Goal: Ask a question: Seek information or help from site administrators or community

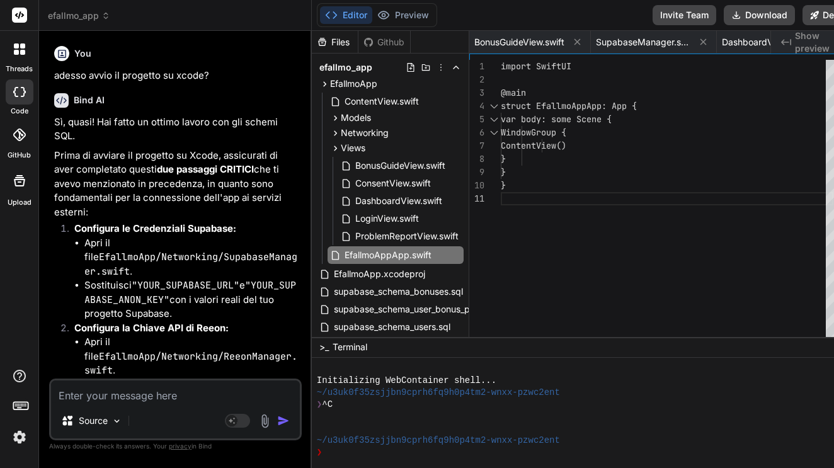
scroll to position [0, 157]
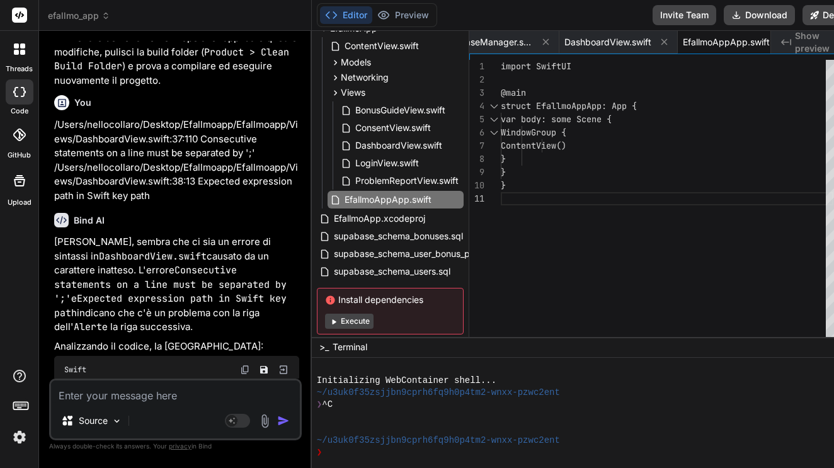
type textarea "q"
type textarea "x"
type textarea "qu"
type textarea "x"
type textarea "qua"
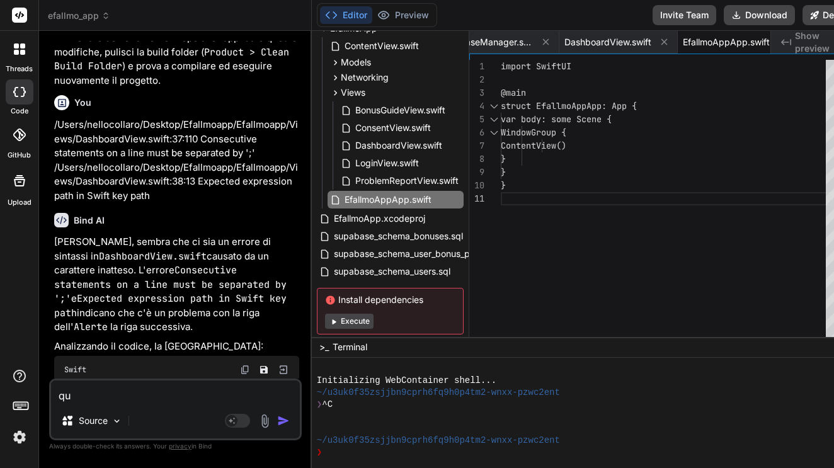
type textarea "x"
type textarea "quan"
type textarea "x"
type textarea "quand"
type textarea "x"
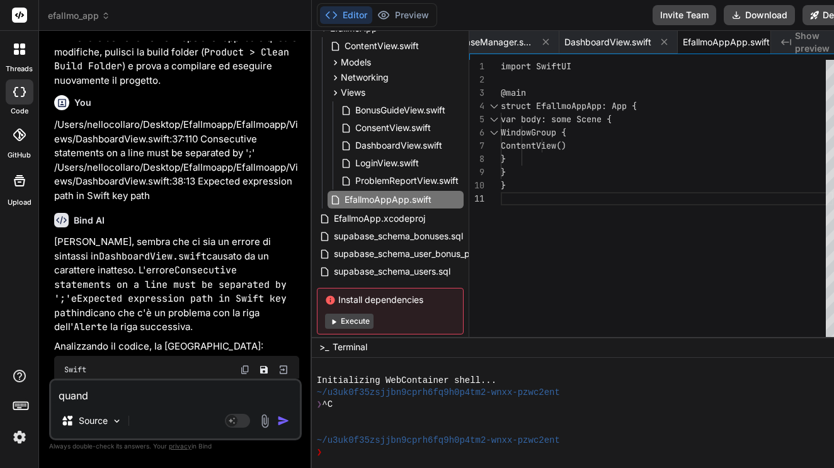
type textarea "quando"
type textarea "x"
type textarea "quando"
type textarea "x"
type textarea "quando p"
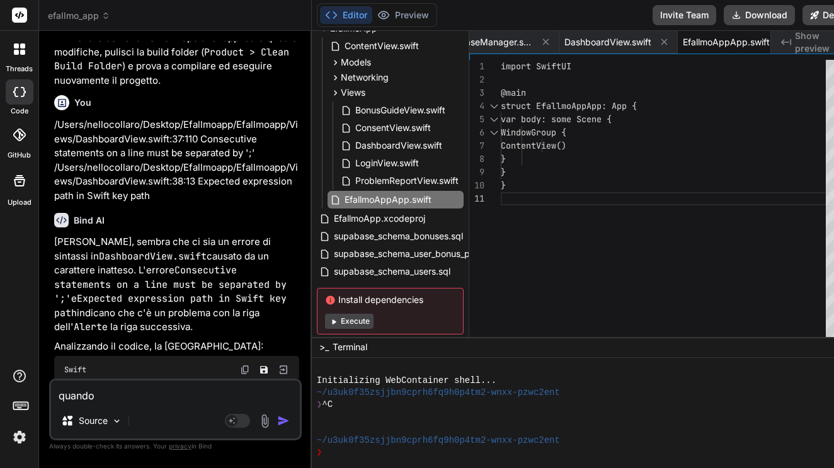
type textarea "x"
type textarea "quando pr"
type textarea "x"
type textarea "quando pro"
type textarea "x"
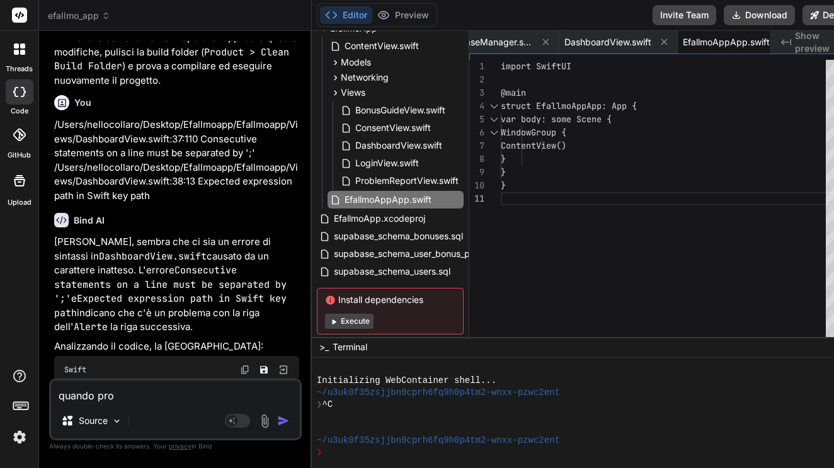
type textarea "quando proo"
type textarea "x"
type textarea "quando pro"
type textarea "x"
type textarea "quando prov"
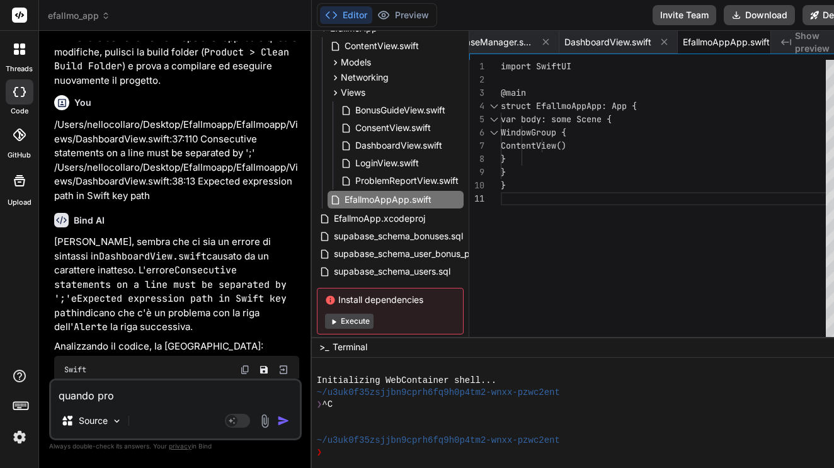
type textarea "x"
type textarea "quando provo"
type textarea "x"
type textarea "quando provo"
type textarea "x"
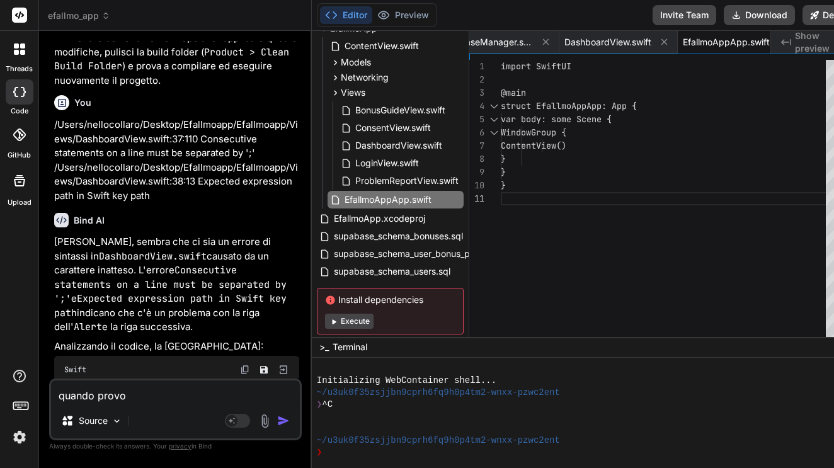
type textarea "quando provo a"
type textarea "x"
type textarea "quando provo a"
type textarea "x"
type textarea "quando provo a r"
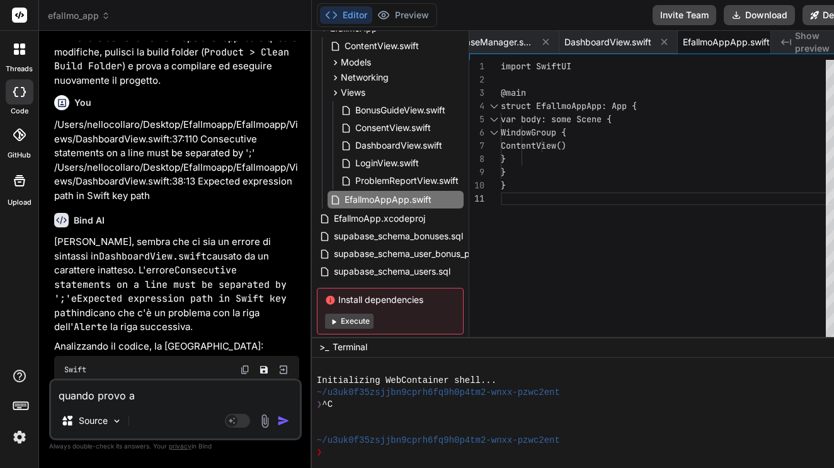
type textarea "x"
type textarea "quando provo a re"
type textarea "x"
type textarea "quando provo a reg"
type textarea "x"
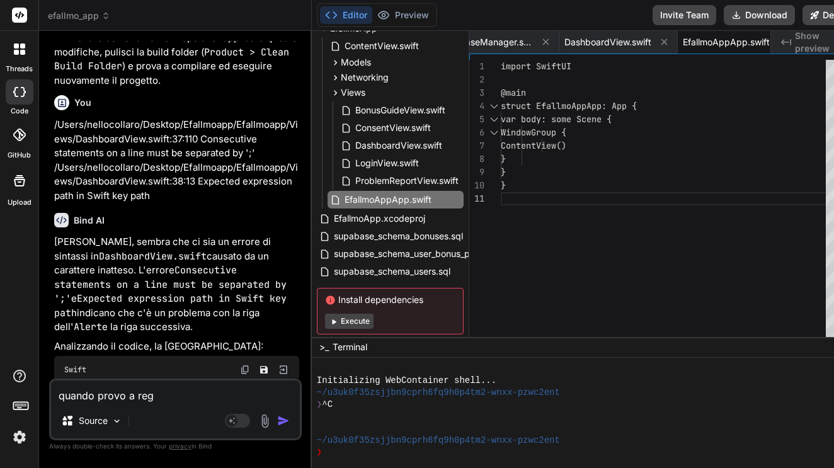
type textarea "quando provo a regi"
type textarea "x"
type textarea "quando provo a regis"
type textarea "x"
type textarea "quando provo a regist"
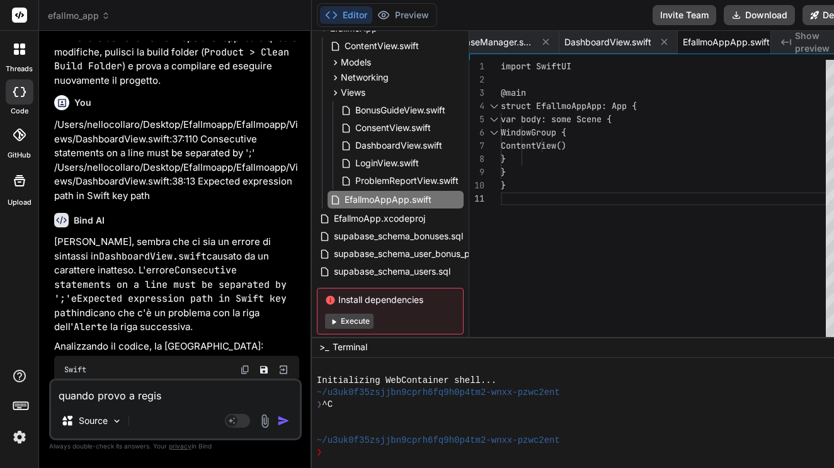
type textarea "x"
type textarea "quando provo a registr"
type textarea "x"
type textarea "quando provo a registra"
type textarea "x"
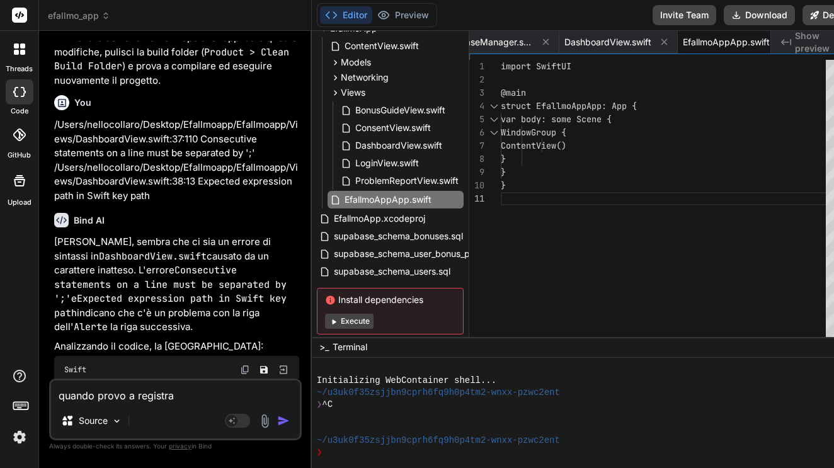
type textarea "quando provo a registrar"
type textarea "x"
type textarea "quando provo a registrarm"
type textarea "x"
type textarea "quando provo a registrarmi"
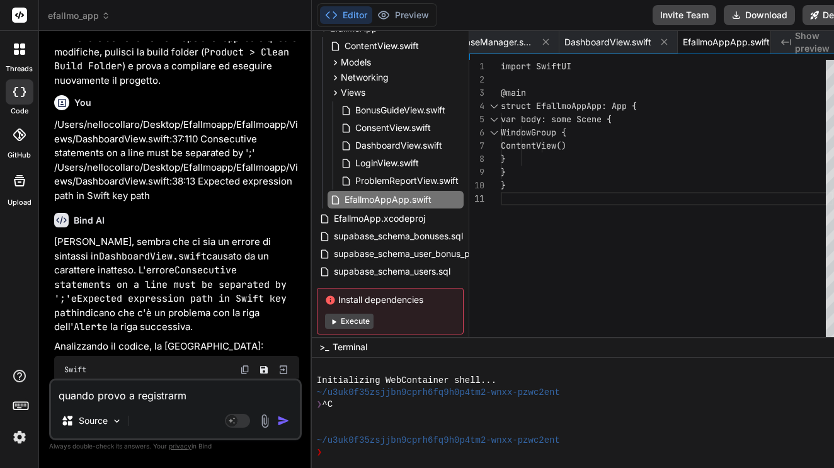
type textarea "x"
type textarea "quando provo a registrarmi"
type textarea "x"
type textarea "quando provo a registrarmi m"
type textarea "x"
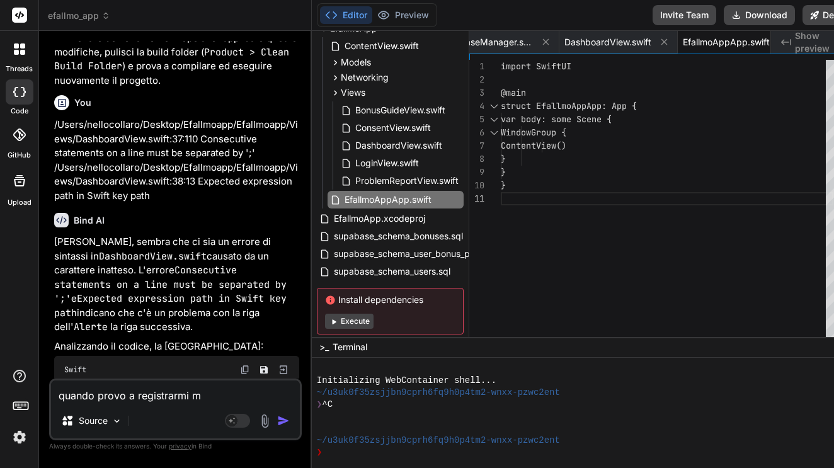
type textarea "quando provo a registrarmi mi"
type textarea "x"
type textarea "quando provo a registrarmi mi"
type textarea "x"
type textarea "quando provo a registrarmi mi d"
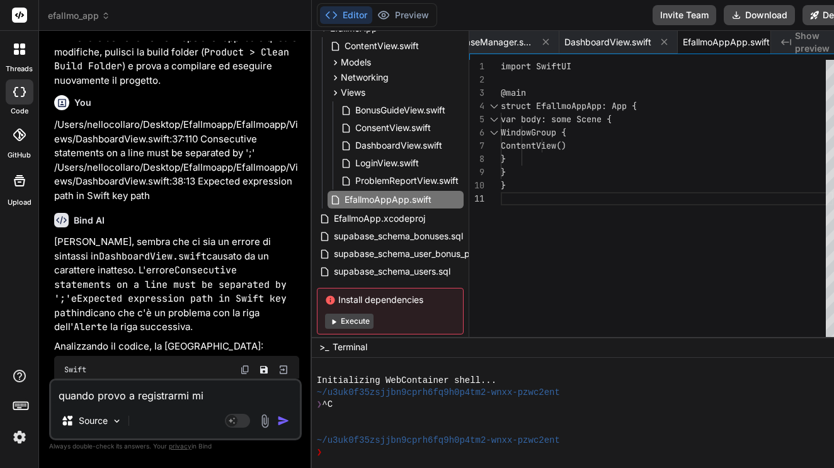
type textarea "x"
type textarea "quando provo a registrarmi mi da"
type textarea "x"
type textarea "quando provo a registrarmi mi da"
type textarea "x"
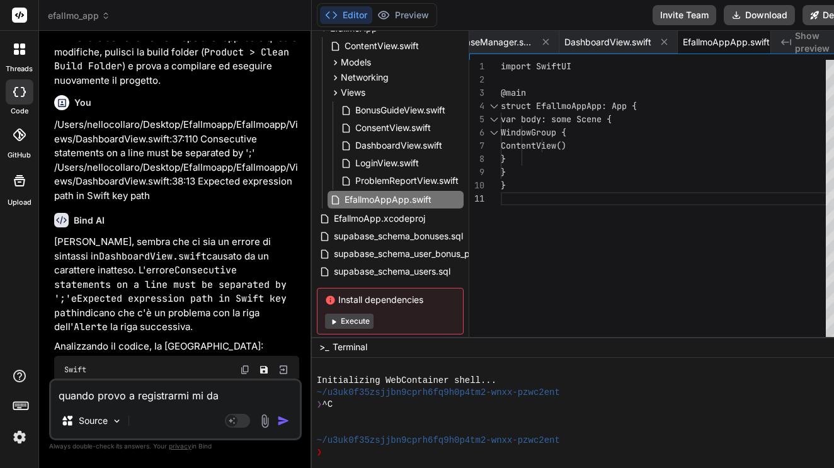
type textarea "quando provo a registrarmi mi da l"
type textarea "x"
type textarea "quando provo a registrarmi mi da l'"
type textarea "x"
type textarea "quando provo a registrarmi mi da l'e"
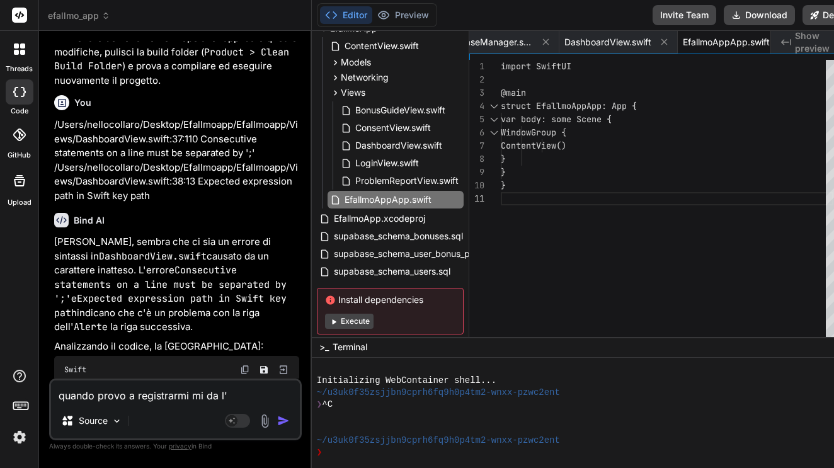
type textarea "x"
type textarea "quando provo a registrarmi mi da l'er"
type textarea "x"
type textarea "quando provo a registrarmi mi da l'err"
type textarea "x"
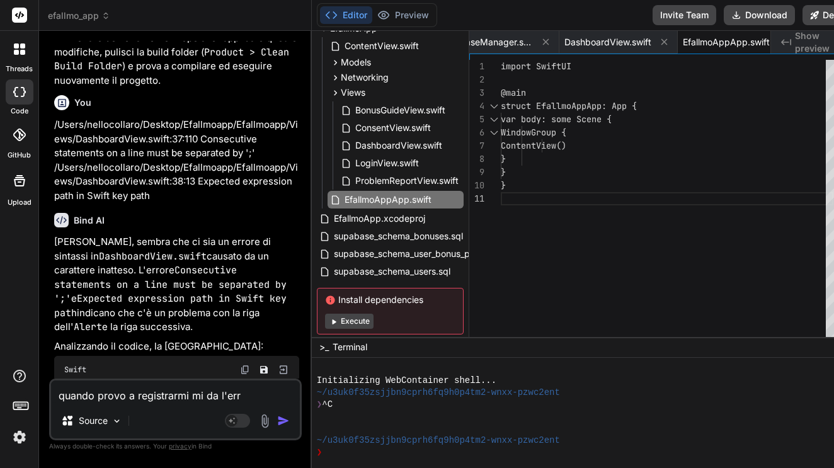
type textarea "quando provo a registrarmi mi da l'erro"
type textarea "x"
type textarea "quando provo a registrarmi mi da l'error"
type textarea "x"
type textarea "quando provo a registrarmi mi da l'errore"
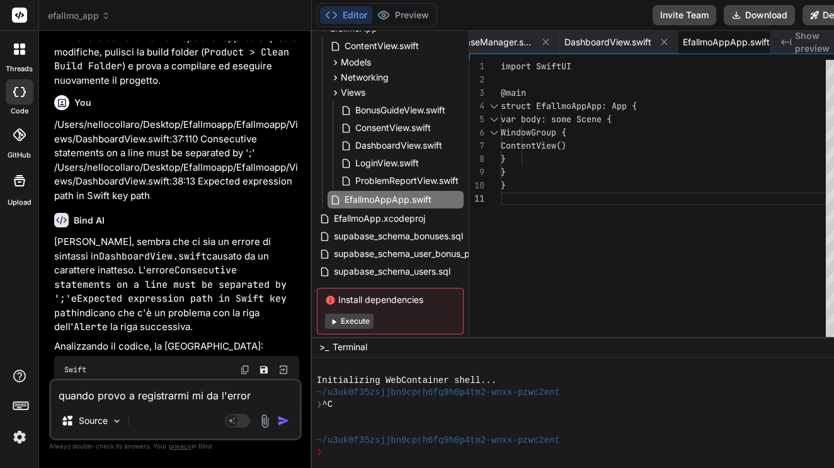
type textarea "x"
type textarea "quando provo a registrarmi mi da l'errore"
type textarea "x"
type textarea "quando provo a registrarmi mi da l'errore a"
type textarea "x"
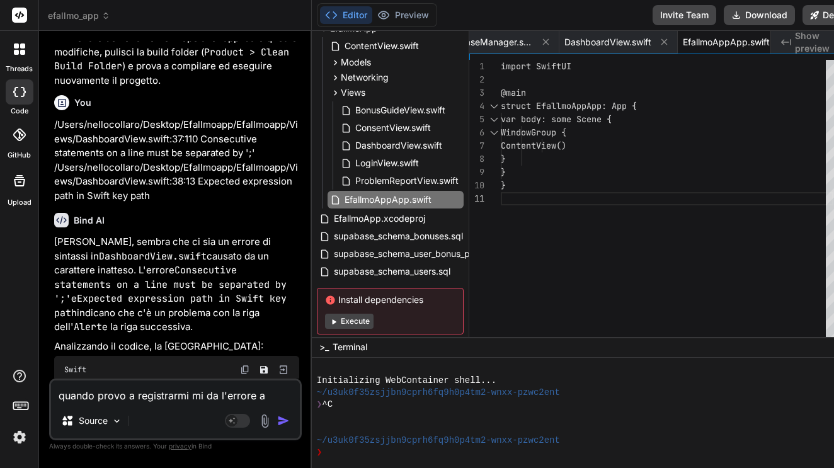
type textarea "quando provo a registrarmi mi da l'errore a"
type textarea "x"
type textarea "quando provo a registrarmi mi da l'errore a s"
type textarea "x"
type textarea "quando provo a registrarmi mi da l'errore a se"
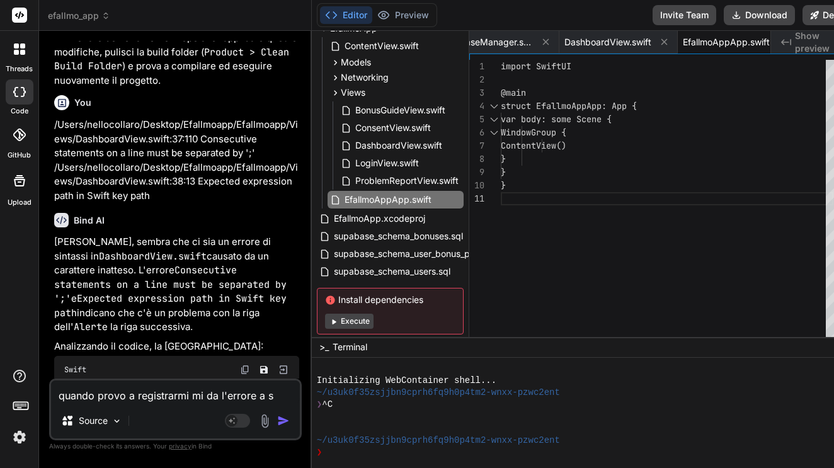
type textarea "x"
type textarea "quando provo a registrarmi mi da l'errore a ser"
type textarea "x"
type textarea "quando provo a registrarmi mi da l'errore a serv"
type textarea "x"
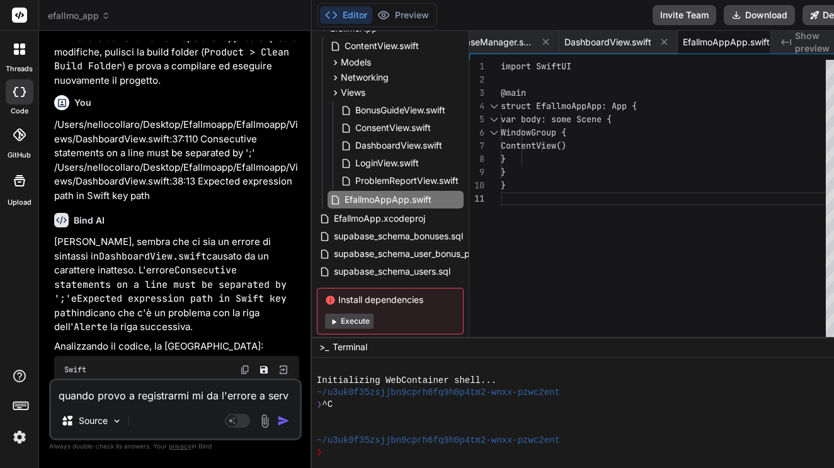
type textarea "quando provo a registrarmi mi da l'errore a serve"
type textarea "x"
type textarea "quando provo a registrarmi mi da l'errore a server"
type textarea "x"
type textarea "quando provo a registrarmi mi da l'errore a server"
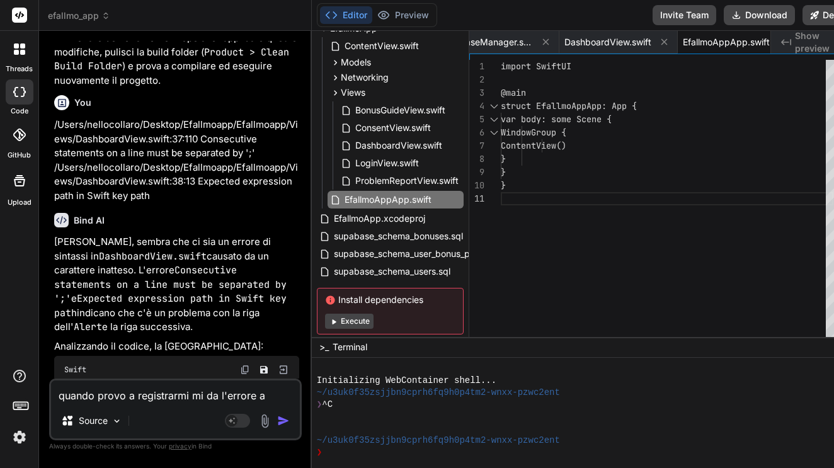
type textarea "x"
type textarea "quando provo a registrarmi mi da l'errore a server w"
type textarea "x"
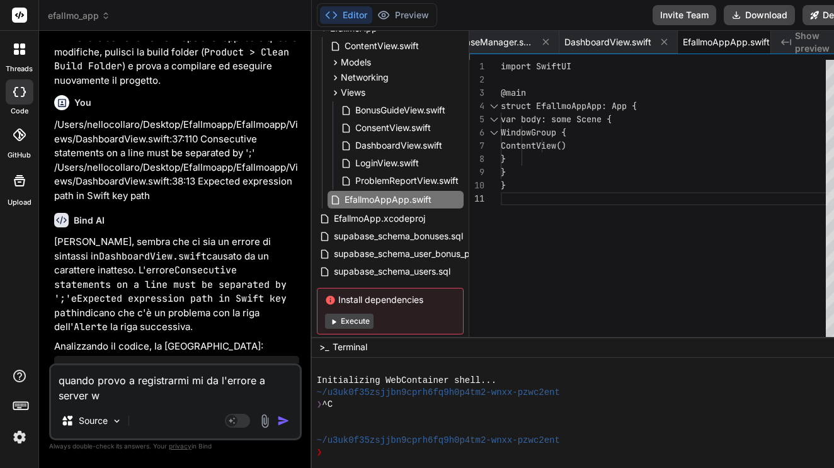
type textarea "quando provo a registrarmi mi da l'errore a server wi"
type textarea "x"
type textarea "quando provo a registrarmi mi da l'errore a server wit"
type textarea "x"
type textarea "quando provo a registrarmi mi da l'errore a server with"
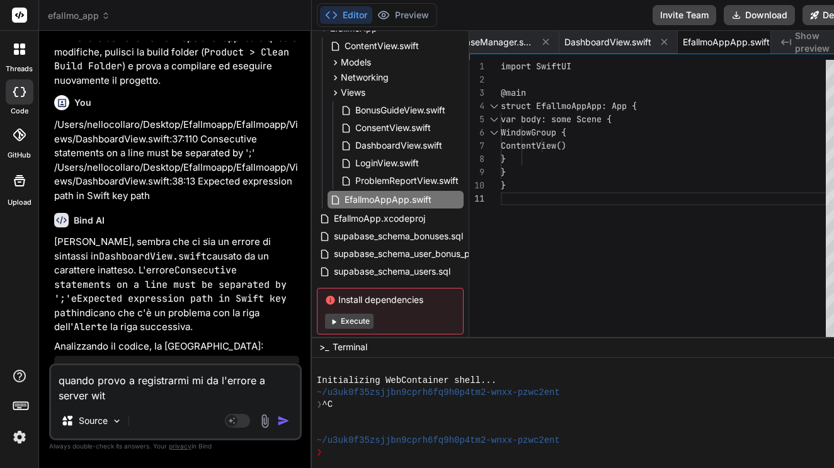
type textarea "x"
type textarea "quando provo a registrarmi mi da l'errore a server with"
type textarea "x"
type textarea "quando provo a registrarmi mi da l'errore a server with t"
type textarea "x"
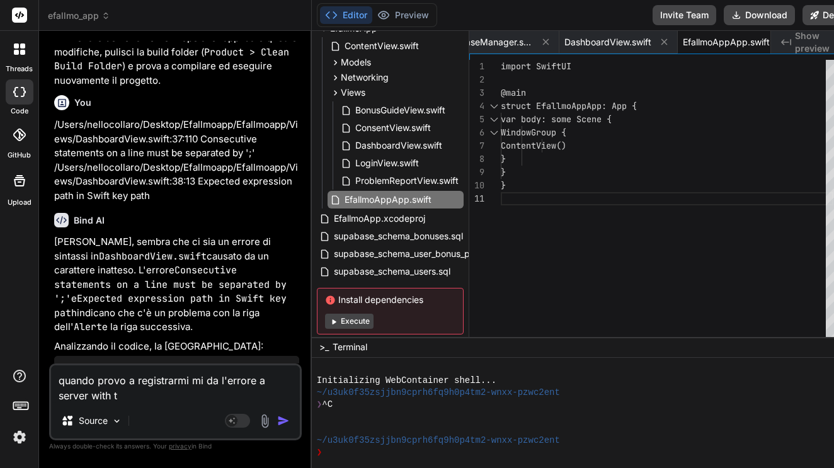
type textarea "quando provo a registrarmi mi da l'errore a server with th"
type textarea "x"
type textarea "quando provo a registrarmi mi da l'errore a server with the"
type textarea "x"
type textarea "quando provo a registrarmi mi da l'errore a server with the"
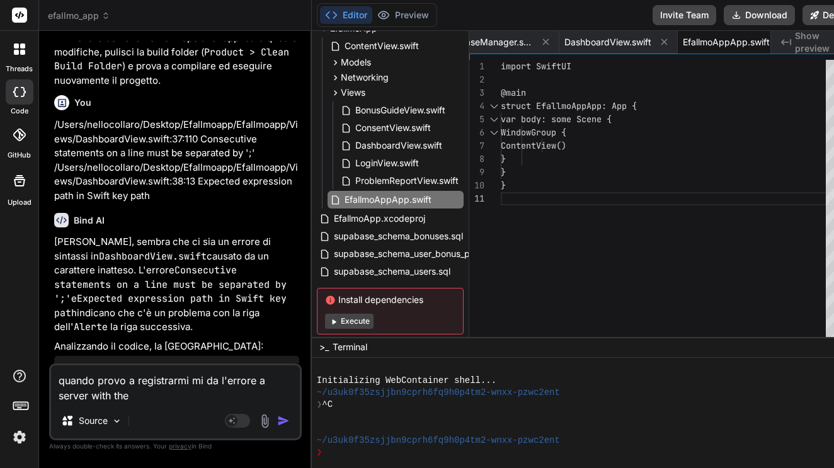
type textarea "x"
type textarea "quando provo a registrarmi mi da l'errore a server with the s"
type textarea "x"
type textarea "quando provo a registrarmi mi da l'errore a server with the sp"
type textarea "x"
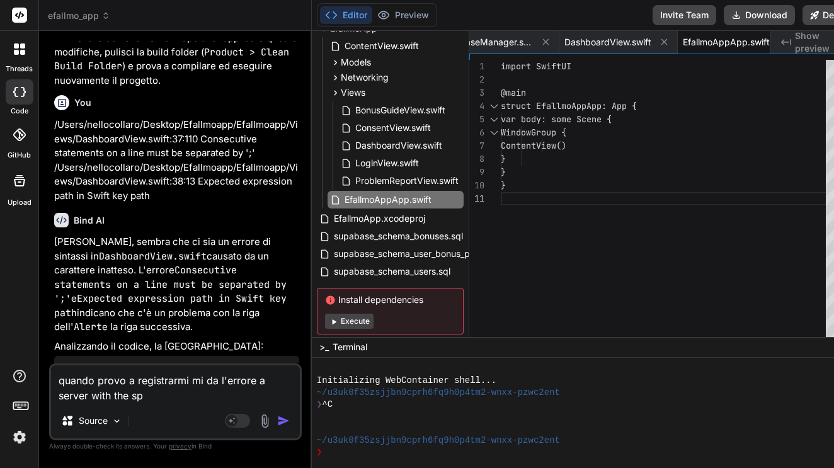
type textarea "quando provo a registrarmi mi da l'errore a server with the spe"
type textarea "x"
type textarea "quando provo a registrarmi mi da l'errore a server with the spec"
type textarea "x"
type textarea "quando provo a registrarmi mi da l'errore a server with the speci"
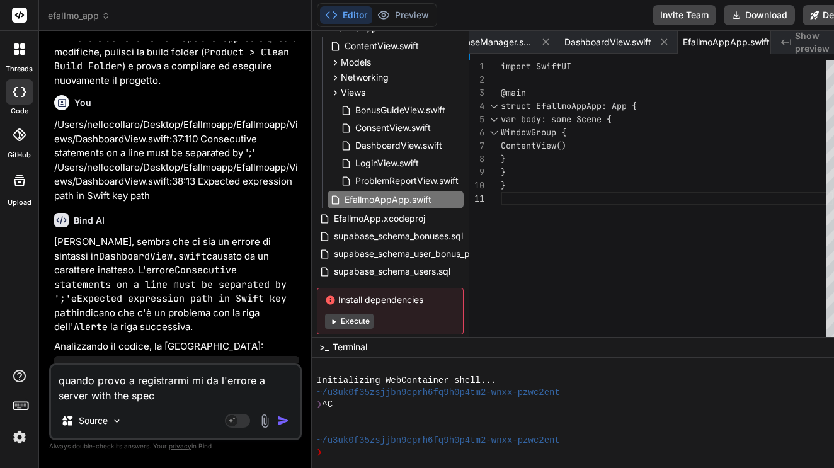
type textarea "x"
type textarea "quando provo a registrarmi mi da l'errore a server with the specif"
type textarea "x"
type textarea "quando provo a registrarmi mi da l'errore a server with the specifi"
type textarea "x"
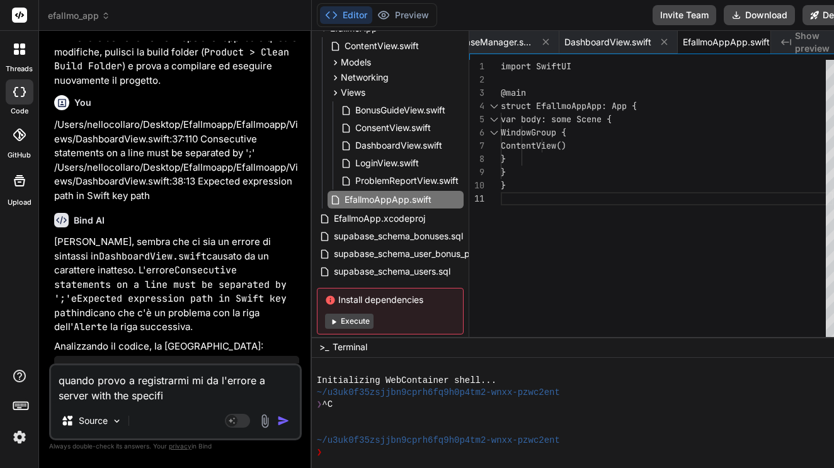
type textarea "quando provo a registrarmi mi da l'errore a server with the specific"
type textarea "x"
type textarea "quando provo a registrarmi mi da l'errore a server with the specific"
type textarea "x"
type textarea "quando provo a registrarmi mi da l'errore a server with the specific h"
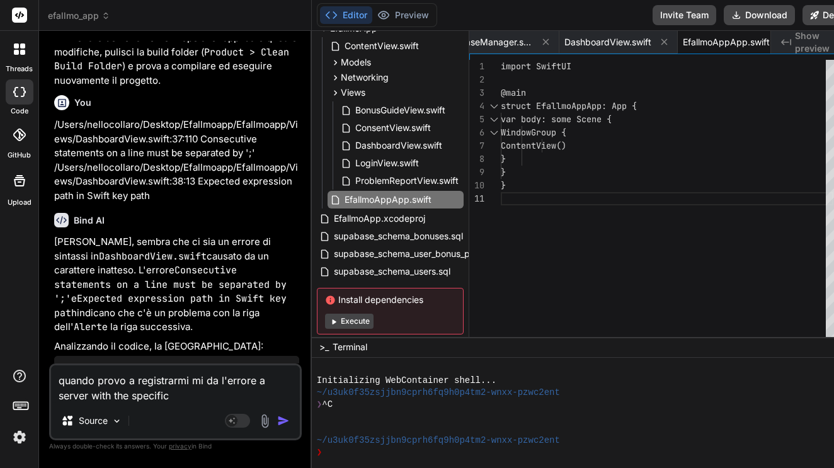
type textarea "x"
type textarea "quando provo a registrarmi mi da l'errore a server with the specific ho"
type textarea "x"
type textarea "quando provo a registrarmi mi da l'errore a server with the specific hos"
type textarea "x"
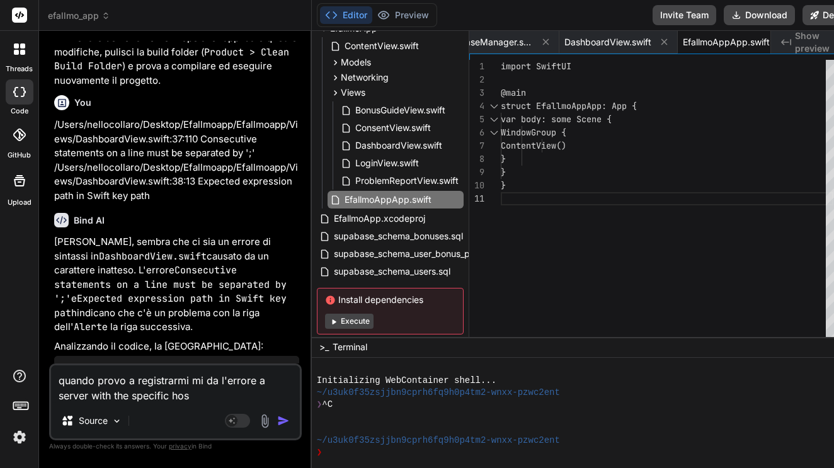
type textarea "quando provo a registrarmi mi da l'errore a server with the specific host"
type textarea "x"
type textarea "quando provo a registrarmi mi da l'errore a server with the specific hosta"
type textarea "x"
type textarea "quando provo a registrarmi mi da l'errore a server with the specific host"
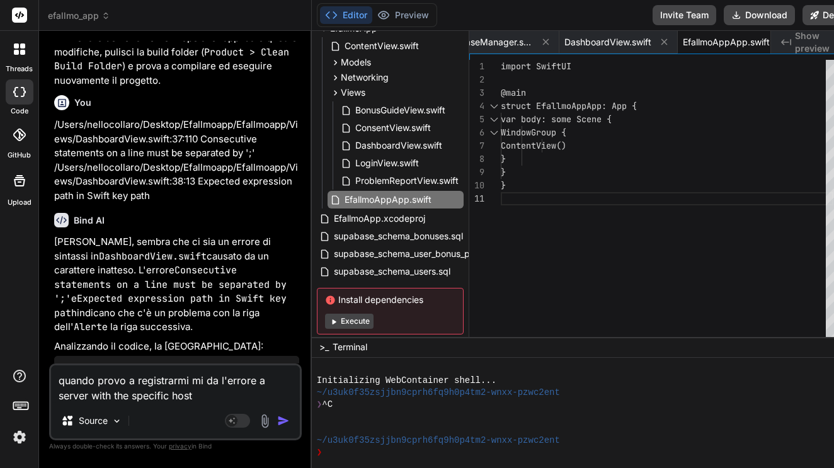
type textarea "x"
type textarea "quando provo a registrarmi mi da l'errore a server with the specific hosta"
type textarea "x"
type textarea "quando provo a registrarmi mi da l'errore a server with the specific host"
type textarea "x"
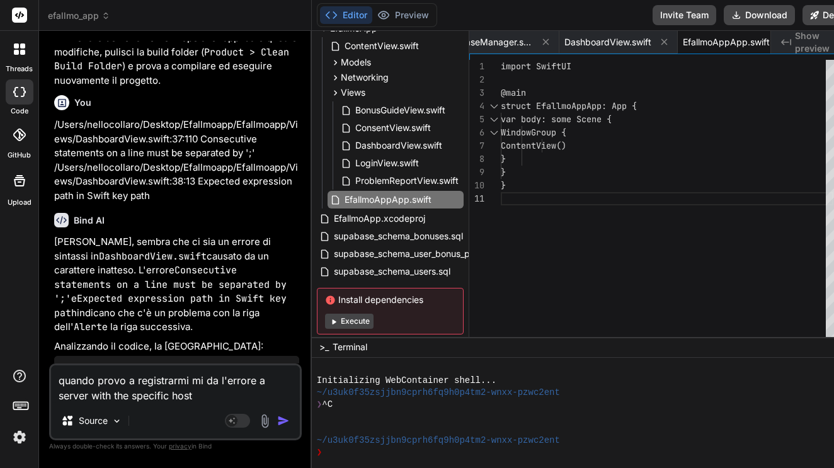
type textarea "quando provo a registrarmi mi da l'errore a server with the specific hostn"
type textarea "x"
type textarea "quando provo a registrarmi mi da l'errore a server with the specific hostna"
type textarea "x"
type textarea "quando provo a registrarmi mi da l'errore a server with the specific hostnam"
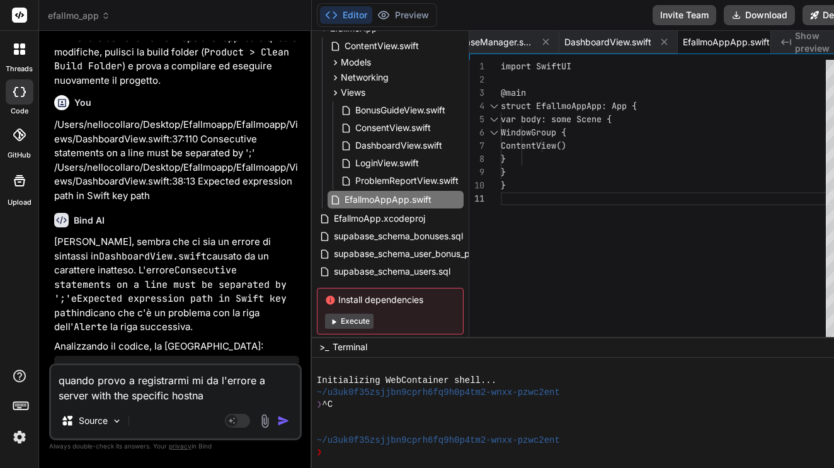
type textarea "x"
type textarea "quando provo a registrarmi mi da l'errore a server with the specific hostname"
type textarea "x"
type textarea "quando provo a registrarmi mi da l'errore a server with the specific hostname"
type textarea "x"
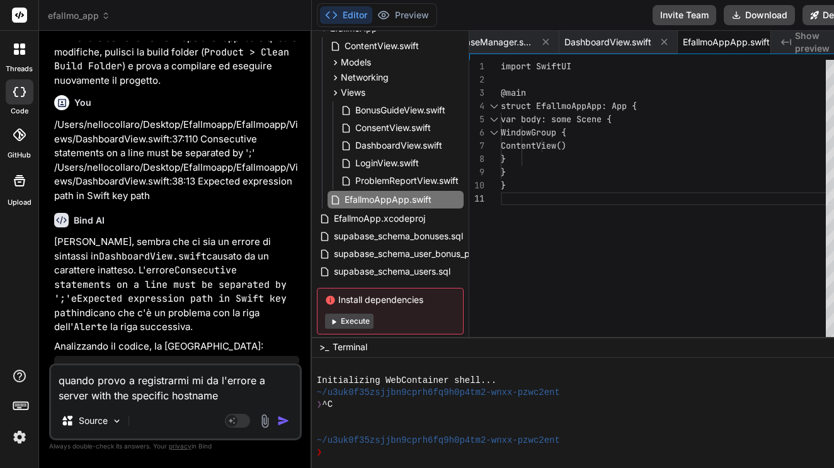
type textarea "quando provo a registrarmi mi da l'errore a server with the specific hostname c"
type textarea "x"
type textarea "quando provo a registrarmi mi da l'errore a server with the specific hostname co"
type textarea "x"
type textarea "quando provo a registrarmi mi da l'errore a server with the specific hostname c…"
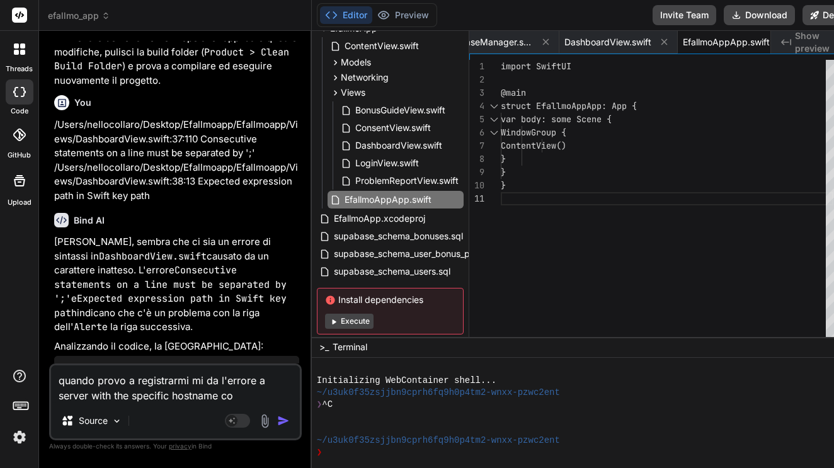
type textarea "x"
type textarea "quando provo a registrarmi mi da l'errore a server with the specific hostname c…"
type textarea "x"
type textarea "quando provo a registrarmi mi da l'errore a server with the specific hostname c…"
type textarea "x"
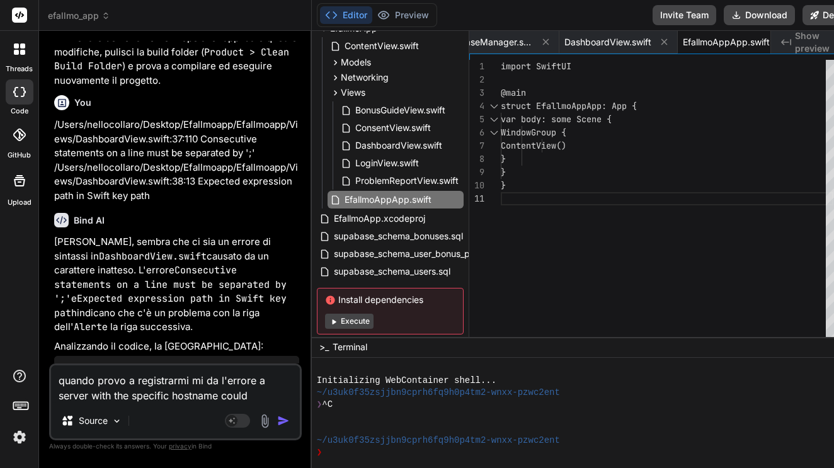
type textarea "quando provo a registrarmi mi da l'errore a server with the specific hostname c…"
type textarea "x"
type textarea "quando provo a registrarmi mi da l'errore a server with the specific hostname c…"
type textarea "x"
type textarea "quando provo a registrarmi mi da l'errore a server with the specific hostname c…"
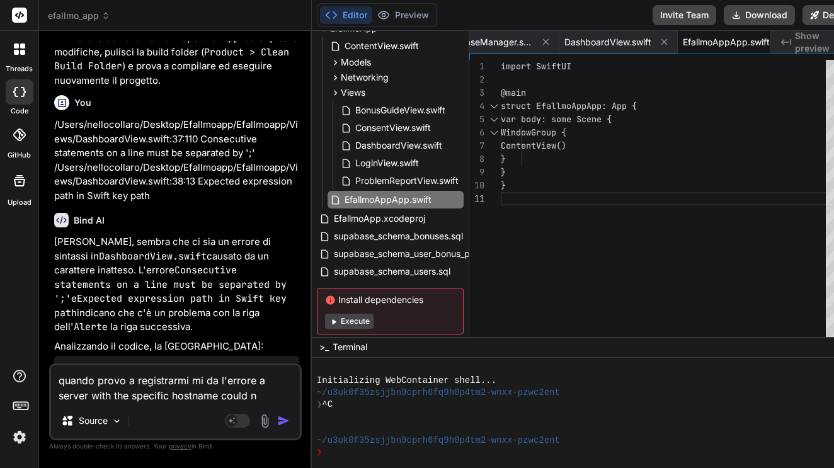
type textarea "x"
type textarea "quando provo a registrarmi mi da l'errore a server with the specific hostname c…"
type textarea "x"
type textarea "quando provo a registrarmi mi da l'errore a server with the specific hostname c…"
type textarea "x"
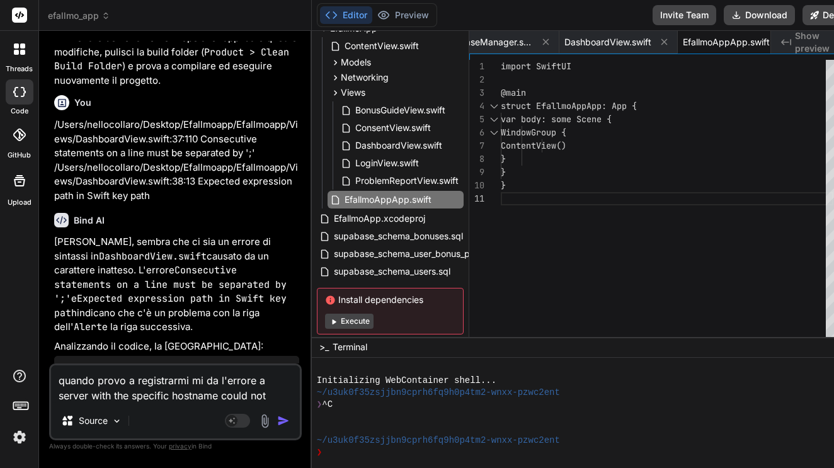
type textarea "quando provo a registrarmi mi da l'errore a server with the specific hostname c…"
type textarea "x"
type textarea "quando provo a registrarmi mi da l'errore a server with the specific hostname c…"
type textarea "x"
type textarea "quando provo a registrarmi mi da l'errore a server with the specific hostname c…"
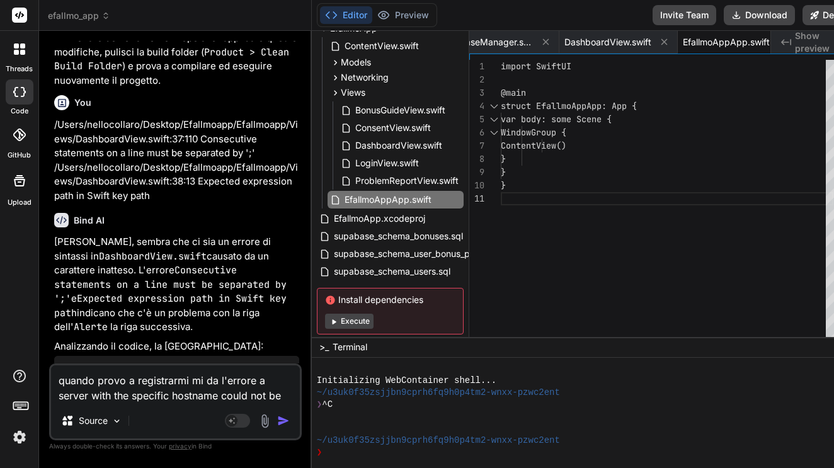
type textarea "x"
type textarea "quando provo a registrarmi mi da l'errore a server with the specific hostname c…"
type textarea "x"
type textarea "quando provo a registrarmi mi da l'errore a server with the specific hostname c…"
type textarea "x"
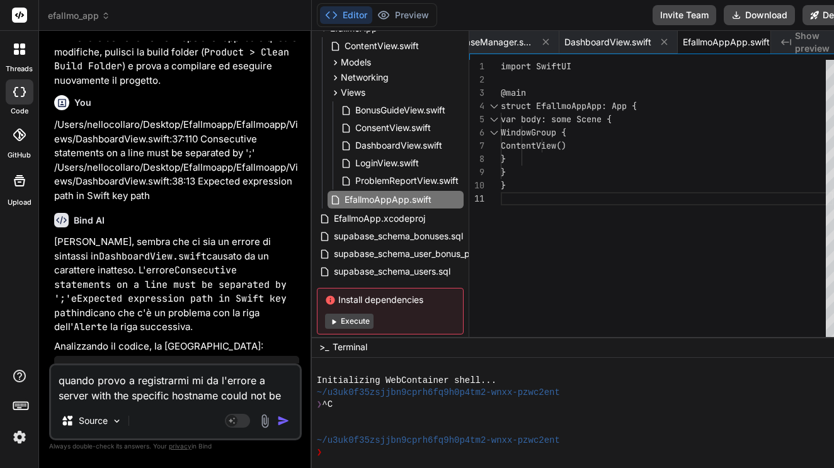
type textarea "quando provo a registrarmi mi da l'errore a server with the specific hostname c…"
type textarea "x"
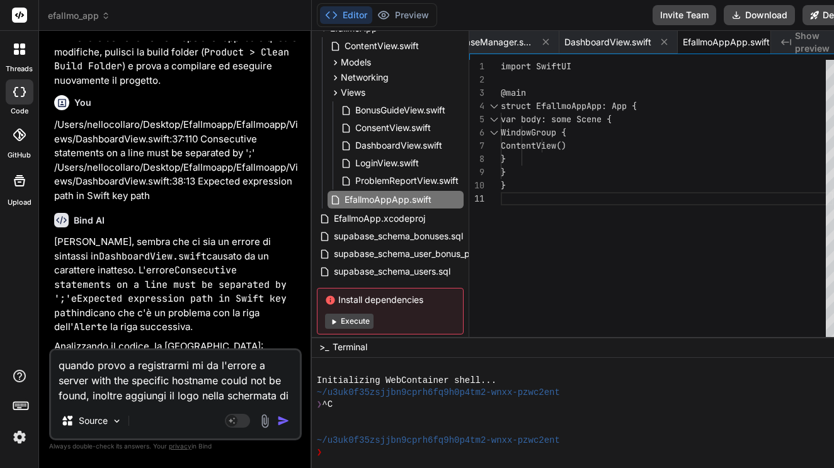
click at [163, 398] on textarea "quando provo a registrarmi mi da l'errore a server with the specific hostname c…" at bounding box center [175, 376] width 249 height 53
paste textarea "[URL][DOMAIN_NAME]"
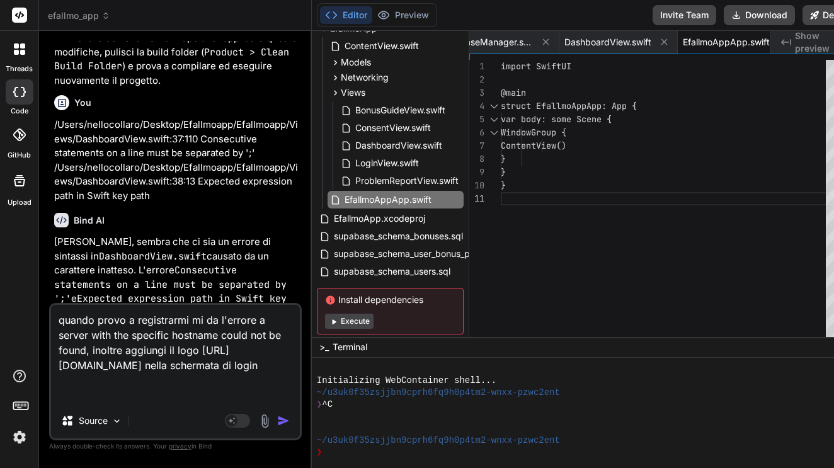
click at [271, 396] on textarea "quando provo a registrarmi mi da l'errore a server with the specific hostname c…" at bounding box center [175, 354] width 249 height 98
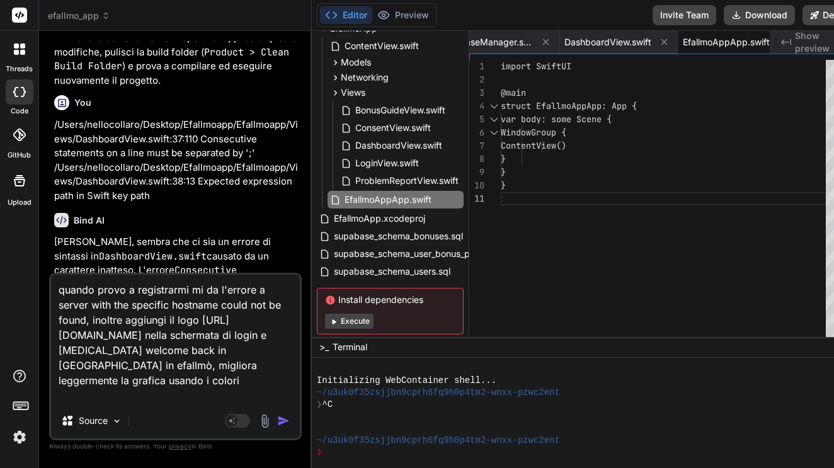
paste textarea "#2da6e3"
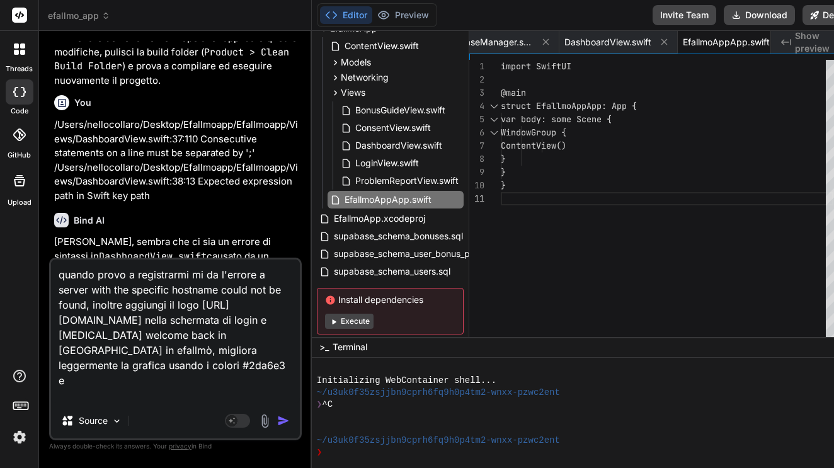
paste textarea "#f5a327"
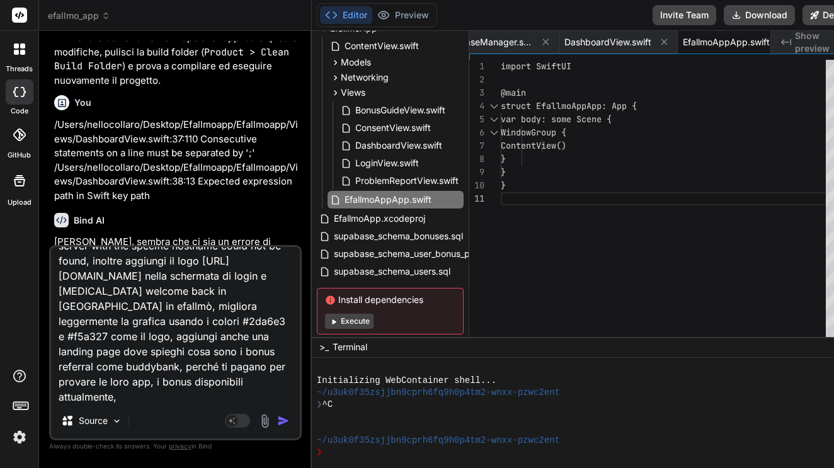
scroll to position [48, 0]
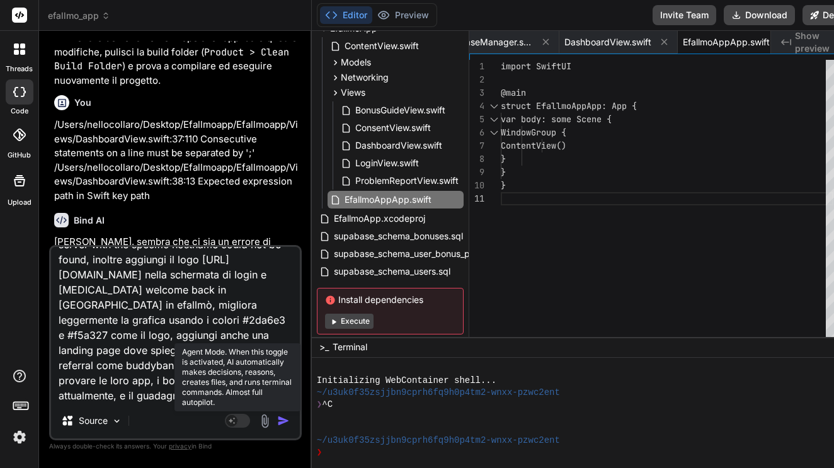
click at [235, 423] on icon at bounding box center [232, 420] width 6 height 6
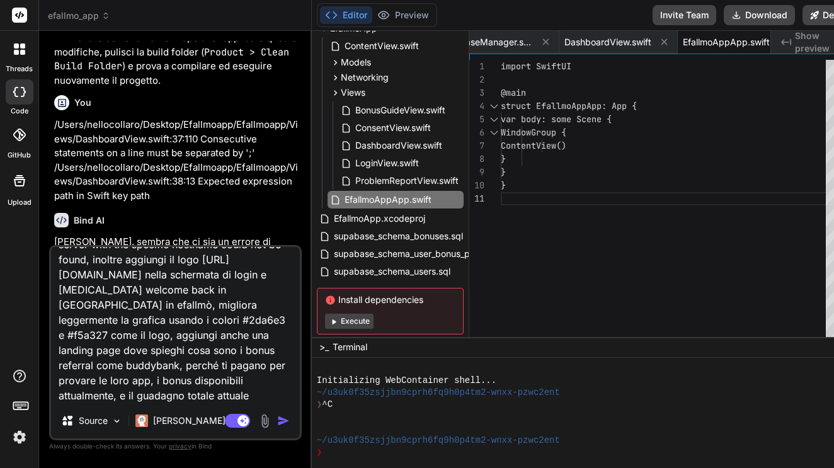
click at [260, 389] on textarea "quando provo a registrarmi mi da l'errore a server with the specific hostname c…" at bounding box center [175, 325] width 249 height 156
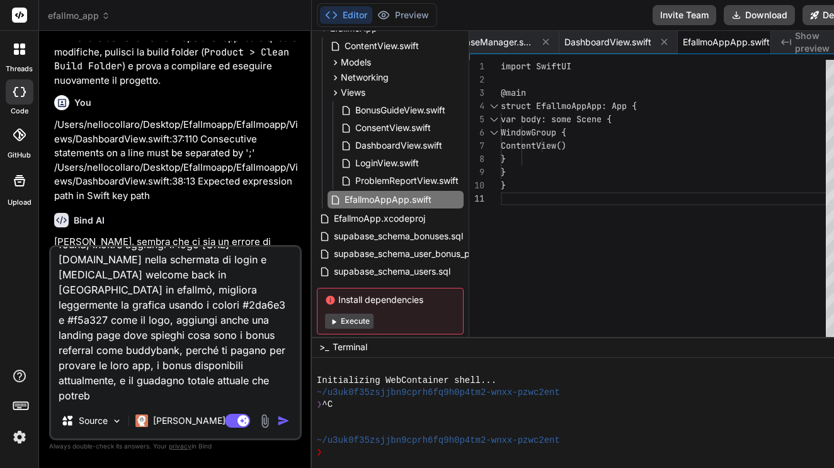
scroll to position [62, 0]
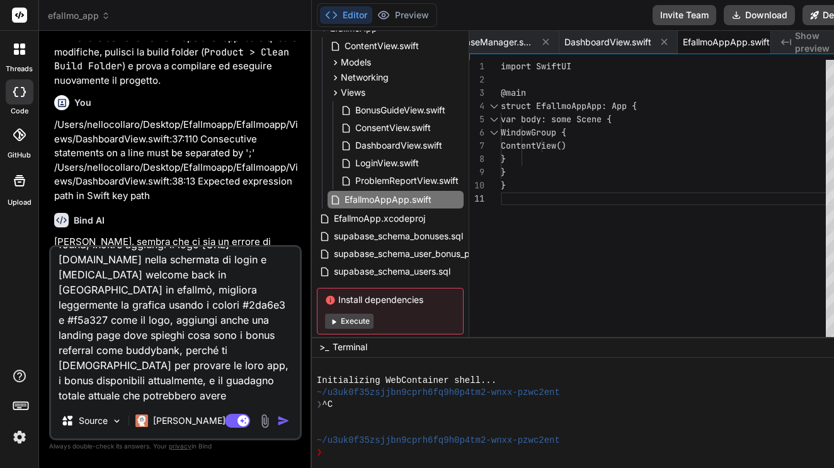
click at [290, 420] on img "button" at bounding box center [283, 421] width 13 height 13
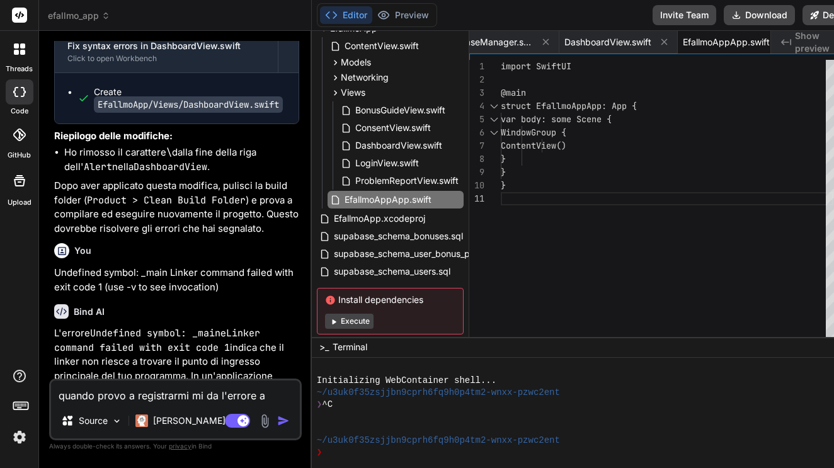
scroll to position [12851, 0]
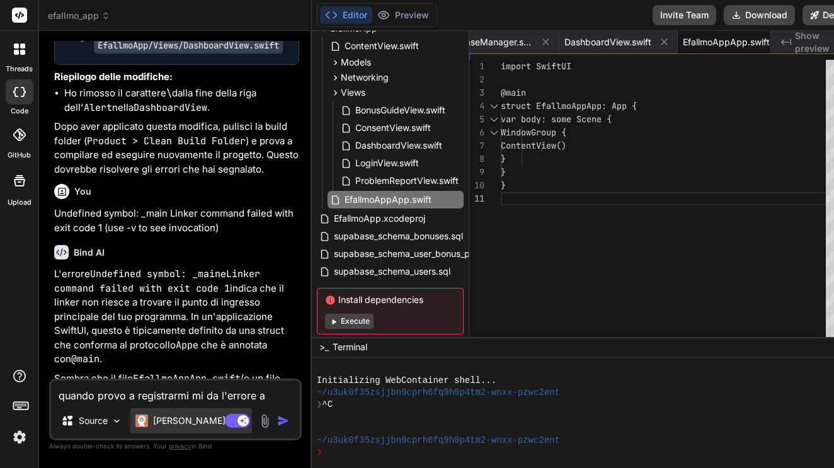
click at [181, 425] on p "[PERSON_NAME] 4 S.." at bounding box center [200, 421] width 94 height 13
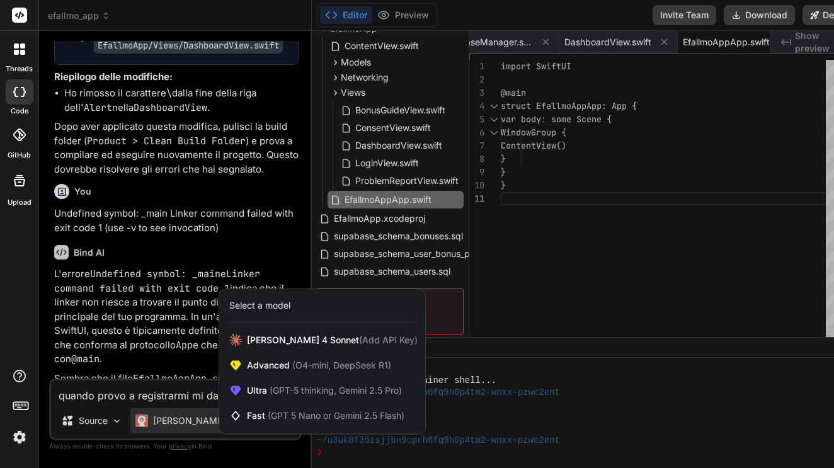
click at [181, 425] on div at bounding box center [417, 234] width 834 height 468
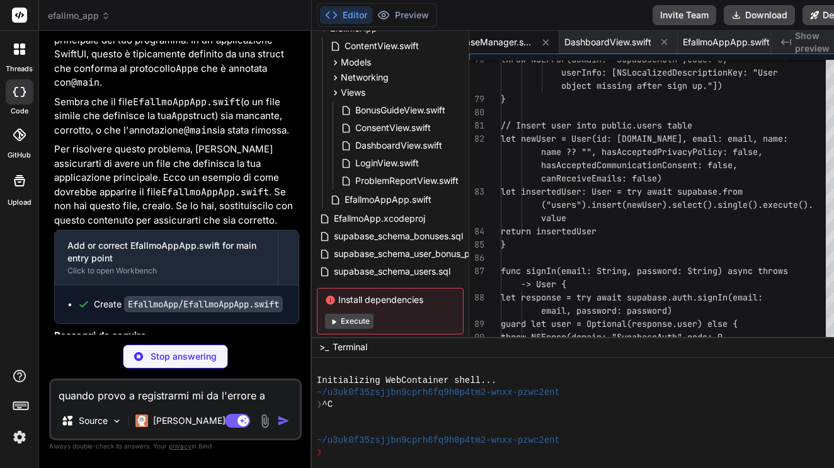
scroll to position [0, 123]
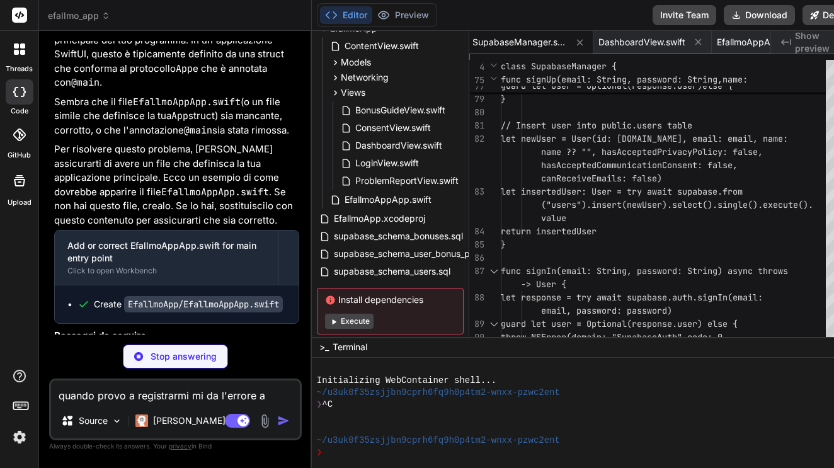
click at [180, 399] on textarea "quando provo a registrarmi mi da l'errore a server with the specific hostname c…" at bounding box center [175, 392] width 249 height 23
paste textarea "[URL][DOMAIN_NAME]"
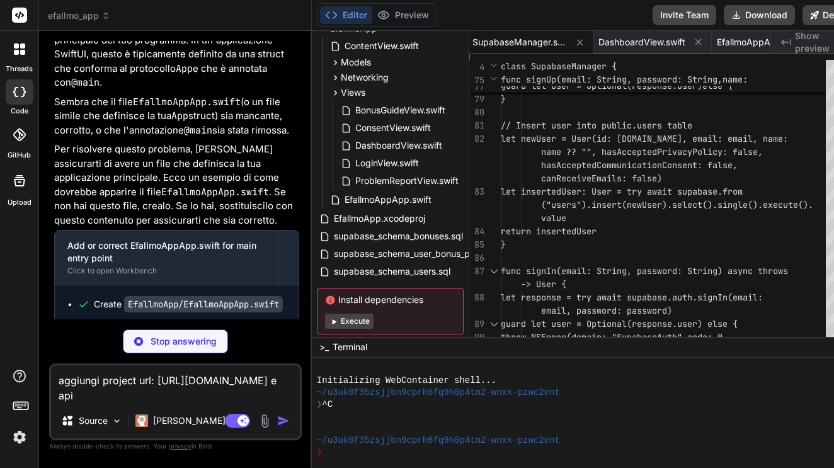
scroll to position [0, 269]
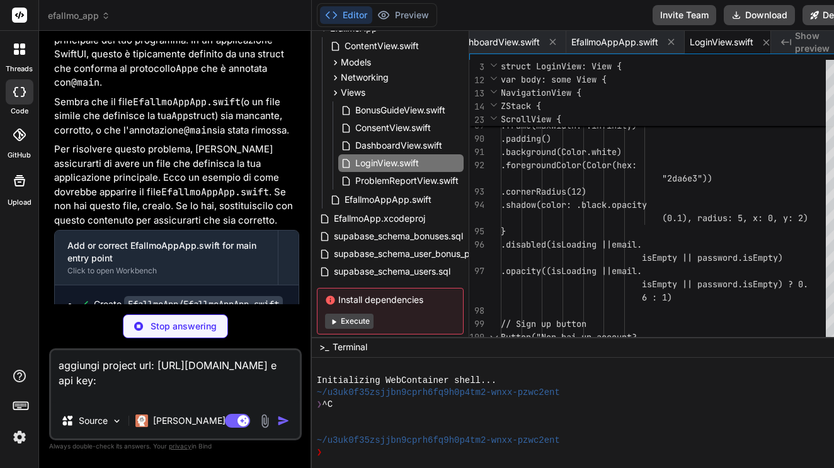
paste textarea "[SECURITY_DATA]"
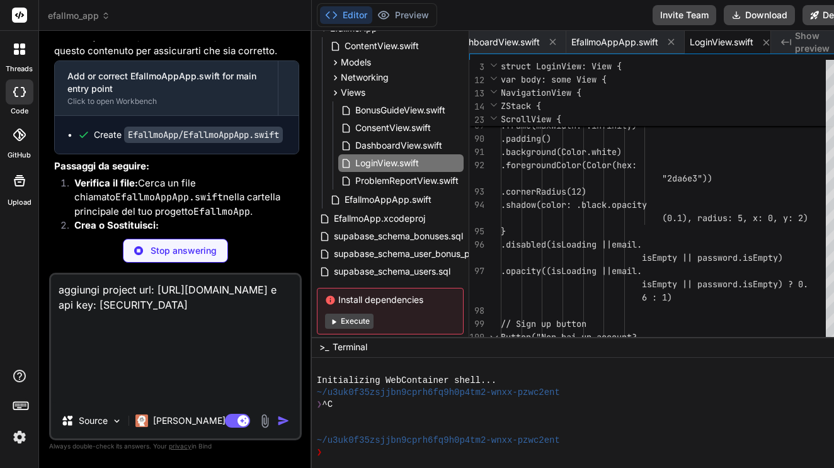
scroll to position [13296, 0]
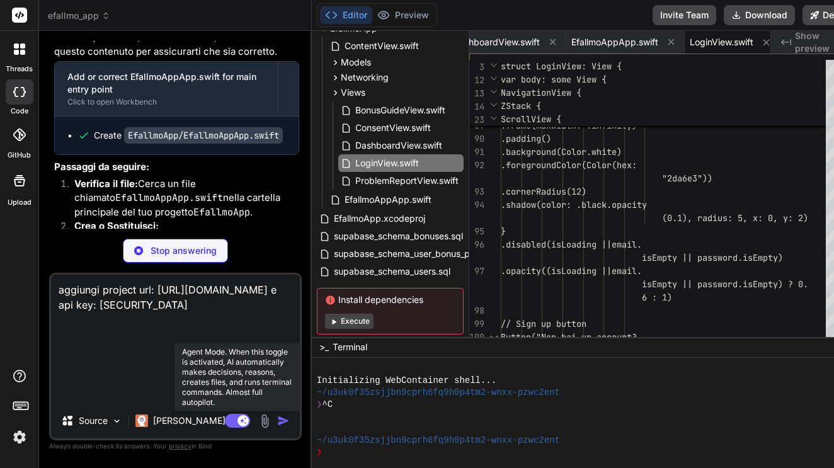
click at [237, 423] on rect at bounding box center [237, 421] width 25 height 14
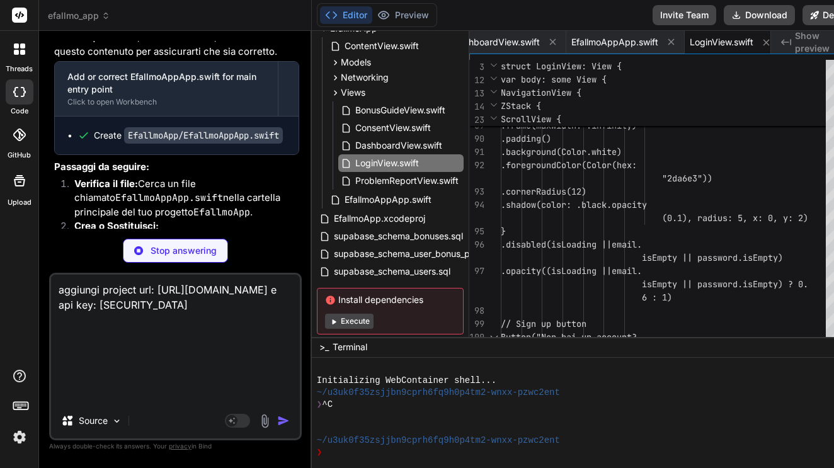
click at [286, 427] on div "Agent Mode. When this toggle is activated, AI automatically makes decisions, re…" at bounding box center [258, 420] width 72 height 15
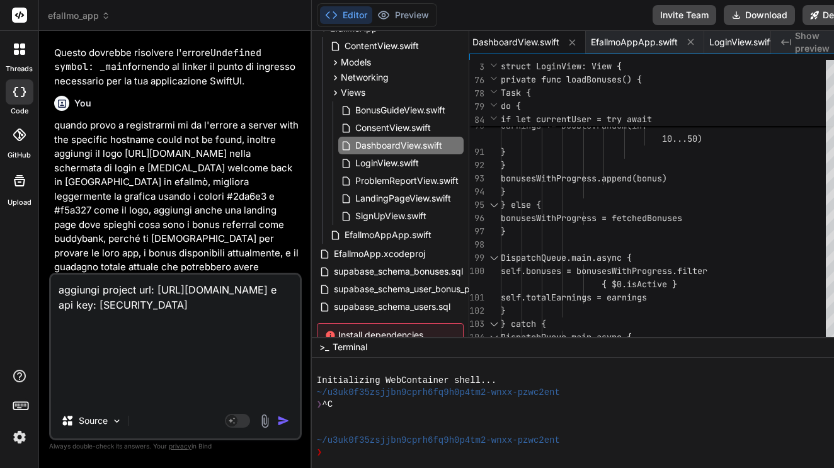
scroll to position [13630, 0]
click at [286, 421] on img "button" at bounding box center [283, 421] width 13 height 13
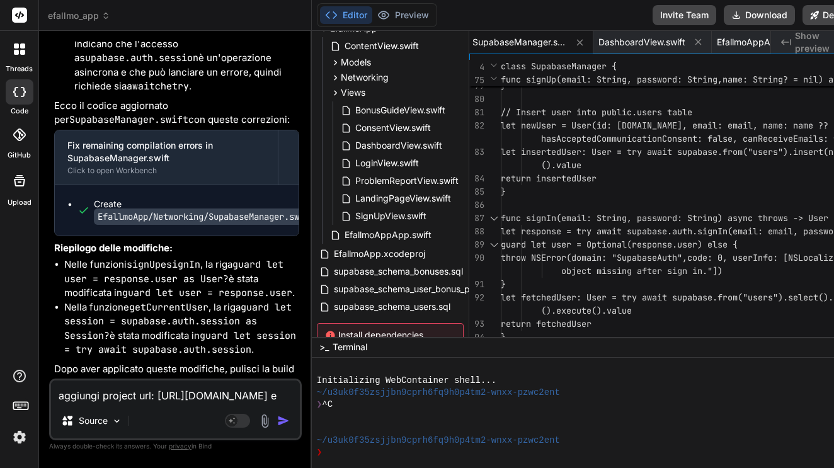
scroll to position [0, 0]
click at [202, 393] on textarea "aggiungi project url: [URL][DOMAIN_NAME] e api key: [SECURITY_DATA]" at bounding box center [175, 392] width 249 height 23
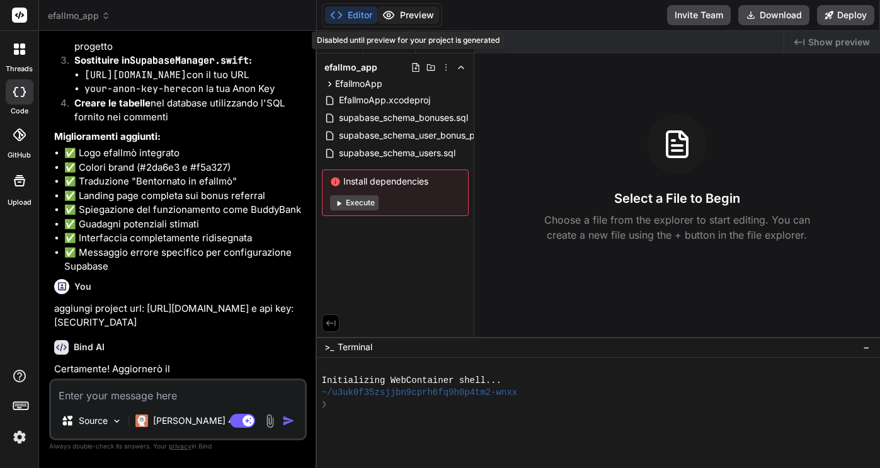
scroll to position [1880, 0]
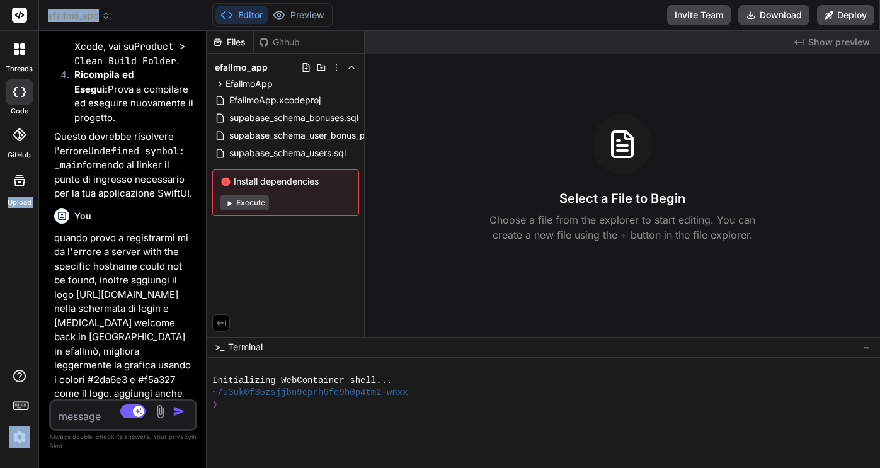
drag, startPoint x: 445, startPoint y: 105, endPoint x: 33, endPoint y: 168, distance: 416.8
click at [33, 168] on div "threads code GitHub Upload efallmo_app Created with Pixso. Bind AI Web Search C…" at bounding box center [440, 234] width 880 height 468
click at [16, 104] on div "code" at bounding box center [19, 95] width 38 height 42
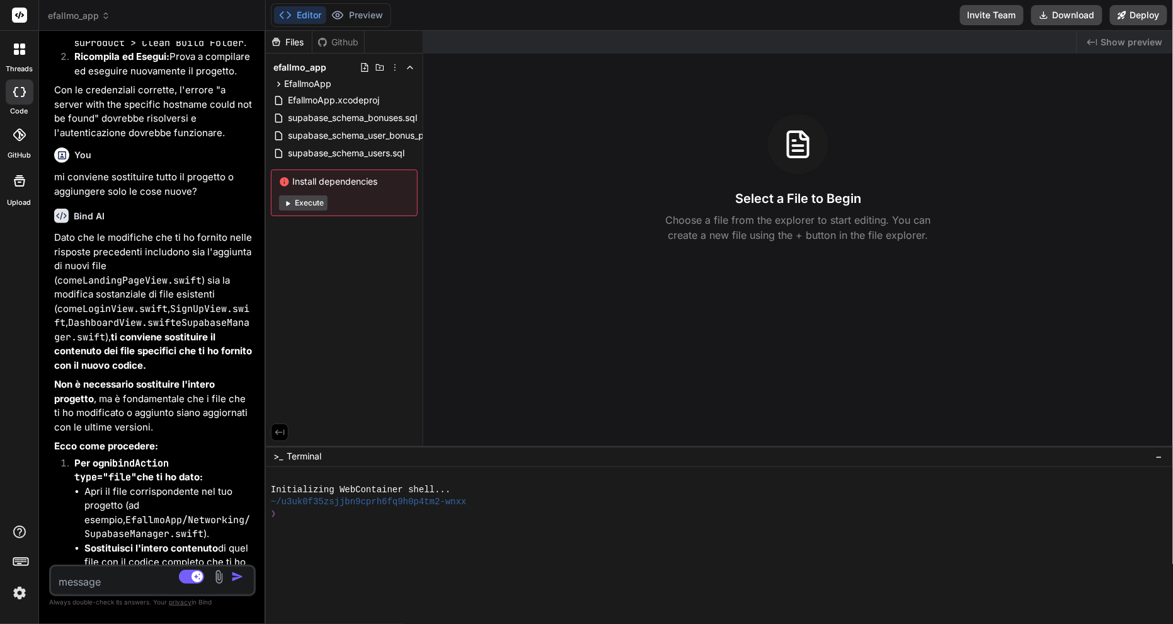
scroll to position [3022, 0]
click at [879, 15] on button "Download" at bounding box center [1066, 15] width 71 height 20
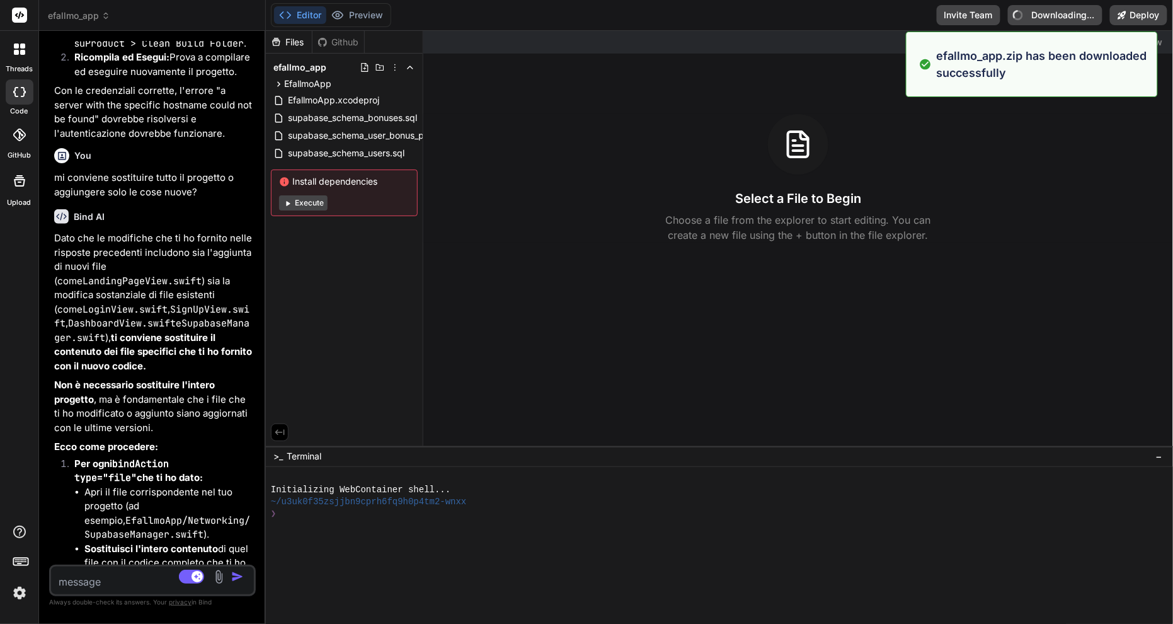
type textarea "x"
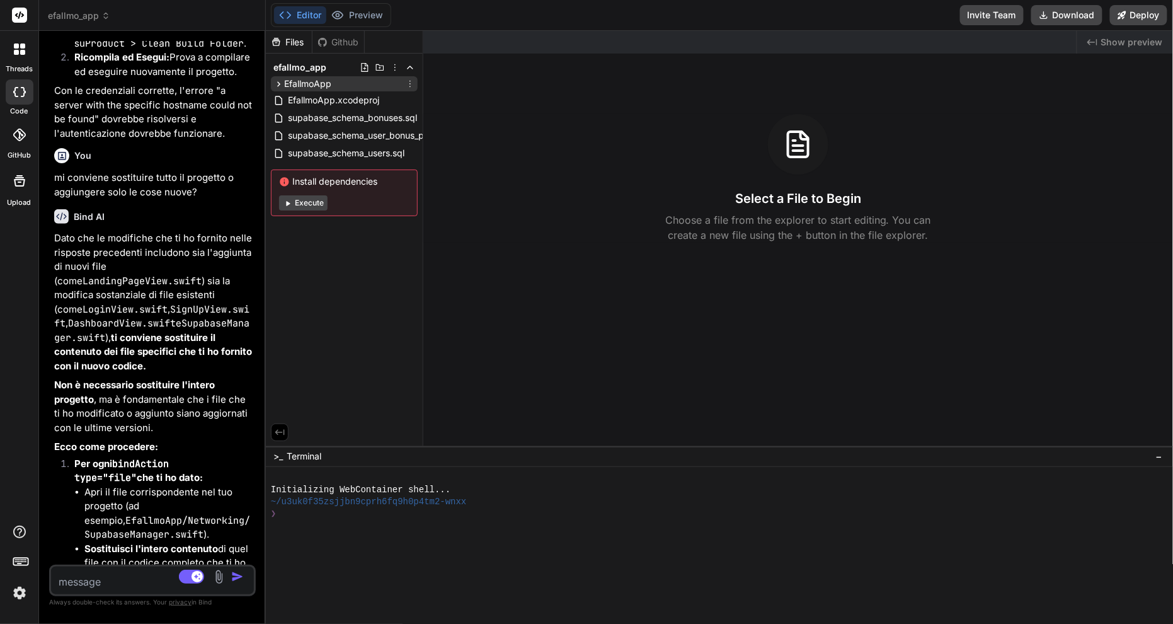
click at [284, 86] on icon at bounding box center [278, 84] width 11 height 11
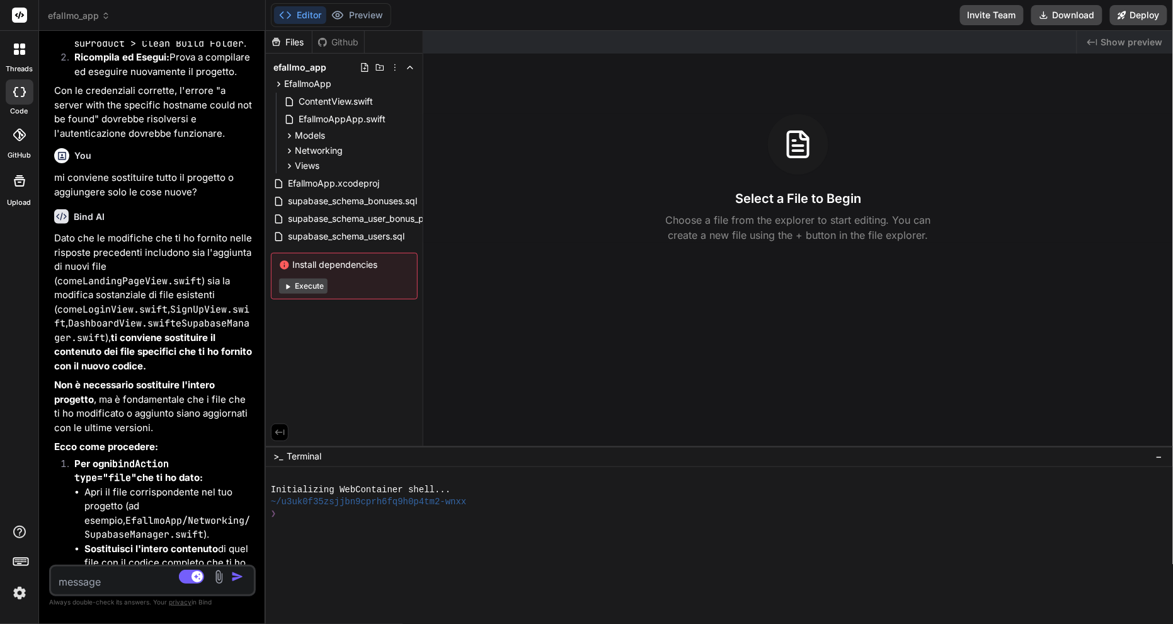
click at [146, 467] on textarea at bounding box center [135, 577] width 169 height 23
type textarea "l"
type textarea "x"
type textarea "la"
type textarea "x"
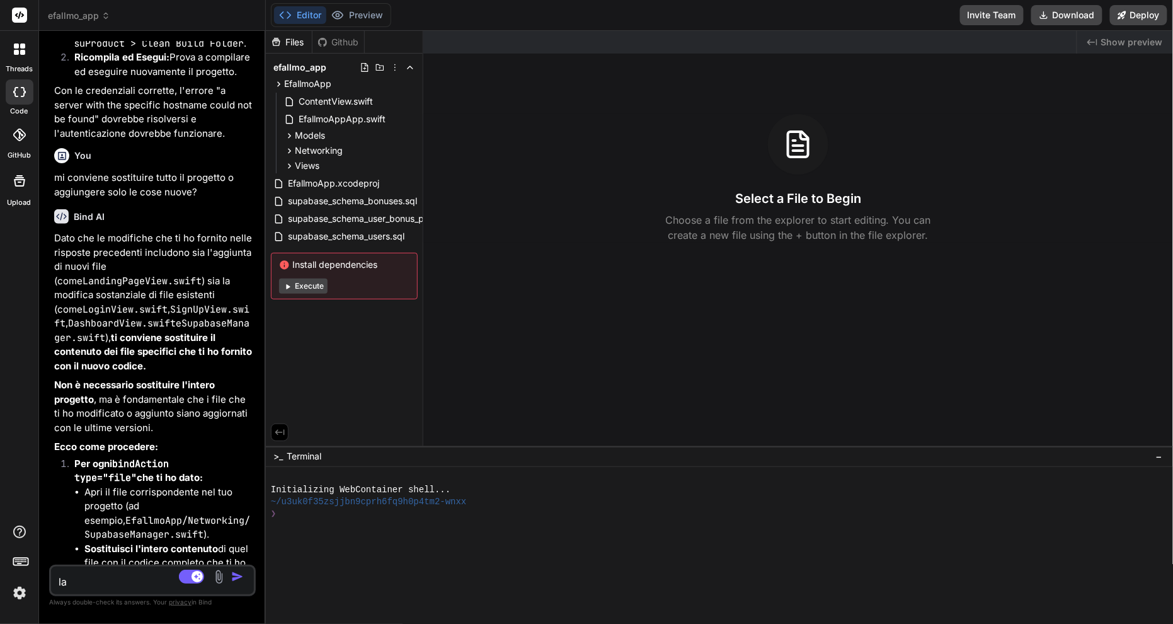
type textarea "la"
type textarea "x"
type textarea "la n"
type textarea "x"
type textarea "la nu"
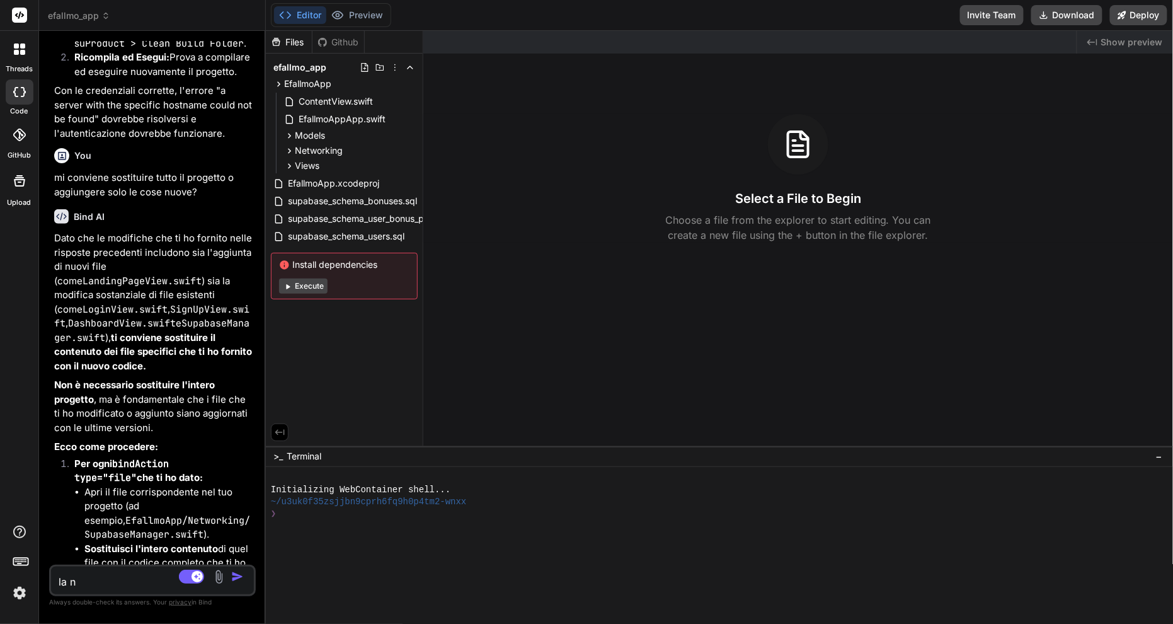
type textarea "x"
type textarea "la nuo"
type textarea "x"
type textarea "la nuov"
type textarea "x"
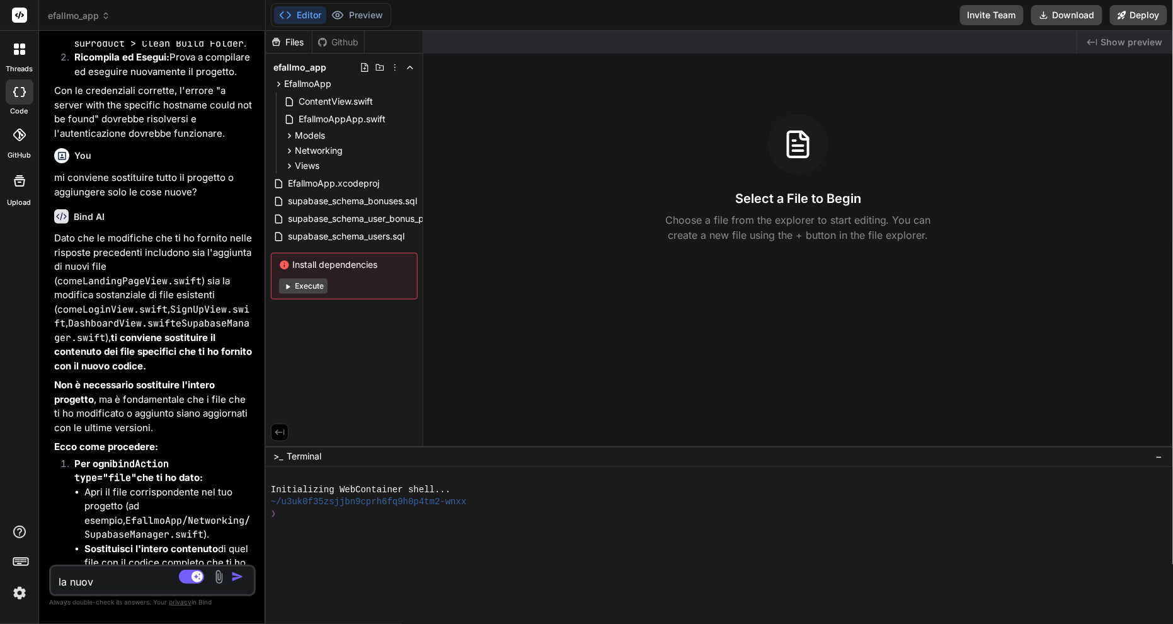
type textarea "la nuova"
type textarea "x"
type textarea "la nuova"
type textarea "x"
type textarea "la nuova v"
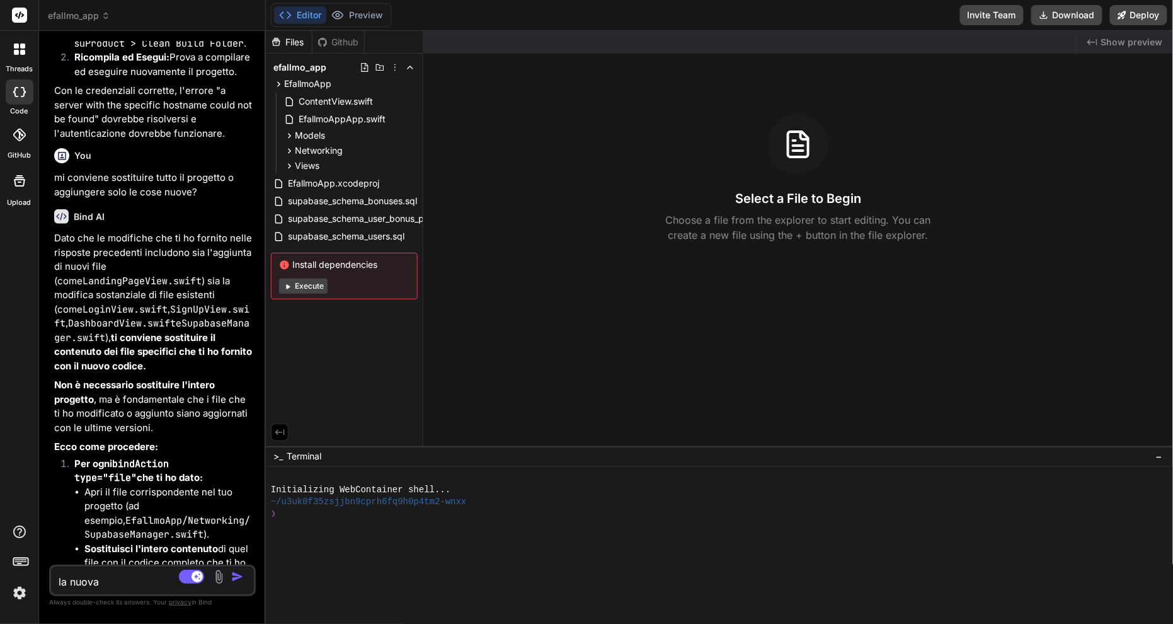
type textarea "x"
type textarea "la nuova ve"
type textarea "x"
type textarea "la nuova ver"
type textarea "x"
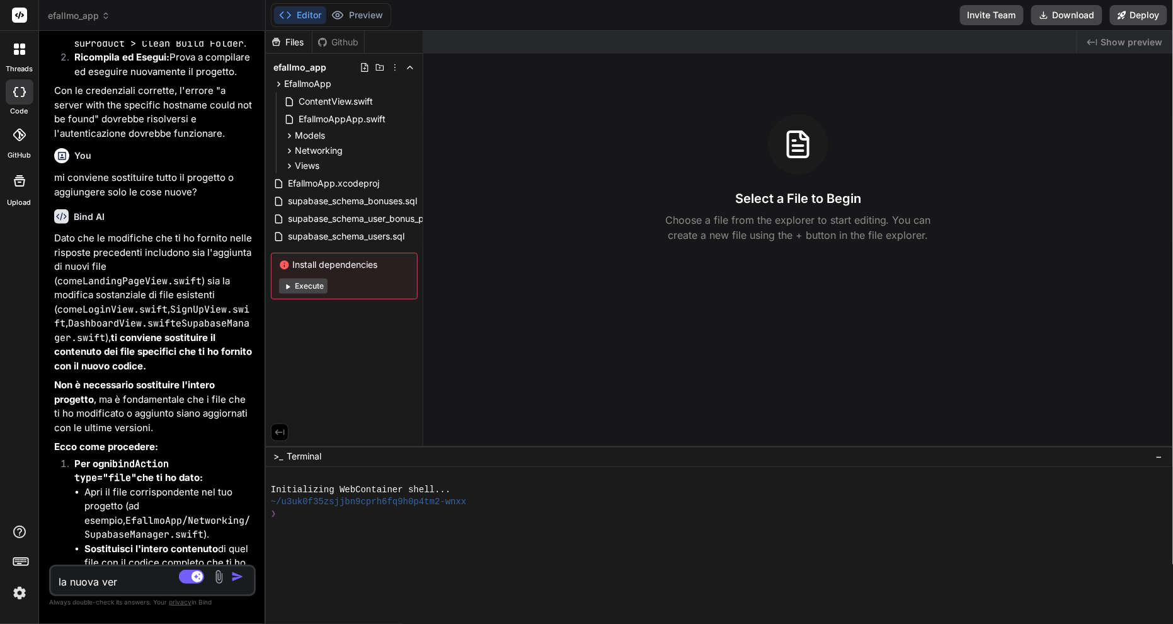
type textarea "la nuova vers"
type textarea "x"
type textarea "la nuova versi"
type textarea "x"
type textarea "la nuova versio"
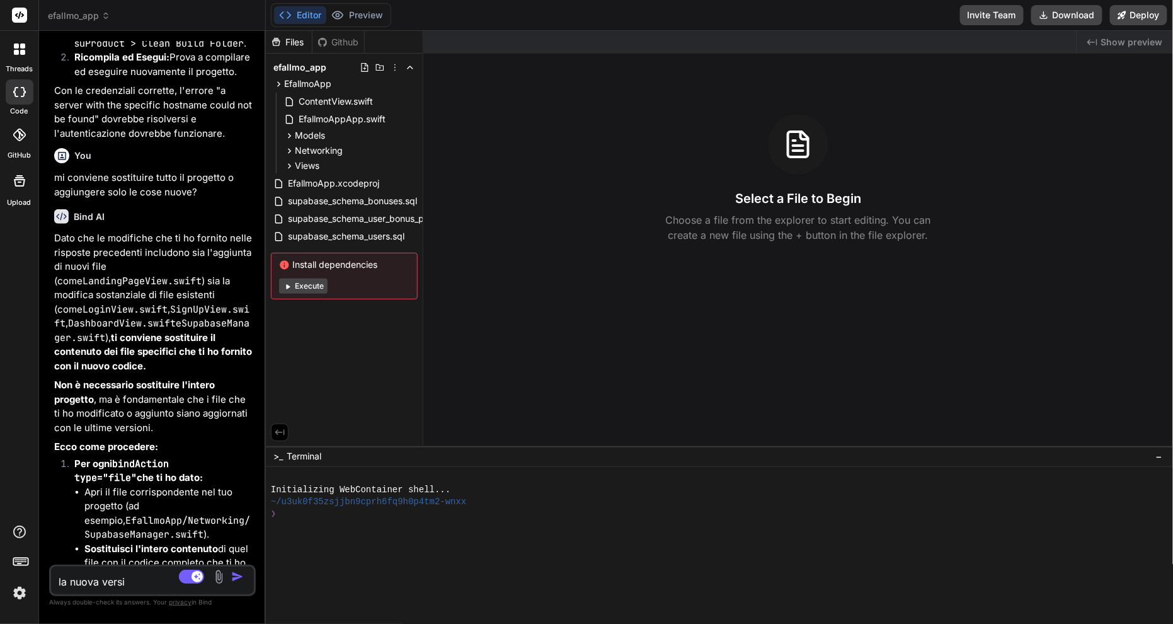
type textarea "x"
type textarea "la nuova version"
type textarea "x"
type textarea "la nuova versione"
type textarea "x"
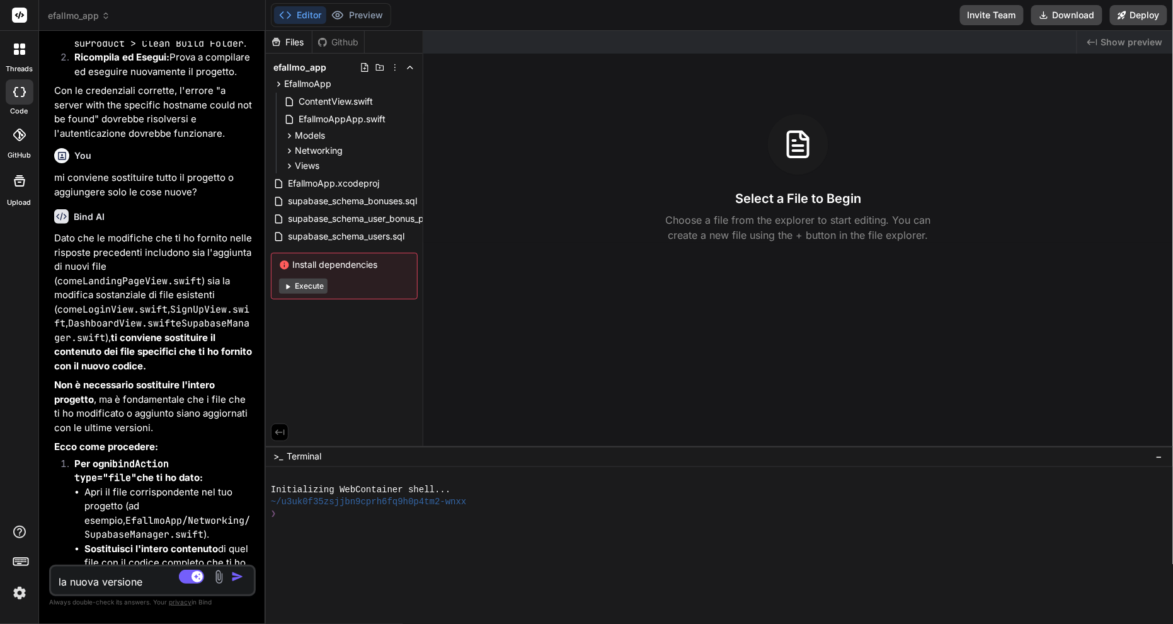
type textarea "la nuova versione"
type textarea "x"
type textarea "la nuova versione d"
type textarea "x"
type textarea "la nuova versione da"
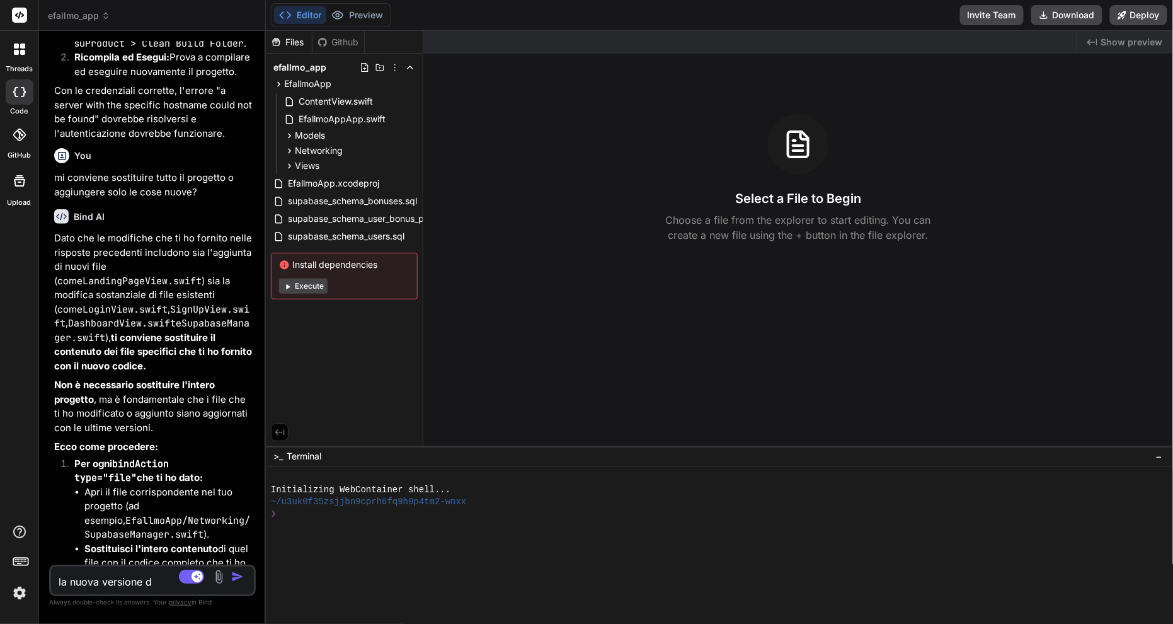
type textarea "x"
type textarea "la nuova versione da"
type textarea "x"
type textarea "la nuova versione da q"
type textarea "x"
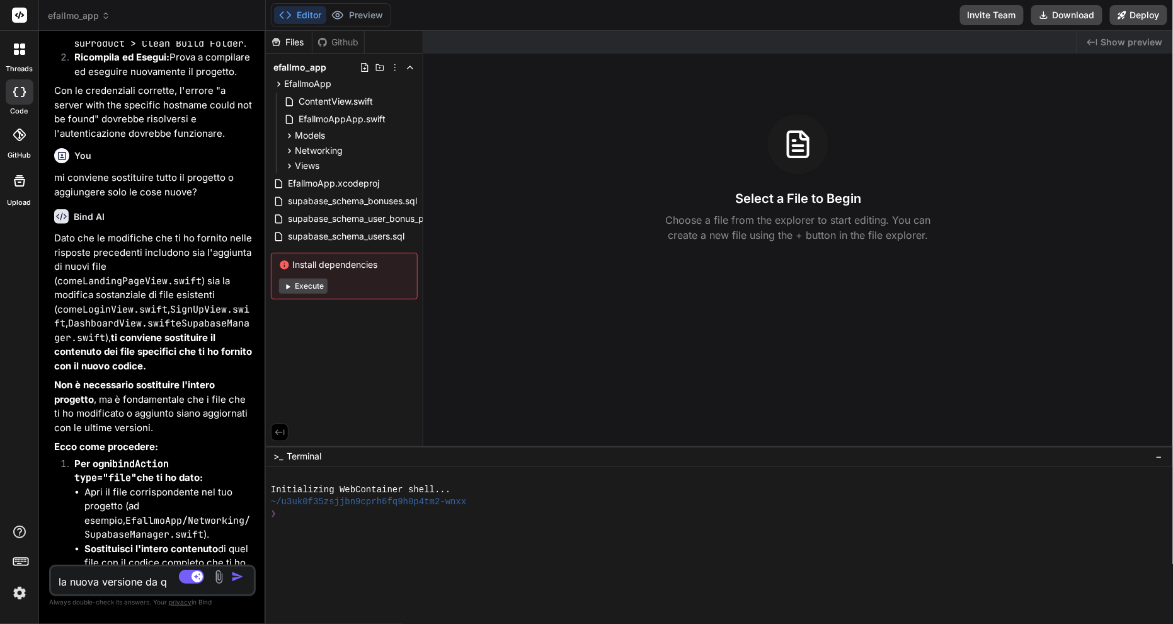
type textarea "la nuova versione da qu"
type textarea "x"
type textarea "la nuova versione da que"
type textarea "x"
type textarea "la nuova versione da ques"
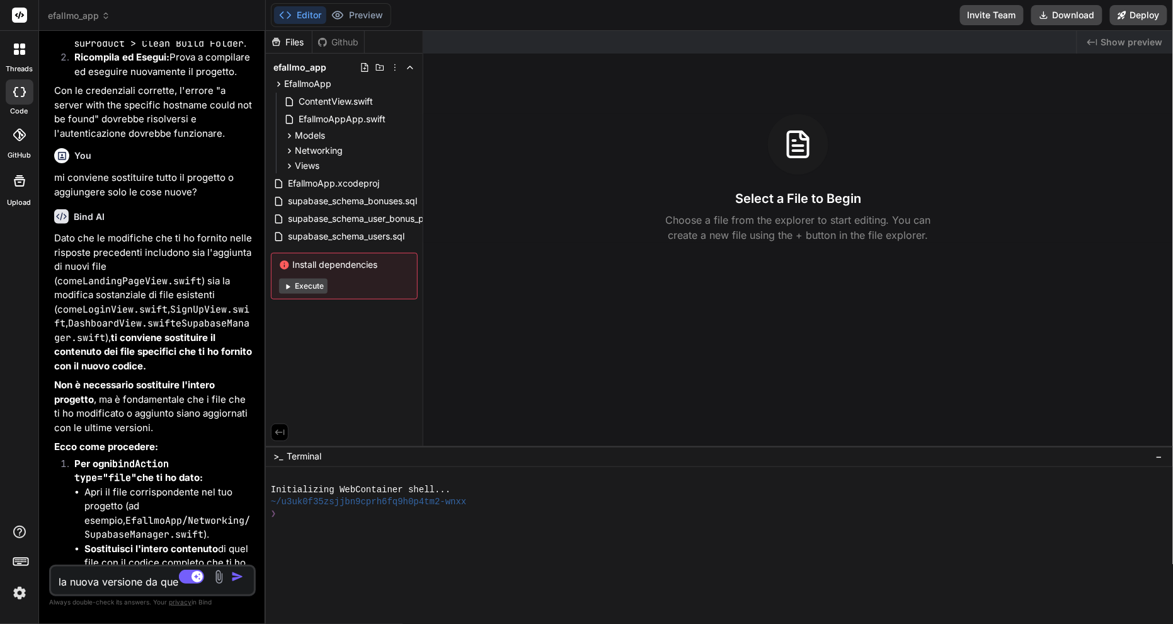
type textarea "x"
type textarea "la nuova versione da quest"
type textarea "x"
type textarea "la nuova versione da questi"
type textarea "x"
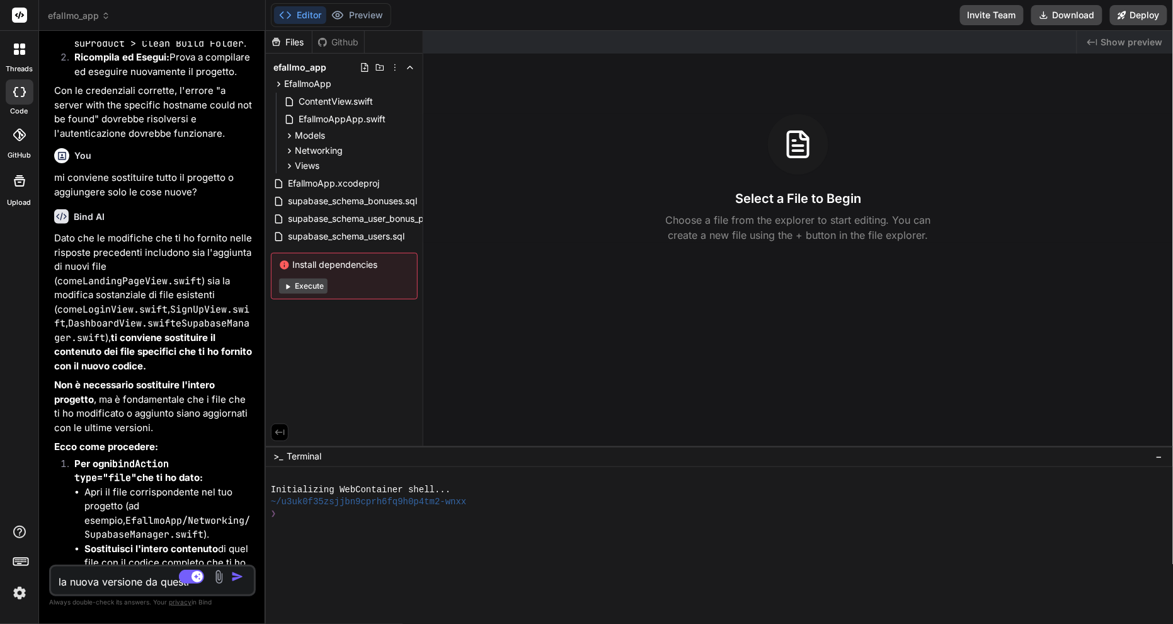
type textarea "la nuova versione da questi"
type textarea "x"
type textarea "la nuova versione da questi e"
type textarea "x"
type textarea "la nuova versione da questi er"
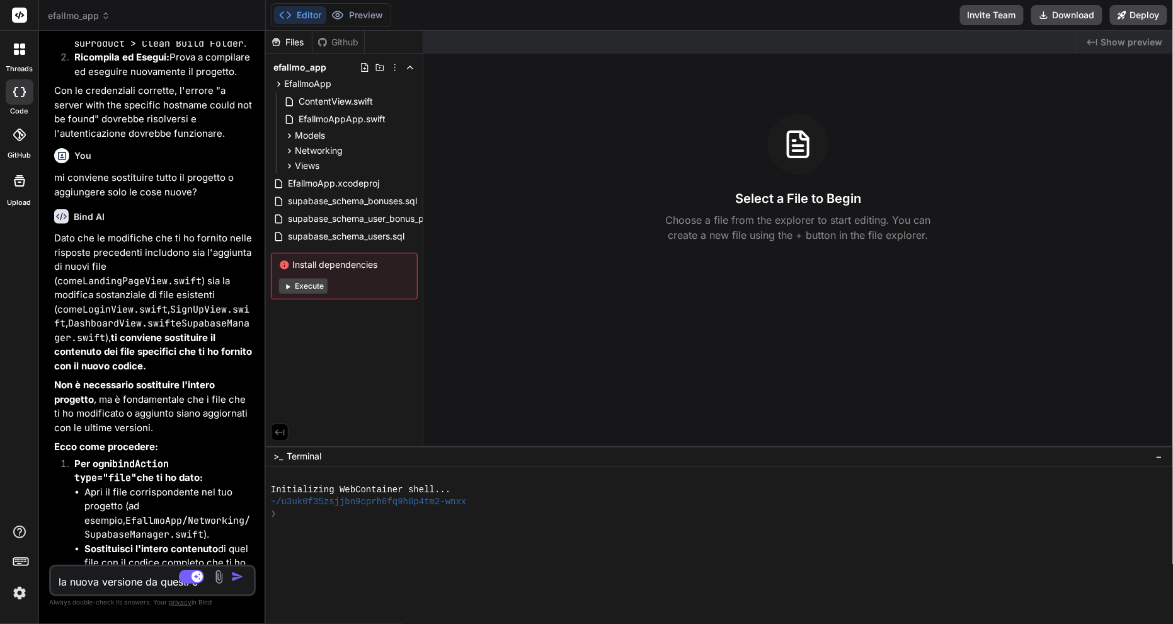
type textarea "x"
type textarea "la nuova versione da questi err"
type textarea "x"
type textarea "la nuova versione da questi erro"
type textarea "x"
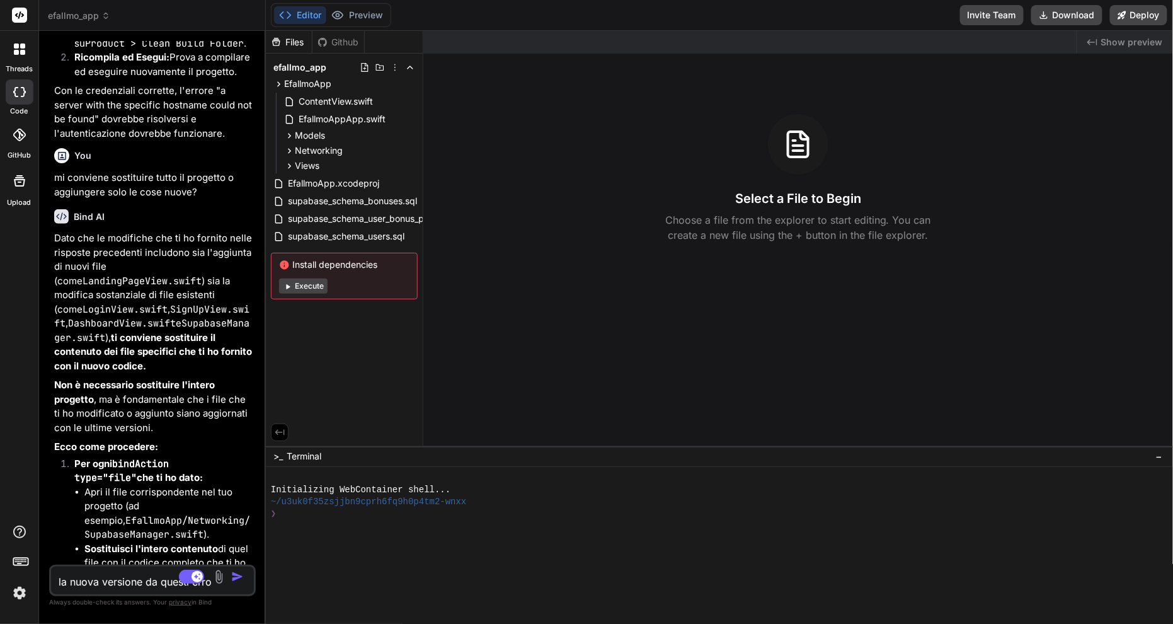
type textarea "la nuova versione da questi error"
type textarea "x"
type textarea "la nuova versione da questi errore"
type textarea "x"
type textarea "la nuova versione da questi errore"
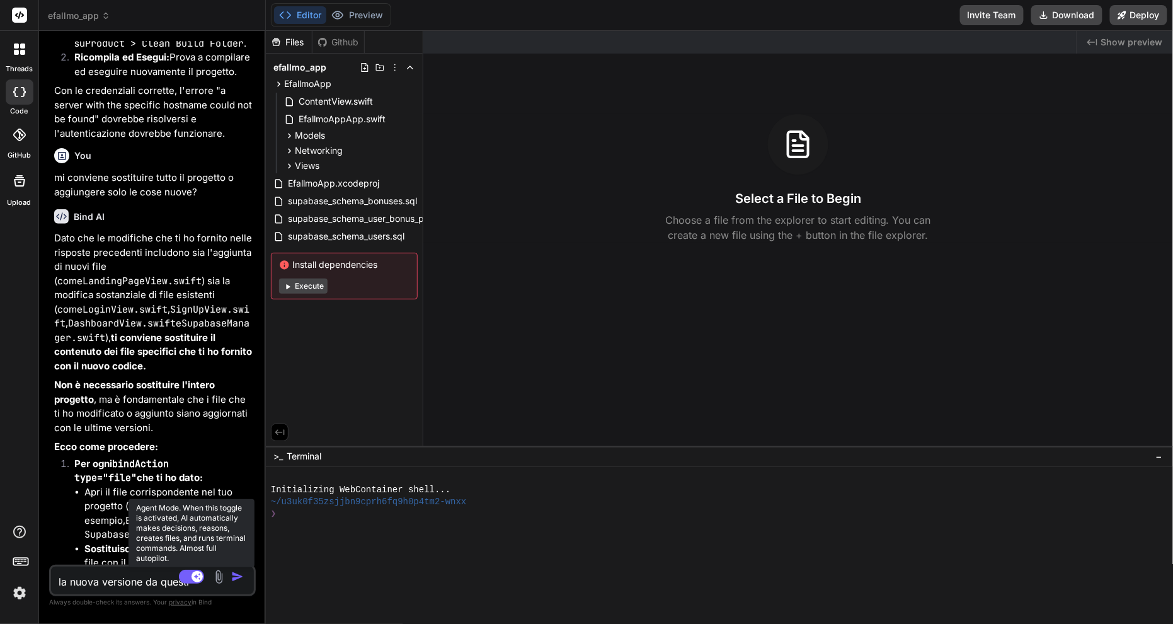
click at [203, 467] on rect at bounding box center [197, 576] width 11 height 11
click at [244, 467] on img "button" at bounding box center [237, 576] width 13 height 13
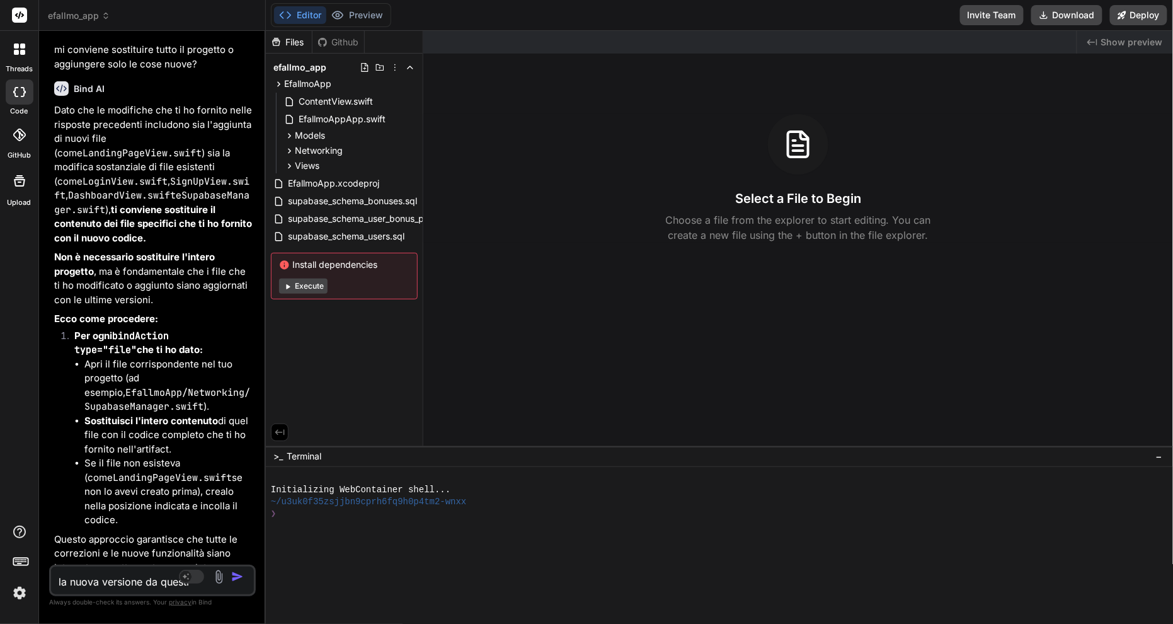
type textarea "x"
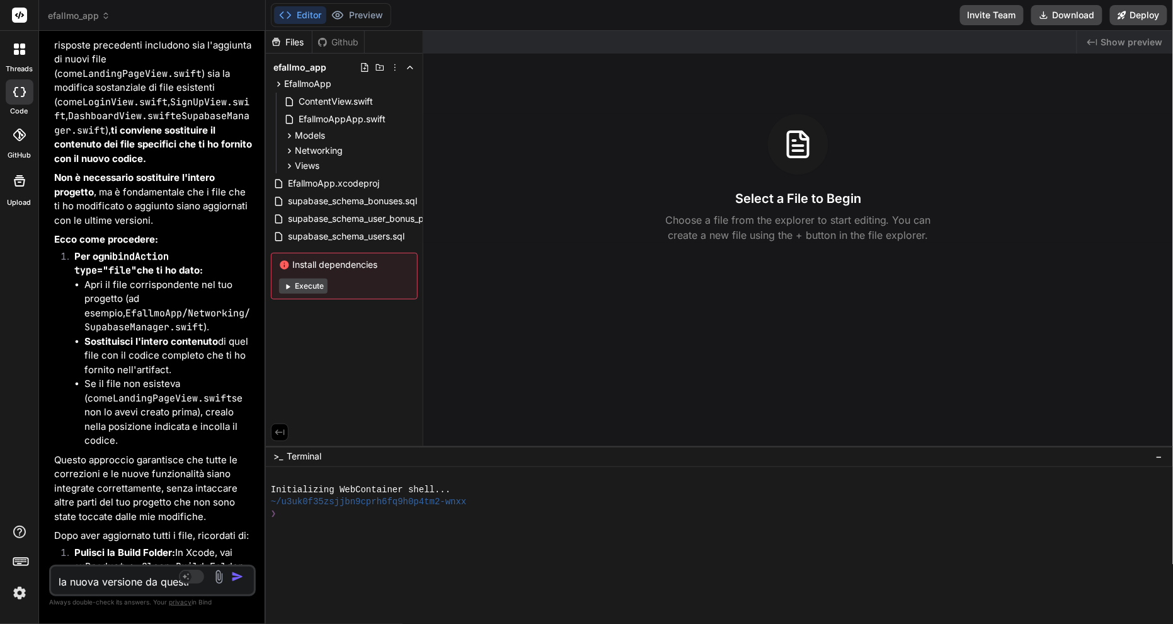
scroll to position [0, 0]
click at [132, 467] on textarea "la nuova versione da questi errore" at bounding box center [135, 577] width 169 height 23
paste textarea "Command SwiftCompile failed with a nonzero exit code"
type textarea "Command SwiftCompile failed with a nonzero exit code"
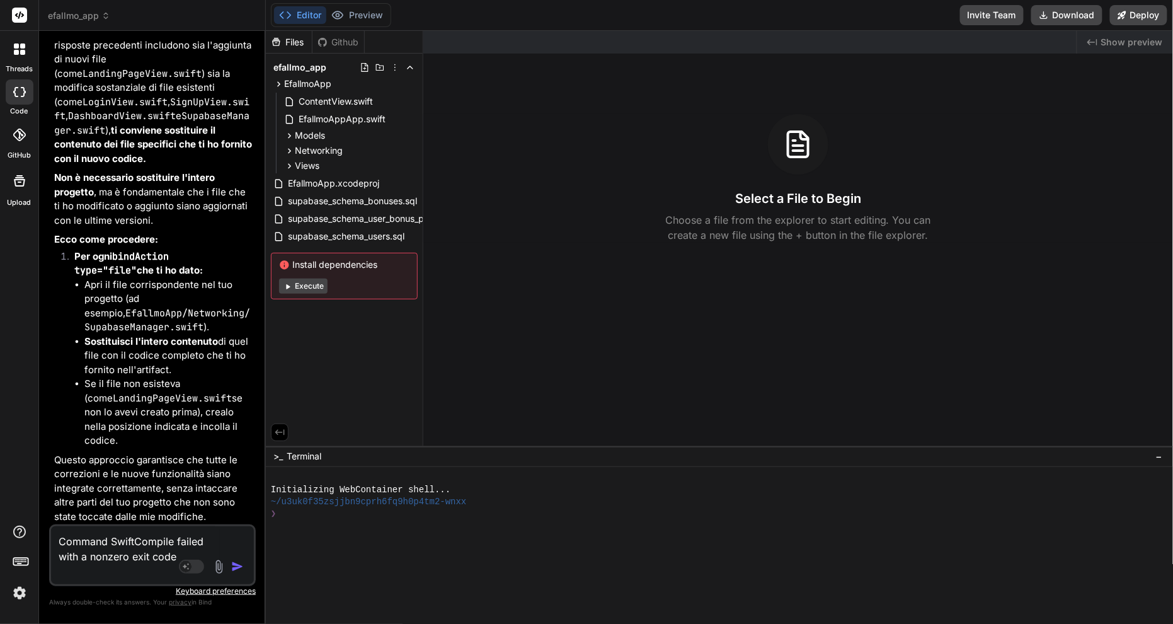
type textarea "x"
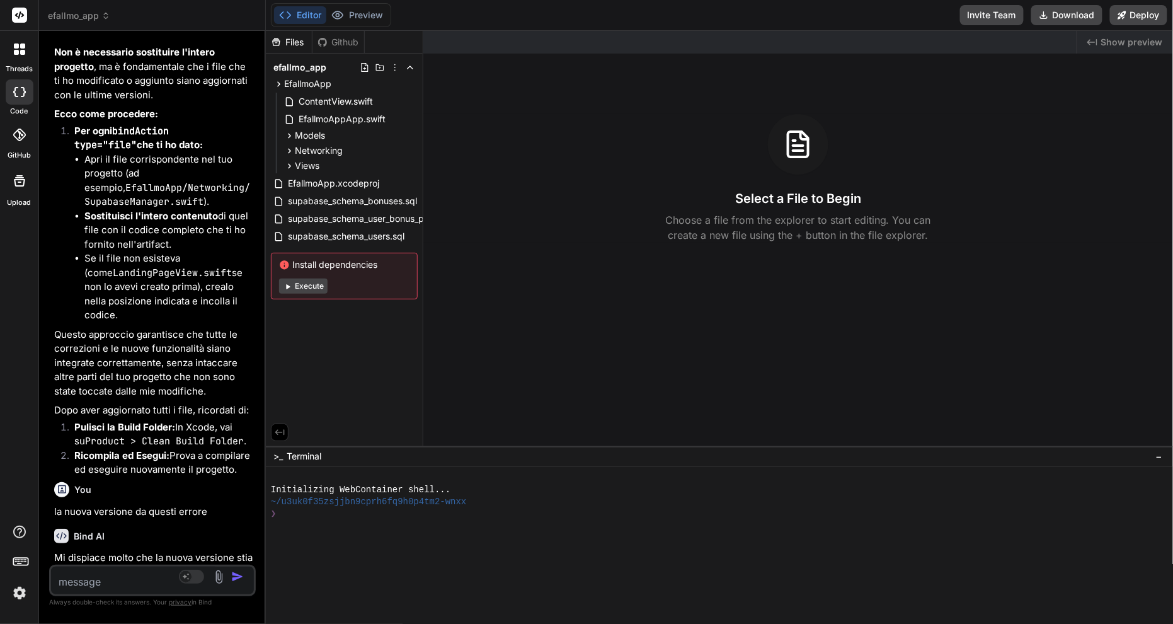
scroll to position [3370, 0]
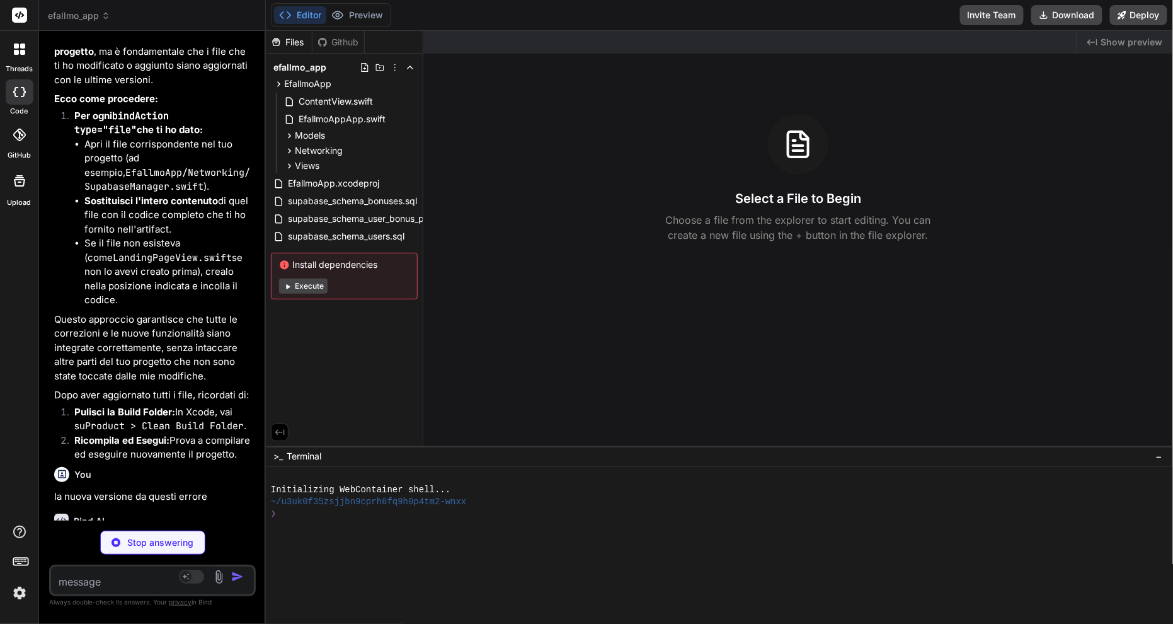
type textarea "x"
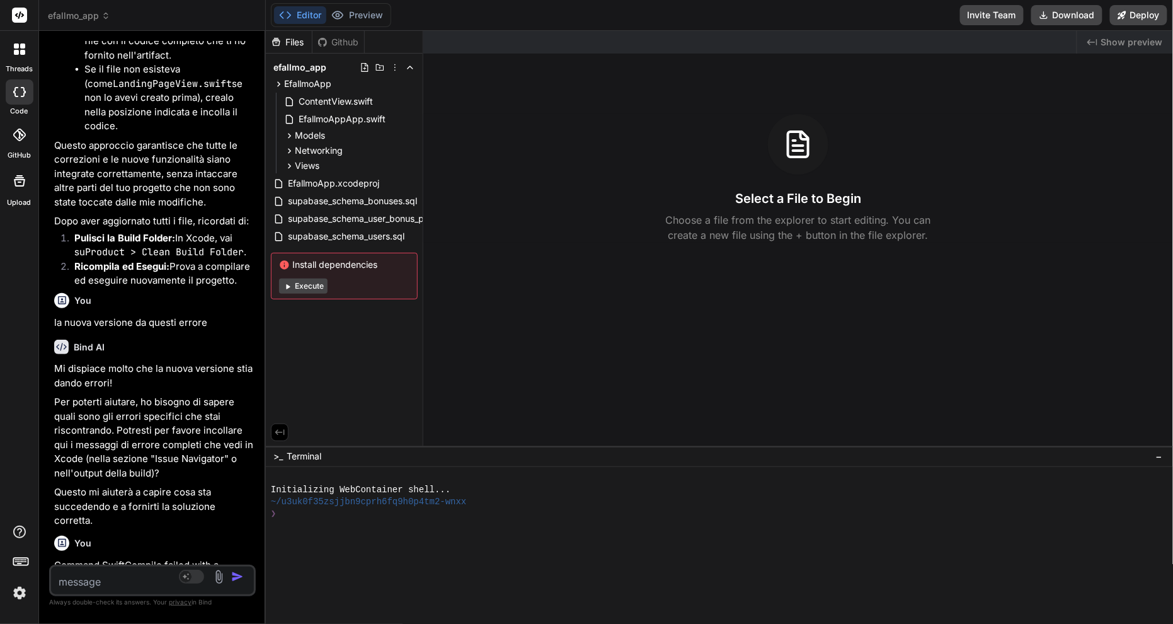
scroll to position [0, 0]
paste textarea "Command SwiftCompile failed with a nonzero exit code /Users/nellocollaro/Deskto…"
type textarea "Command SwiftCompile failed with a nonzero exit code /Users/nellocollaro/Deskto…"
type textarea "x"
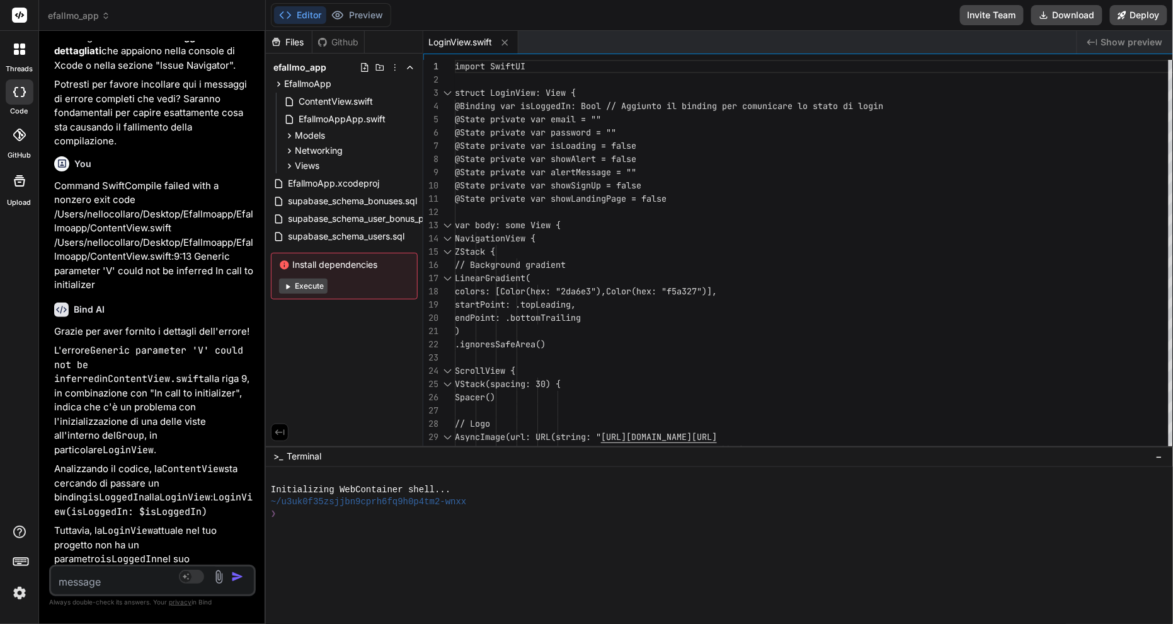
scroll to position [4277, 0]
click at [879, 16] on button "Download" at bounding box center [1066, 15] width 71 height 20
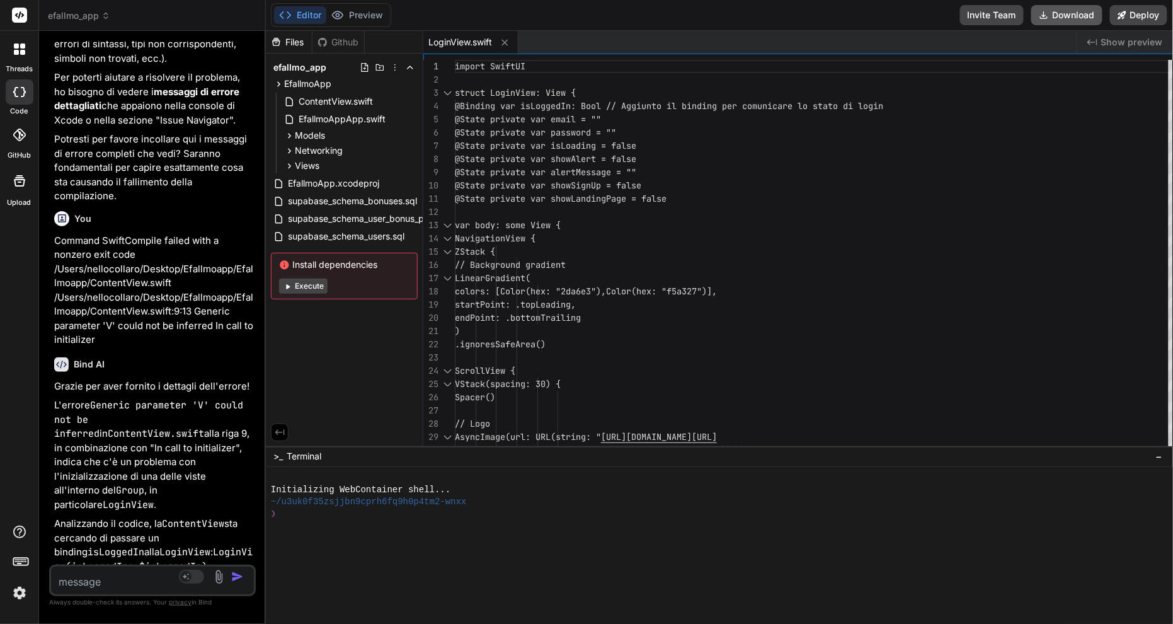
click at [879, 13] on button "Download" at bounding box center [1066, 15] width 71 height 20
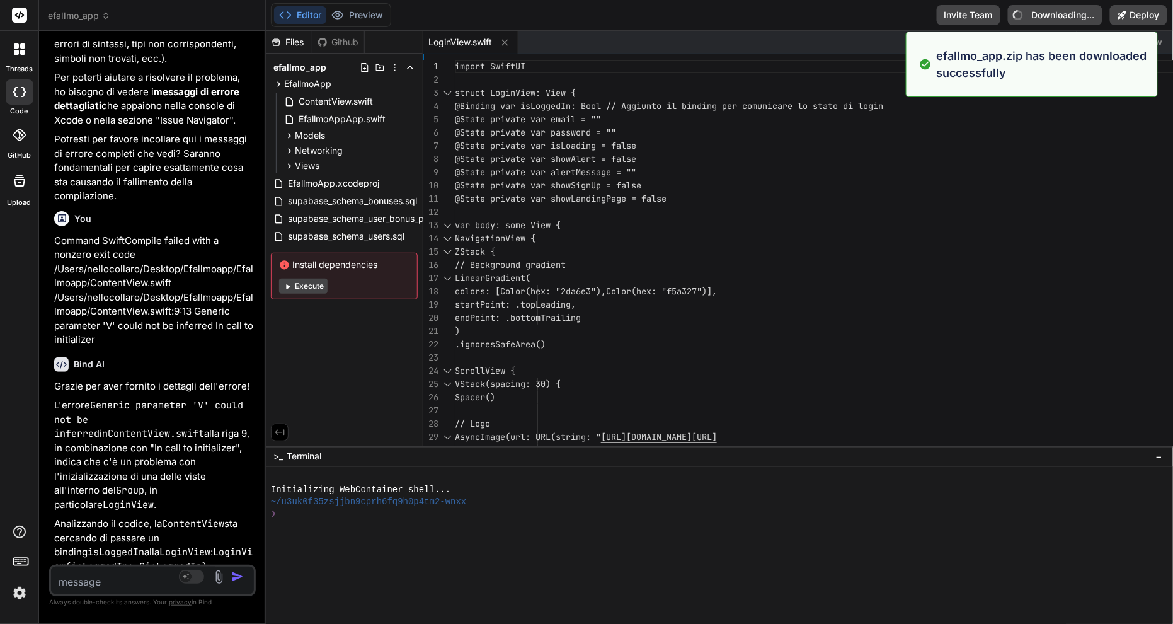
type textarea "x"
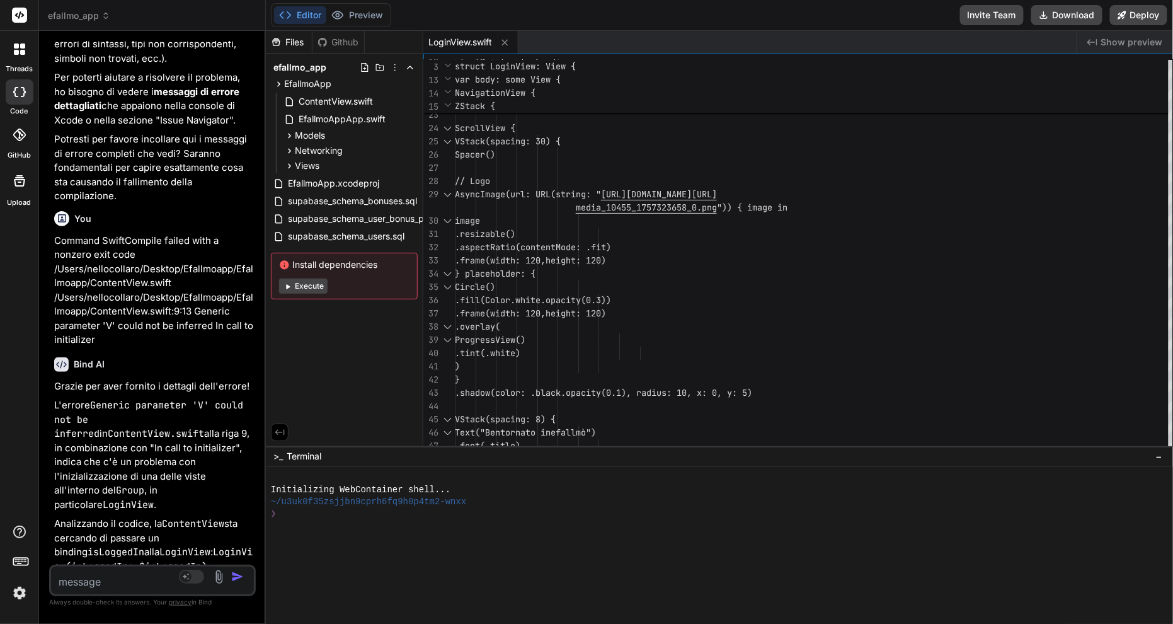
click at [190, 467] on textarea at bounding box center [135, 577] width 169 height 23
type textarea "d"
type textarea "x"
type textarea "da"
type textarea "x"
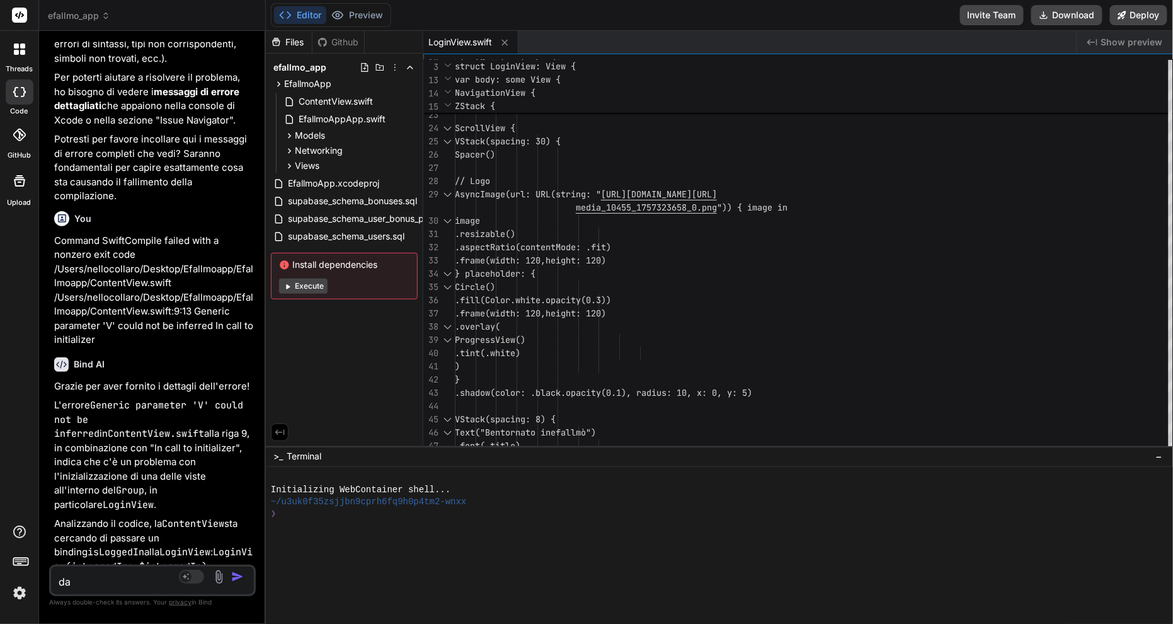
type textarea "da"
type textarea "x"
type textarea "da e"
type textarea "x"
type textarea "da er"
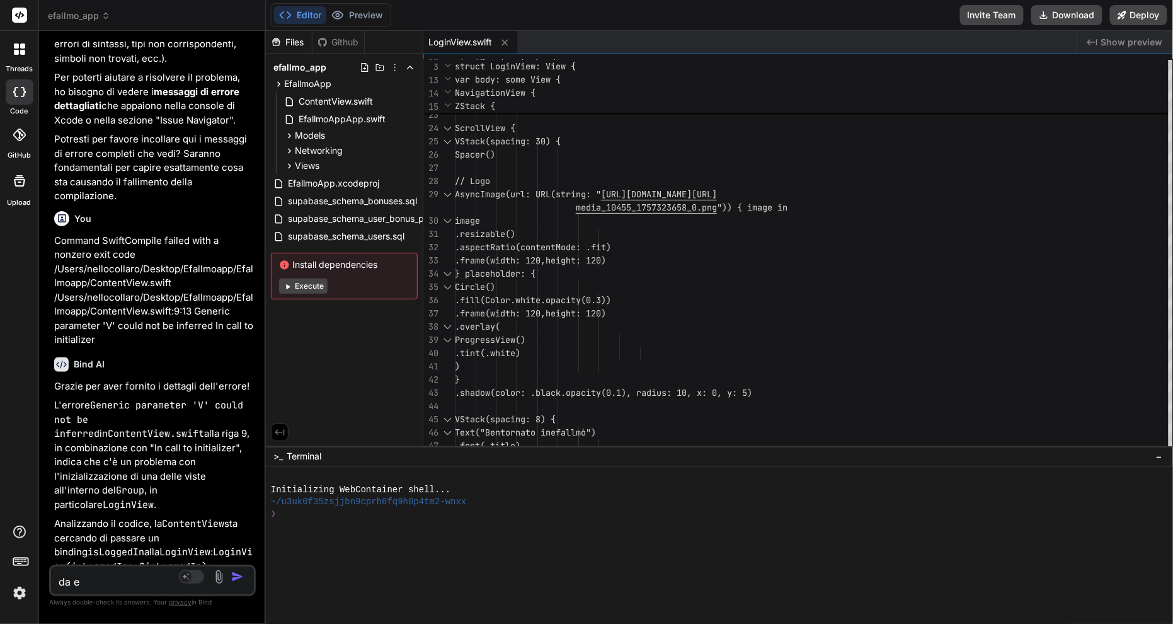
type textarea "x"
type textarea "da err"
type textarea "x"
type textarea "da erro"
type textarea "x"
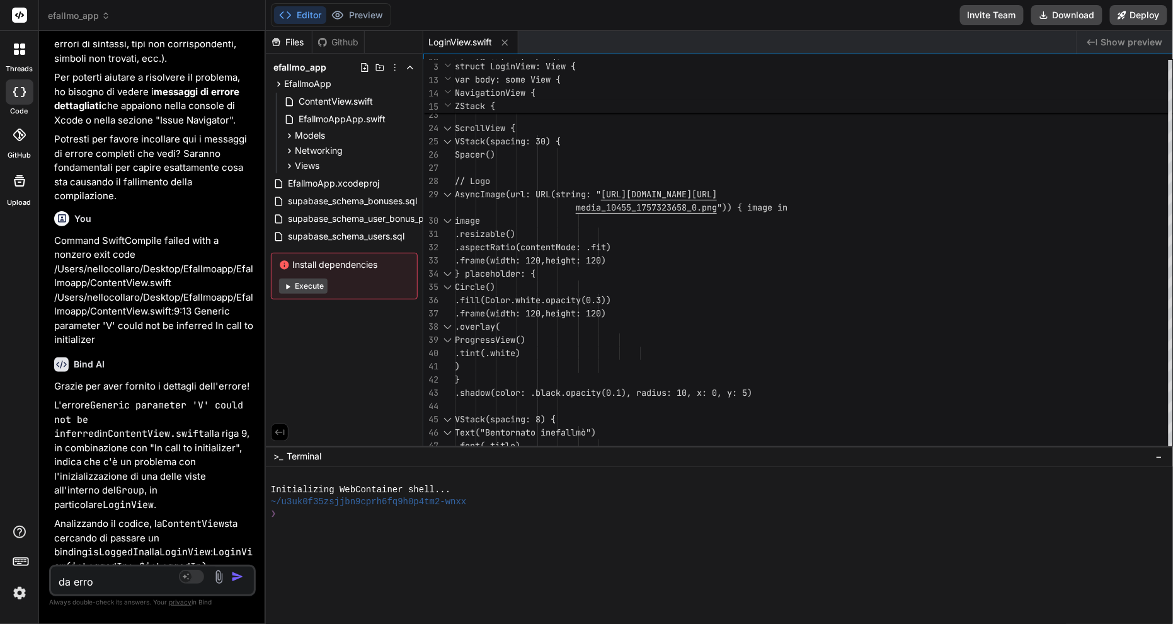
type textarea "da error"
type textarea "x"
type textarea "da errore"
type textarea "x"
type textarea "da errore"
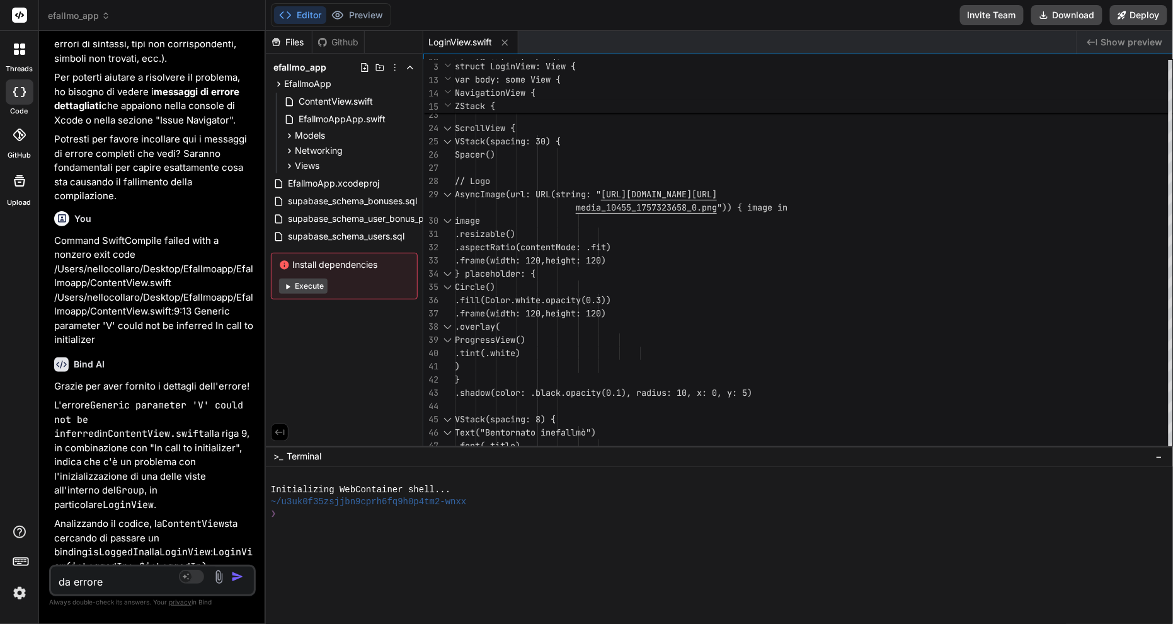
type textarea "x"
paste textarea "Errore Errore di registrazione: new row violates row-level security policy for …"
type textarea "da errore Errore Errore di registrazione: new row violates row-level security p…"
type textarea "x"
type textarea "da errore Errore Errore di registrazione: new row violates row-level security p…"
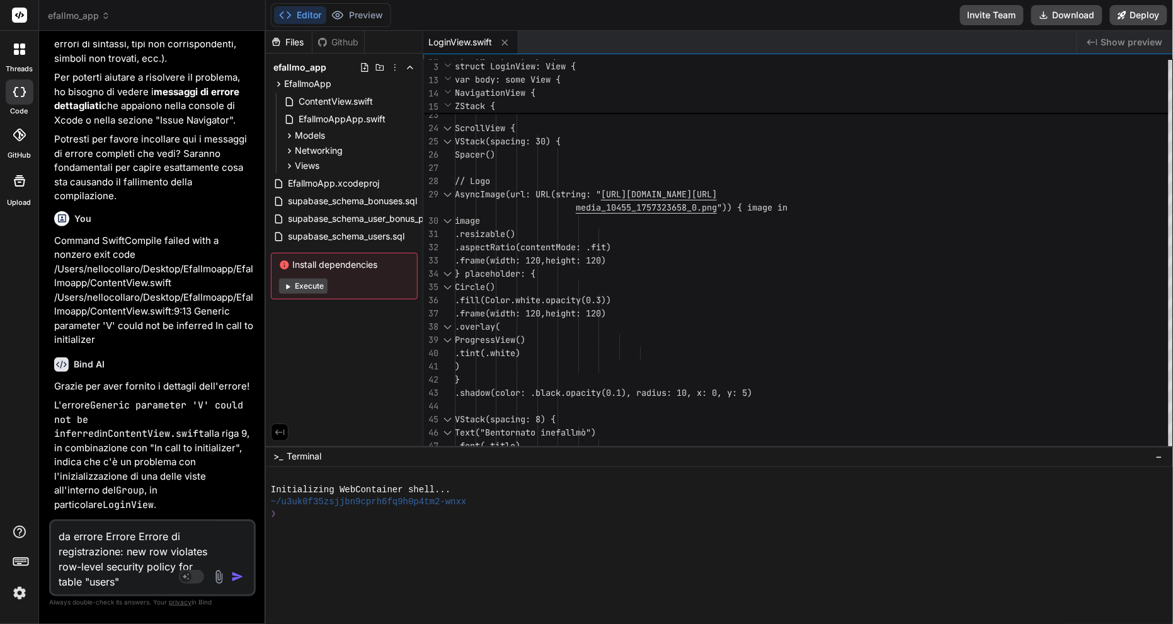
type textarea "x"
type textarea "da errore Errore Errore di registrazione: new row violates row-level security p…"
type textarea "x"
type textarea "da errore Errore Errore di registrazione: new row violates row-level security p…"
type textarea "x"
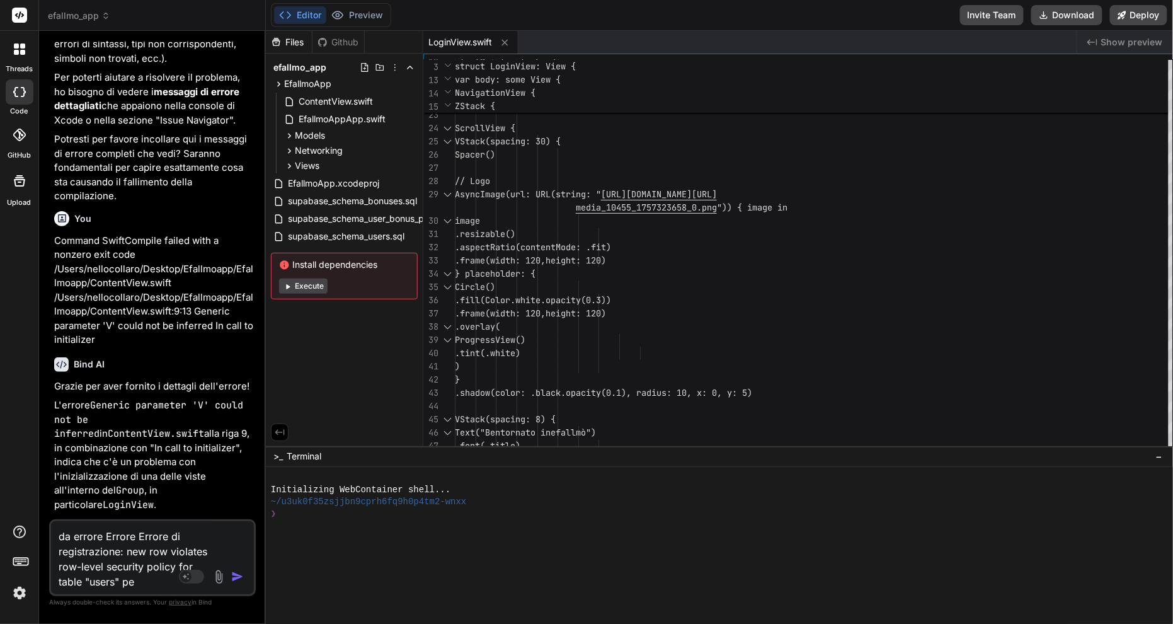
type textarea "da errore Errore Errore di registrazione: new row violates row-level security p…"
type textarea "x"
type textarea "da errore Errore Errore di registrazione: new row violates row-level security p…"
type textarea "x"
type textarea "da errore Errore Errore di registrazione: new row violates row-level security p…"
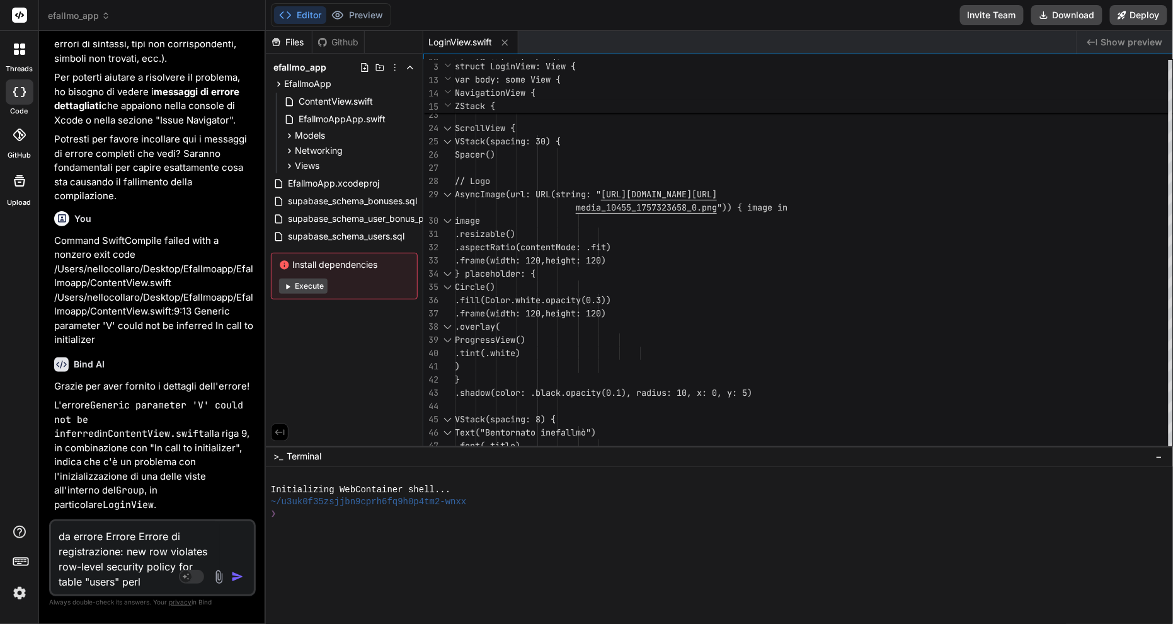
type textarea "x"
type textarea "da errore Errore Errore di registrazione: new row violates row-level security p…"
type textarea "x"
type textarea "da errore Errore Errore di registrazione: new row violates row-level security p…"
type textarea "x"
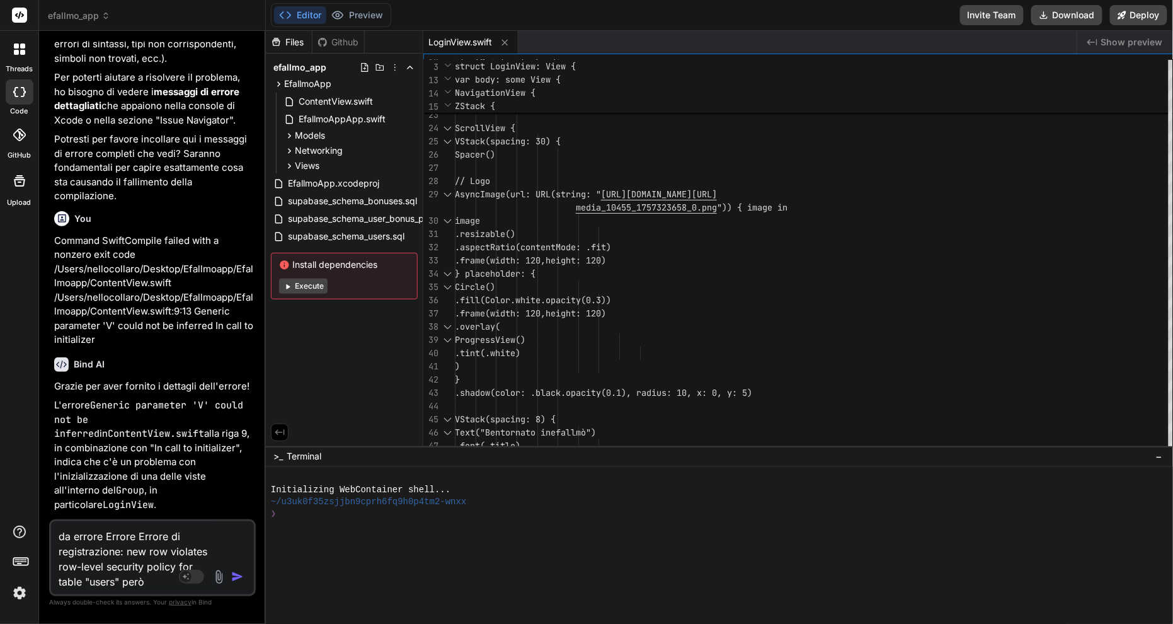
type textarea "da errore Errore Errore di registrazione: new row violates row-level security p…"
type textarea "x"
type textarea "da errore Errore Errore di registrazione: new row violates row-level security p…"
type textarea "x"
type textarea "da errore Errore Errore di registrazione: new row violates row-level security p…"
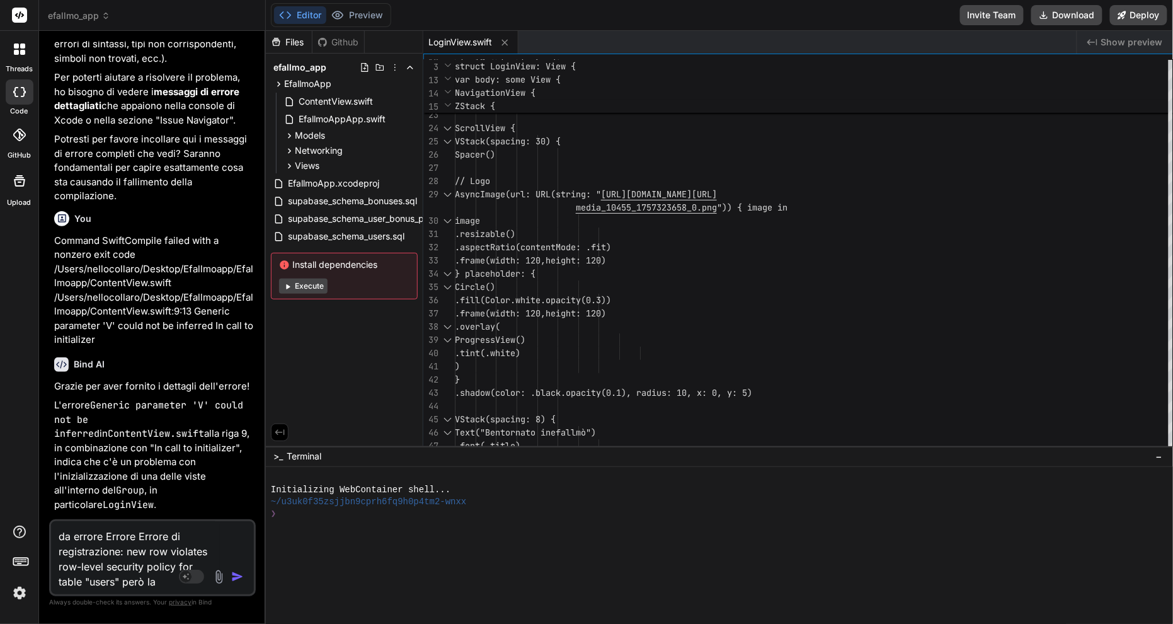
type textarea "x"
type textarea "da errore Errore Errore di registrazione: new row violates row-level security p…"
type textarea "x"
type textarea "da errore Errore Errore di registrazione: new row violates row-level security p…"
type textarea "x"
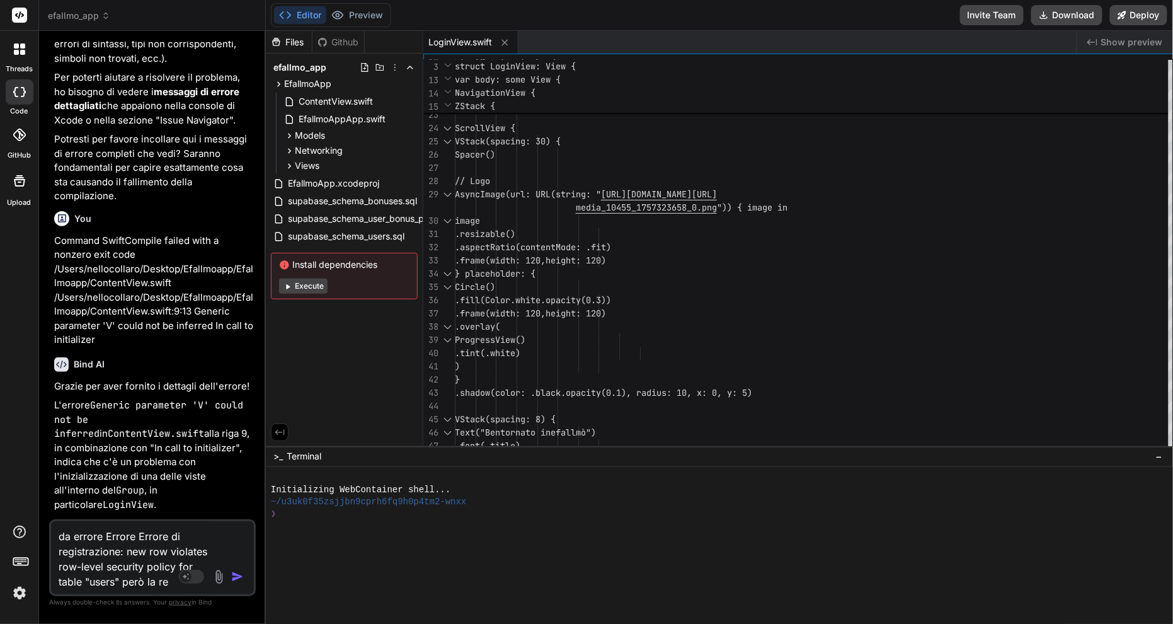
type textarea "da errore Errore Errore di registrazione: new row violates row-level security p…"
type textarea "x"
type textarea "da errore Errore Errore di registrazione: new row violates row-level security p…"
type textarea "x"
type textarea "da errore Errore Errore di registrazione: new row violates row-level security p…"
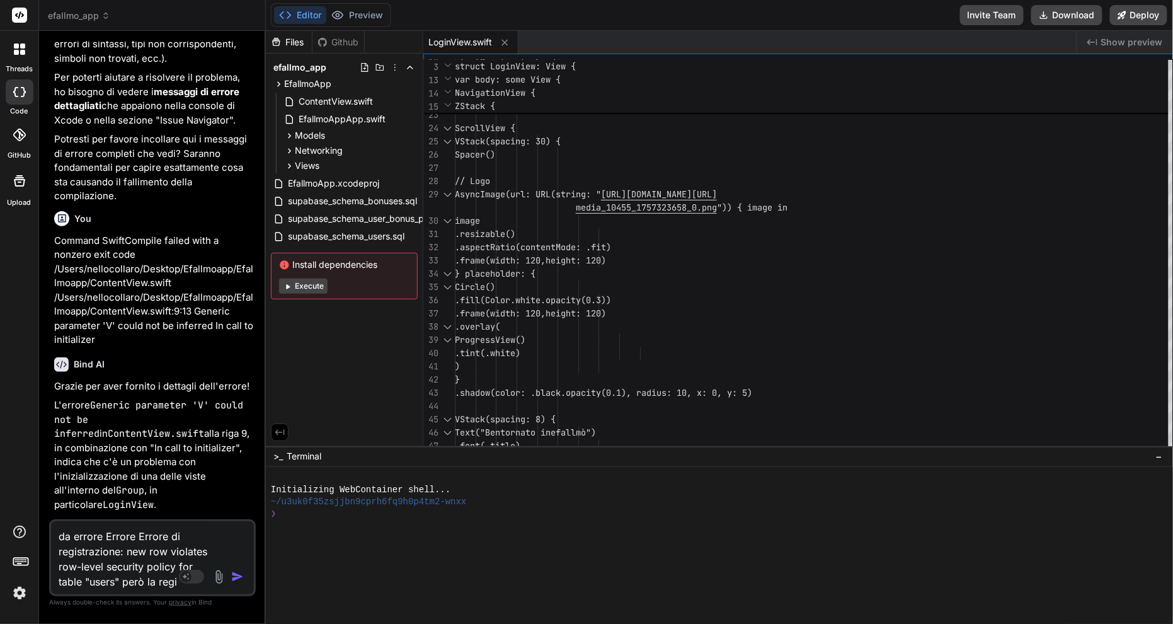
type textarea "x"
type textarea "da errore Errore Errore di registrazione: new row violates row-level security p…"
type textarea "x"
type textarea "da errore Errore Errore di registrazione: new row violates row-level security p…"
type textarea "x"
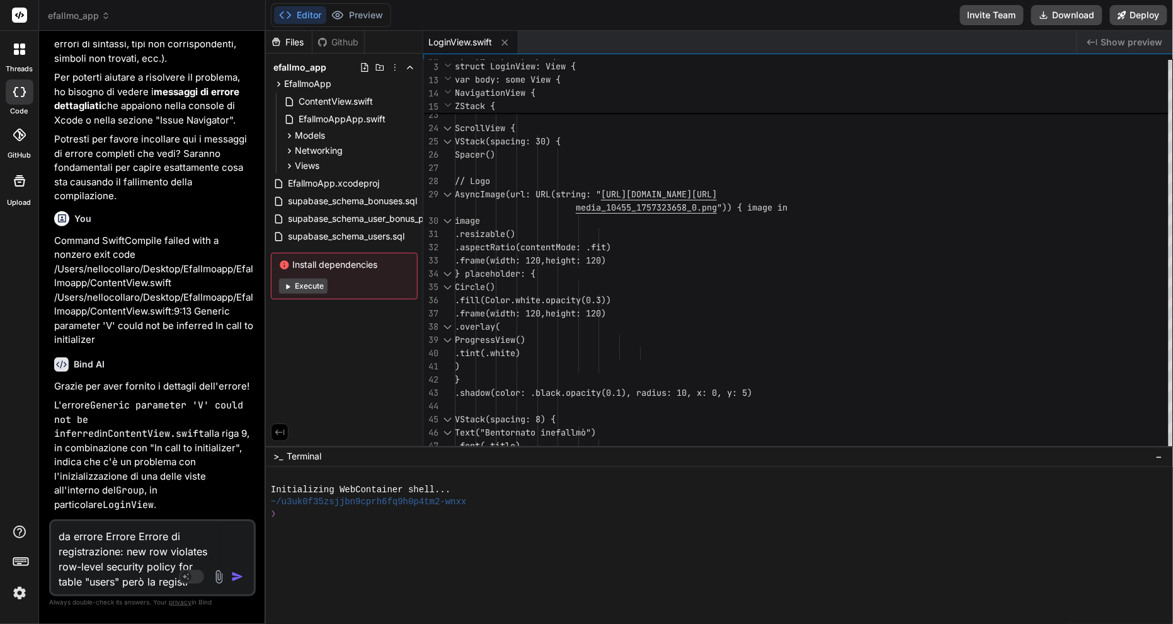
type textarea "da errore Errore Errore di registrazione: new row violates row-level security p…"
type textarea "x"
type textarea "da errore Errore Errore di registrazione: new row violates row-level security p…"
type textarea "x"
type textarea "da errore Errore Errore di registrazione: new row violates row-level security p…"
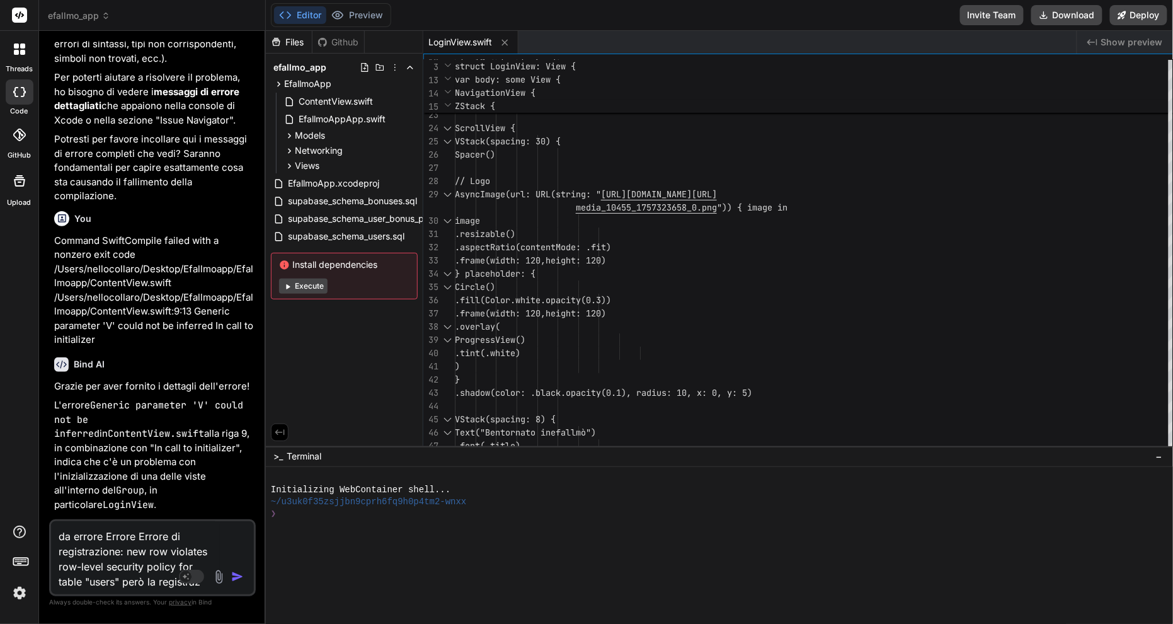
type textarea "x"
type textarea "da errore Errore Errore di registrazione: new row violates row-level security p…"
type textarea "x"
type textarea "da errore Errore Errore di registrazione: new row violates row-level security p…"
type textarea "x"
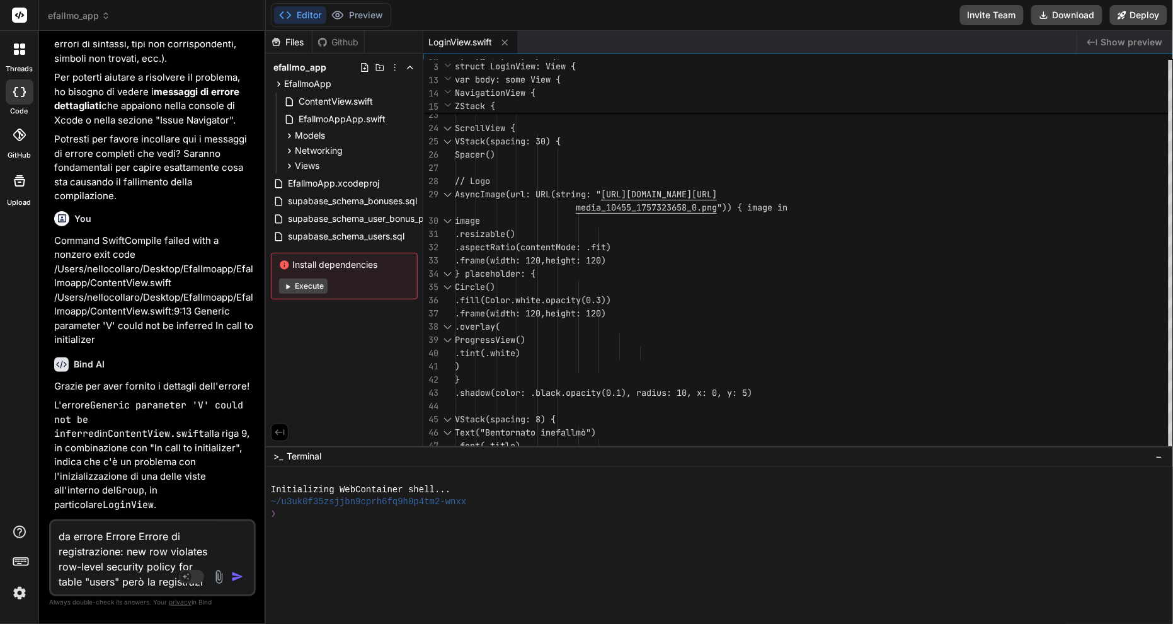
type textarea "da errore Errore Errore di registrazione: new row violates row-level security p…"
type textarea "x"
type textarea "da errore Errore Errore di registrazione: new row violates row-level security p…"
type textarea "x"
type textarea "da errore Errore Errore di registrazione: new row violates row-level security p…"
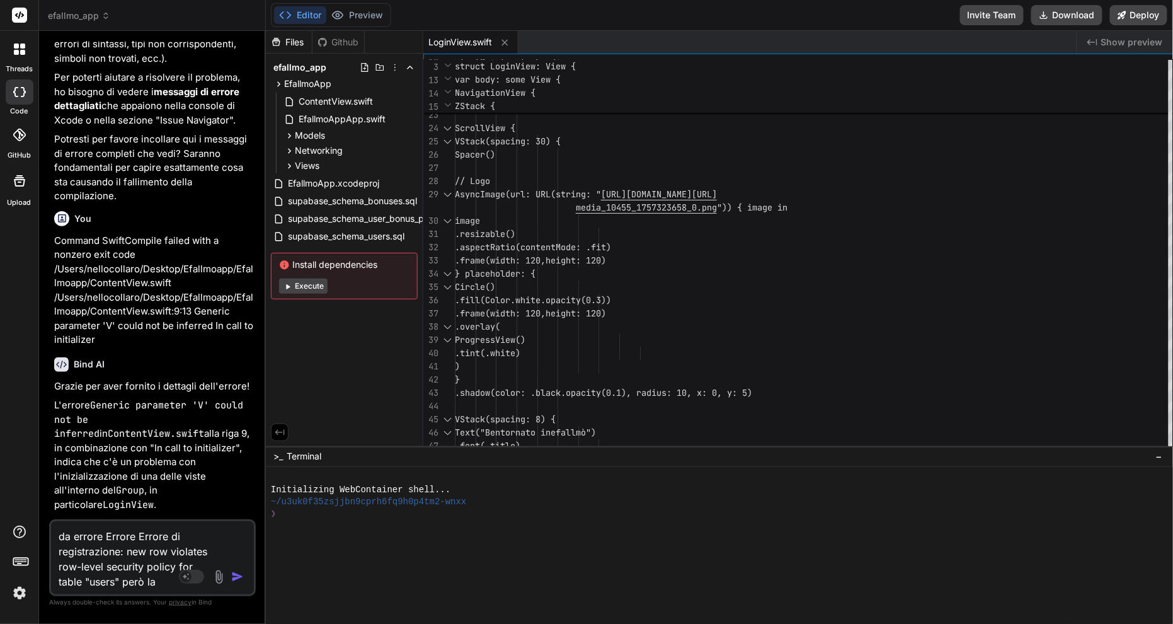
type textarea "x"
type textarea "da errore Errore Errore di registrazione: new row violates row-level security p…"
type textarea "x"
type textarea "da errore Errore Errore di registrazione: new row violates row-level security p…"
type textarea "x"
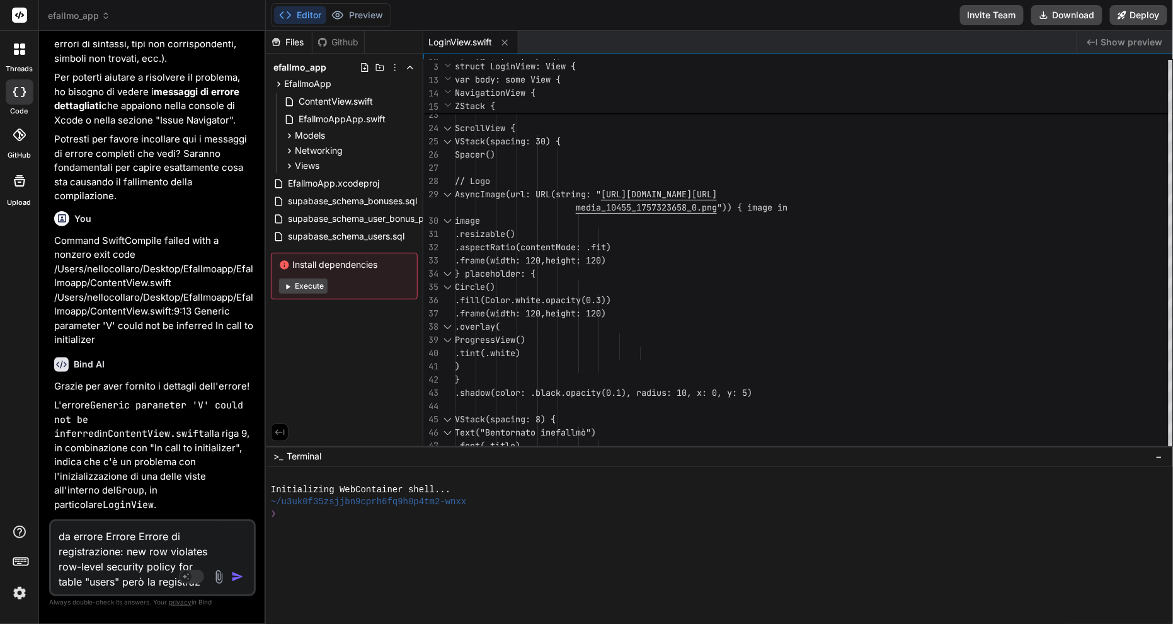
type textarea "da errore Errore Errore di registrazione: new row violates row-level security p…"
type textarea "x"
type textarea "da errore Errore Errore di registrazione: new row violates row-level security p…"
type textarea "x"
type textarea "da errore Errore Errore di registrazione: new row violates row-level security p…"
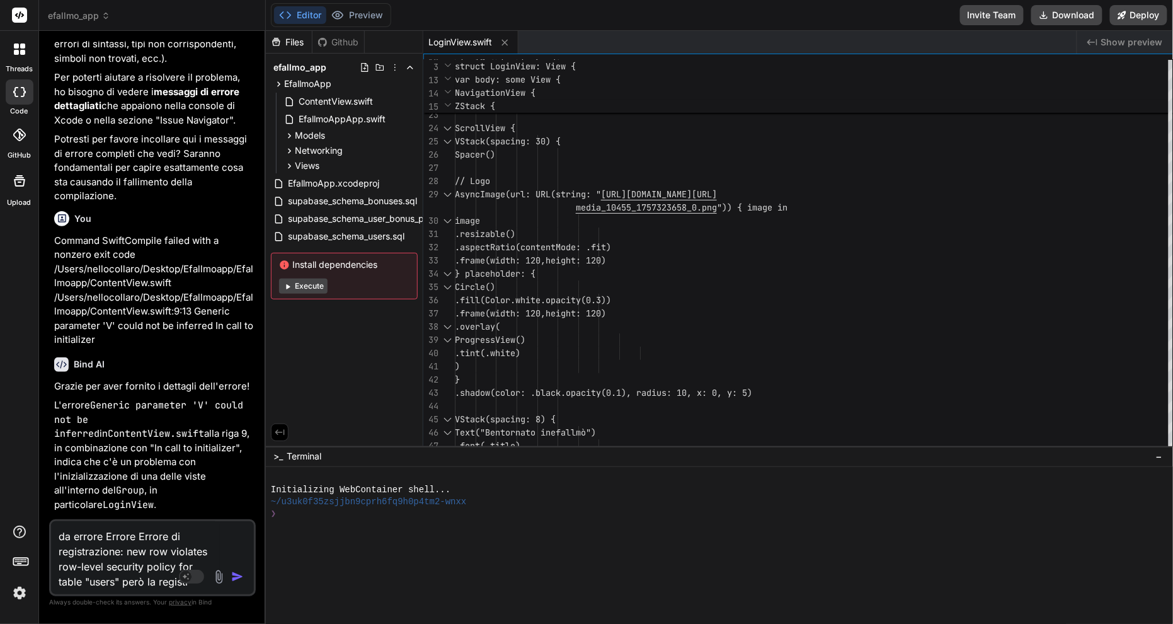
type textarea "x"
type textarea "da errore Errore Errore di registrazione: new row violates row-level security p…"
type textarea "x"
type textarea "da errore Errore Errore di registrazione: new row violates row-level security p…"
type textarea "x"
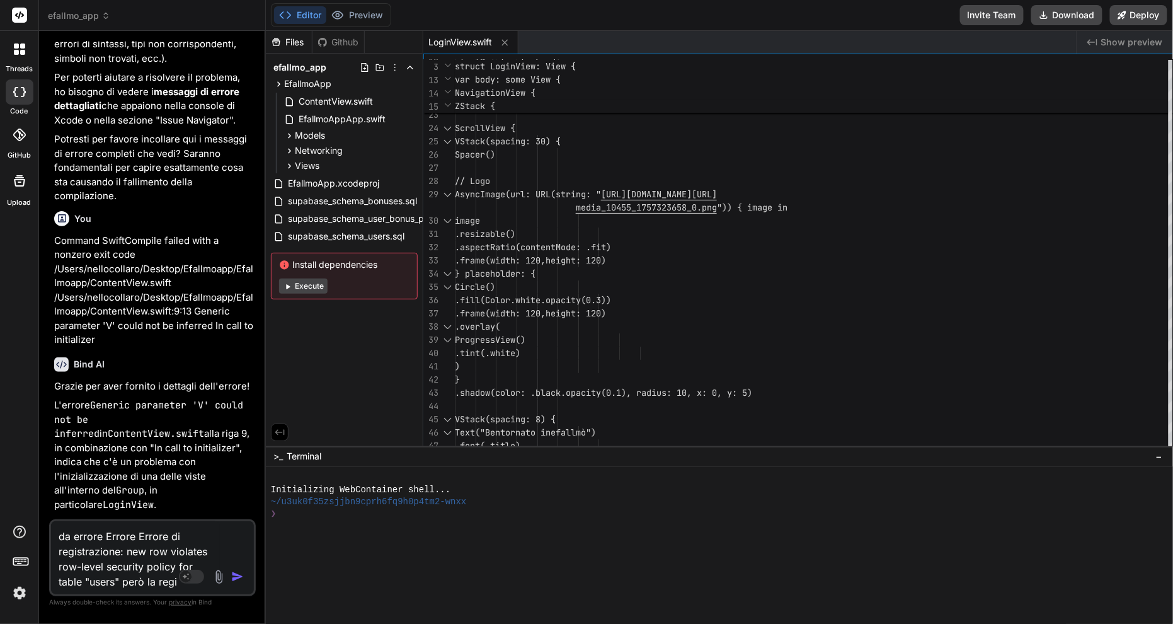
type textarea "da errore Errore Errore di registrazione: new row violates row-level security p…"
type textarea "x"
type textarea "da errore Errore Errore di registrazione: new row violates row-level security p…"
type textarea "x"
type textarea "da errore Errore Errore di registrazione: new row violates row-level security p…"
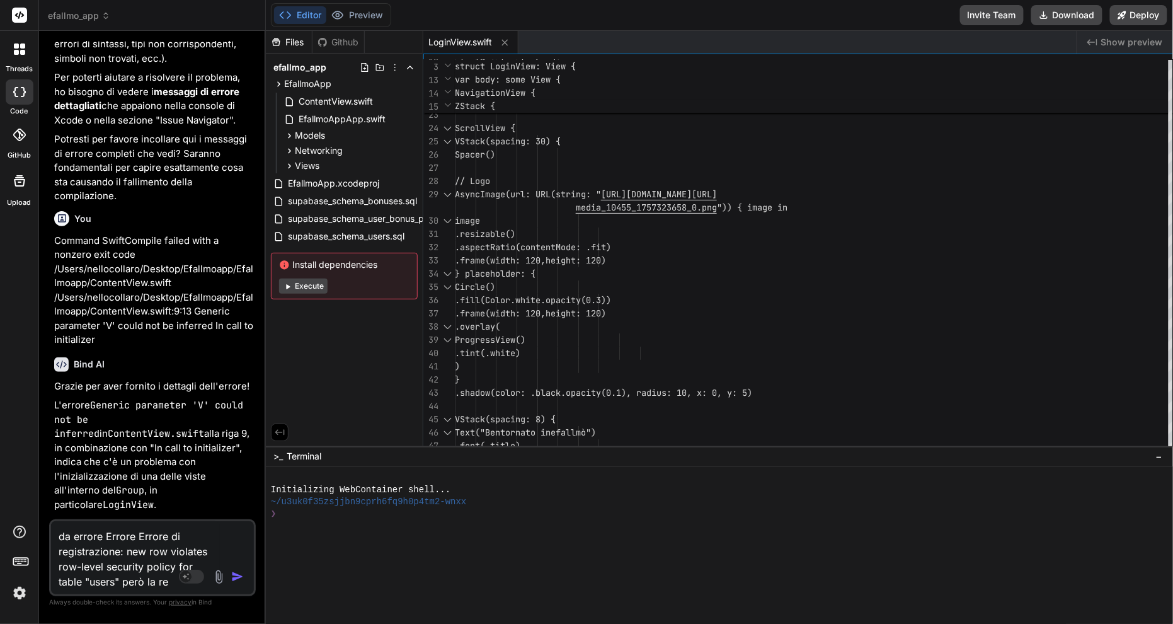
type textarea "x"
type textarea "da errore Errore Errore di registrazione: new row violates row-level security p…"
type textarea "x"
type textarea "da errore Errore Errore di registrazione: new row violates row-level security p…"
type textarea "x"
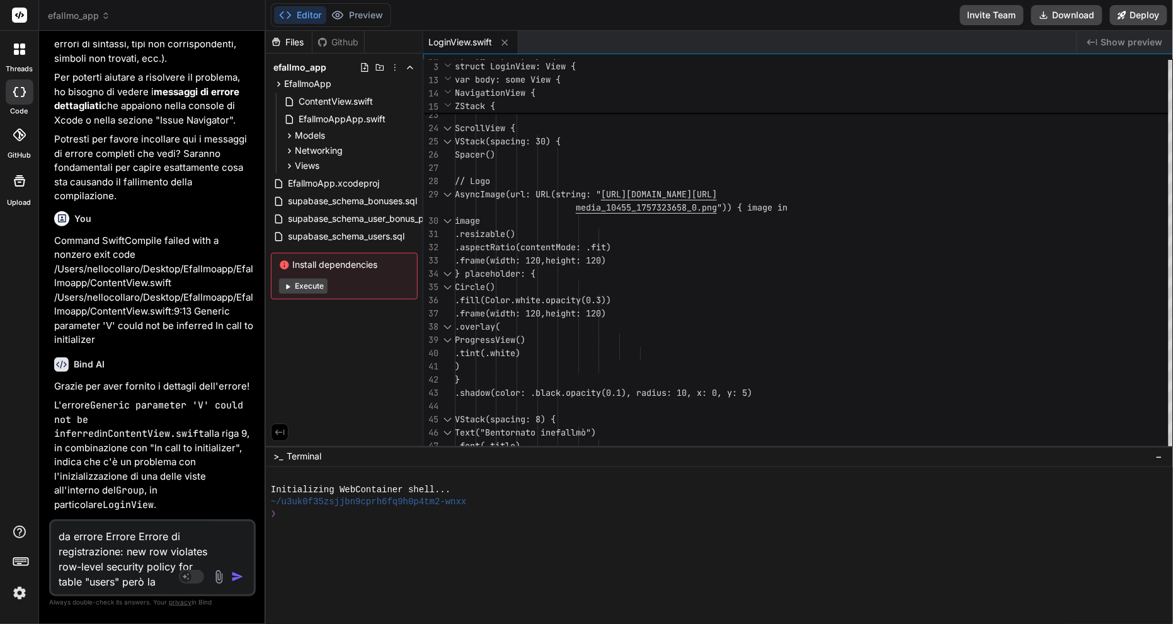
type textarea "da errore Errore Errore di registrazione: new row violates row-level security p…"
type textarea "x"
type textarea "da errore Errore Errore di registrazione: new row violates row-level security p…"
type textarea "x"
type textarea "da errore Errore Errore di registrazione: new row violates row-level security p…"
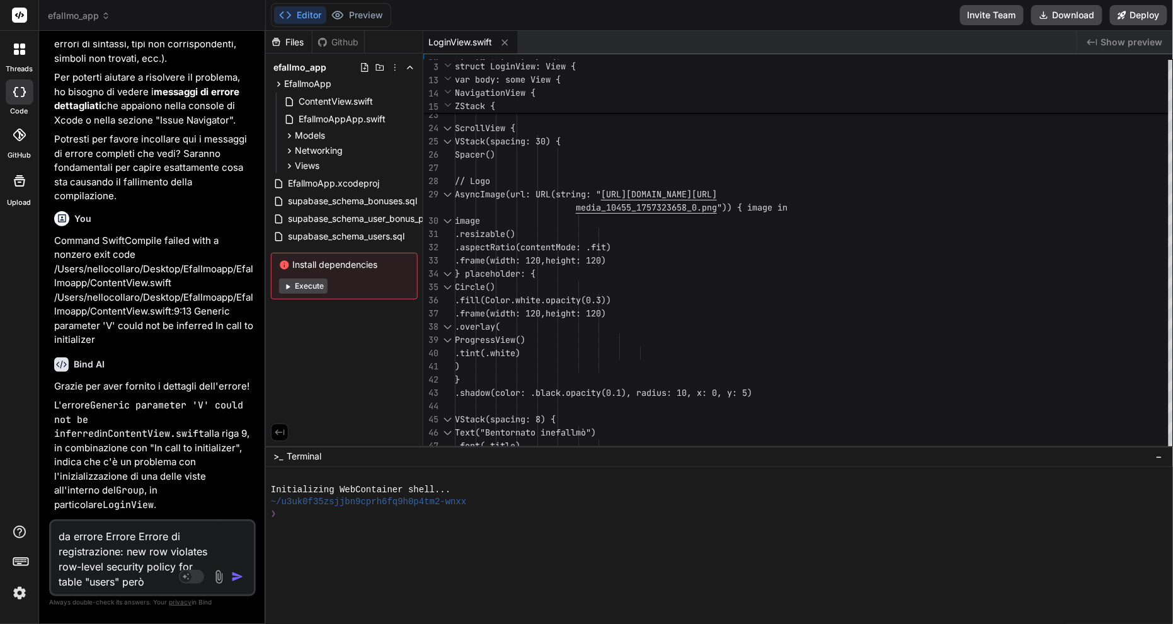
type textarea "x"
type textarea "da errore Errore Errore di registrazione: new row violates row-level security p…"
type textarea "x"
type textarea "da errore Errore Errore di registrazione: new row violates row-level security p…"
type textarea "x"
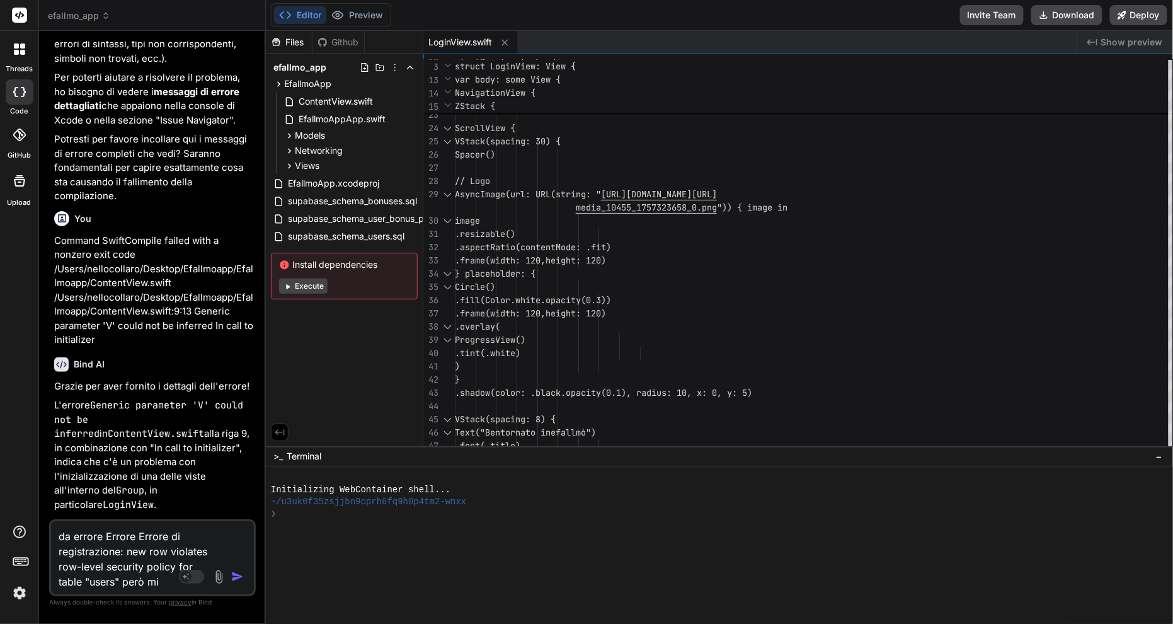
type textarea "da errore Errore Errore di registrazione: new row violates row-level security p…"
type textarea "x"
type textarea "da errore Errore Errore di registrazione: new row violates row-level security p…"
type textarea "x"
type textarea "da errore Errore Errore di registrazione: new row violates row-level security p…"
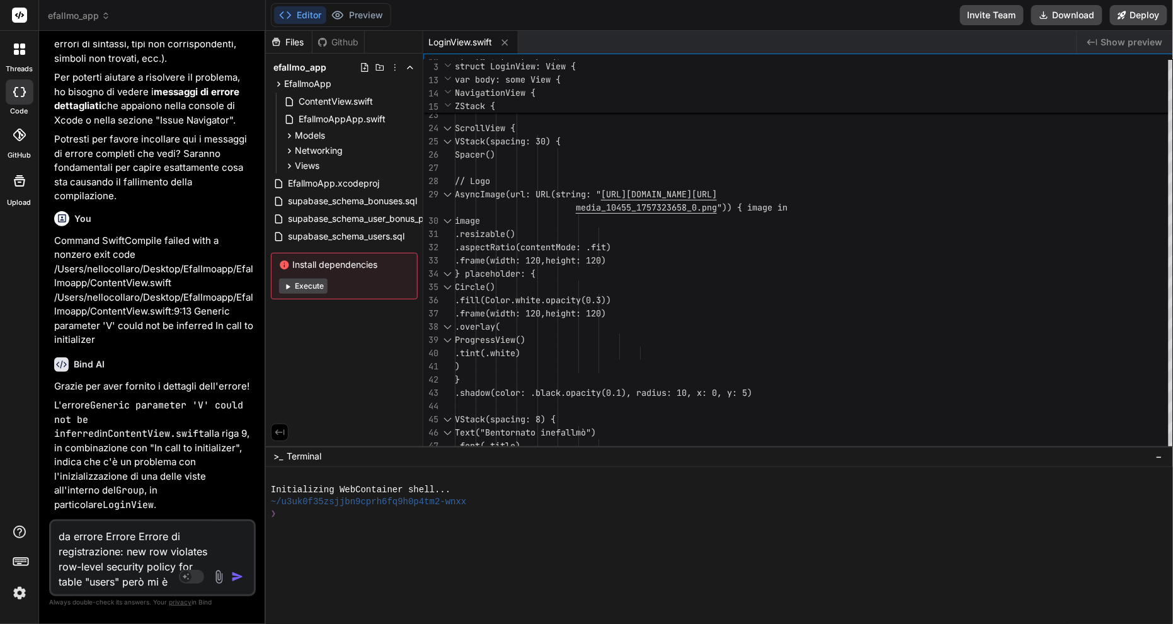
type textarea "x"
type textarea "da errore Errore Errore di registrazione: new row violates row-level security p…"
type textarea "x"
type textarea "da errore Errore Errore di registrazione: new row violates row-level security p…"
type textarea "x"
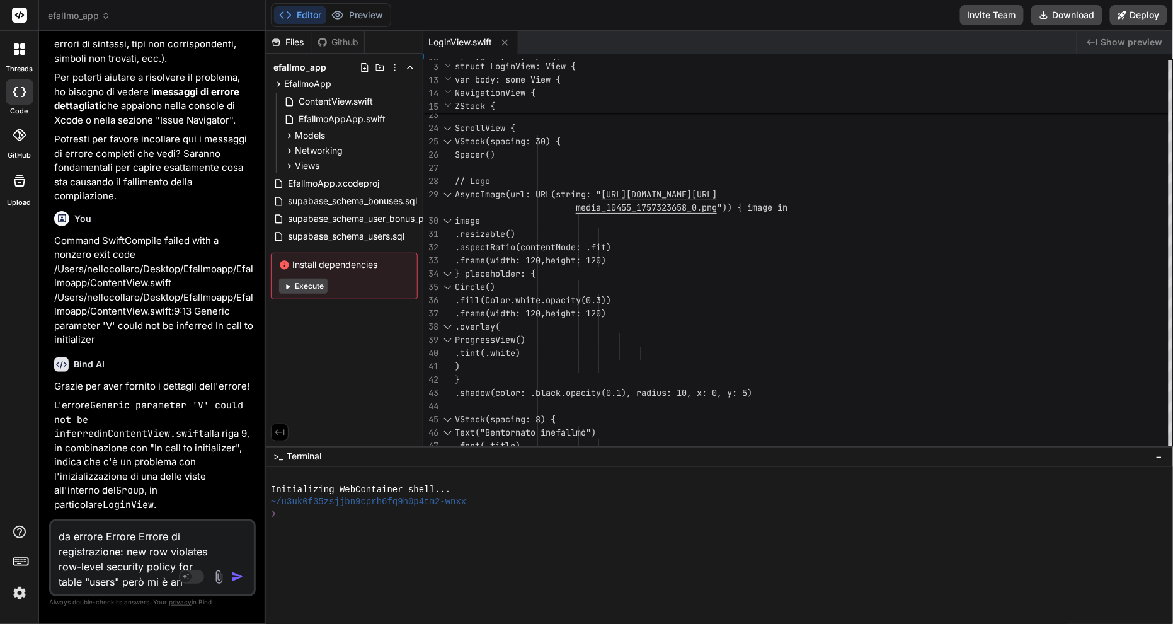
type textarea "da errore Errore Errore di registrazione: new row violates row-level security p…"
type textarea "x"
type textarea "da errore Errore Errore di registrazione: new row violates row-level security p…"
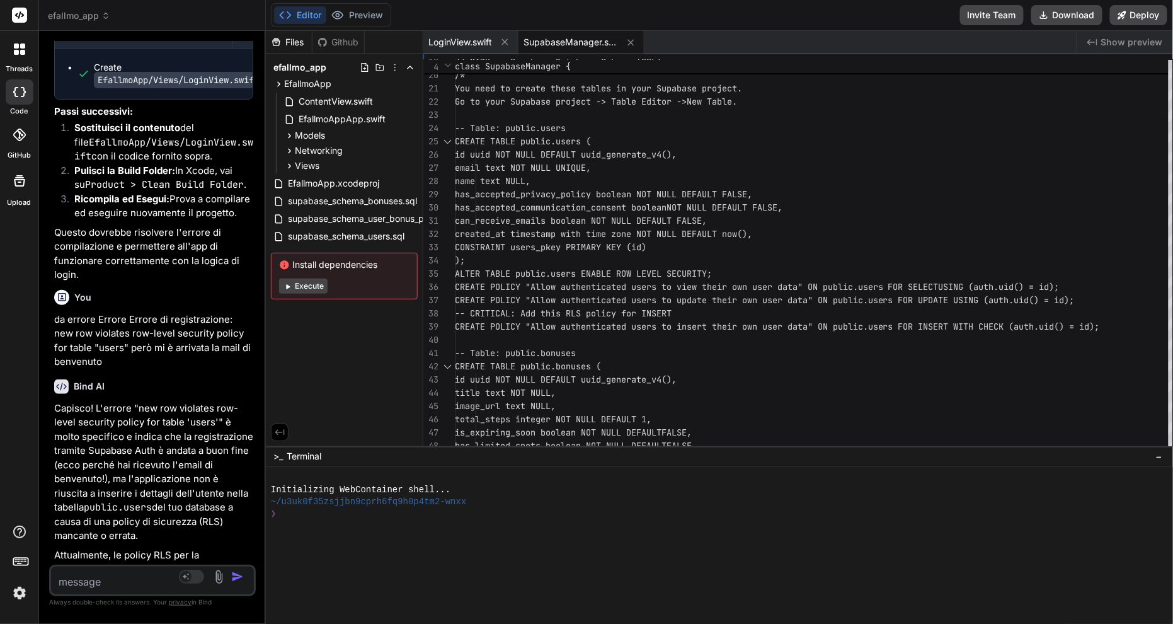
scroll to position [4980, 0]
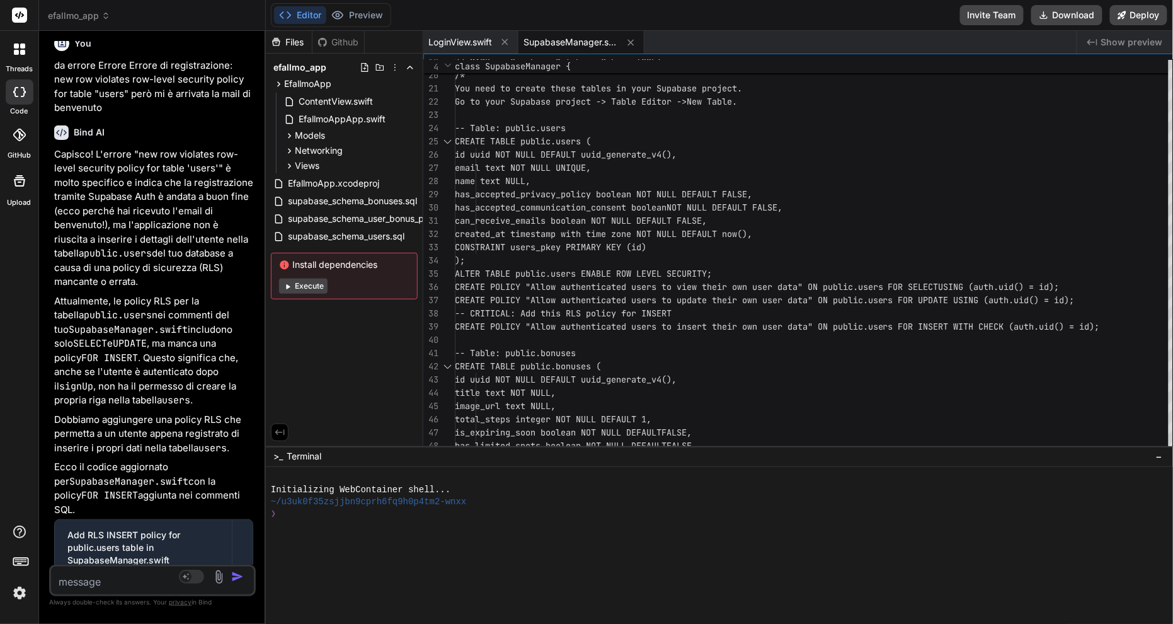
scroll to position [5229, 0]
drag, startPoint x: 119, startPoint y: 353, endPoint x: 265, endPoint y: 370, distance: 147.2
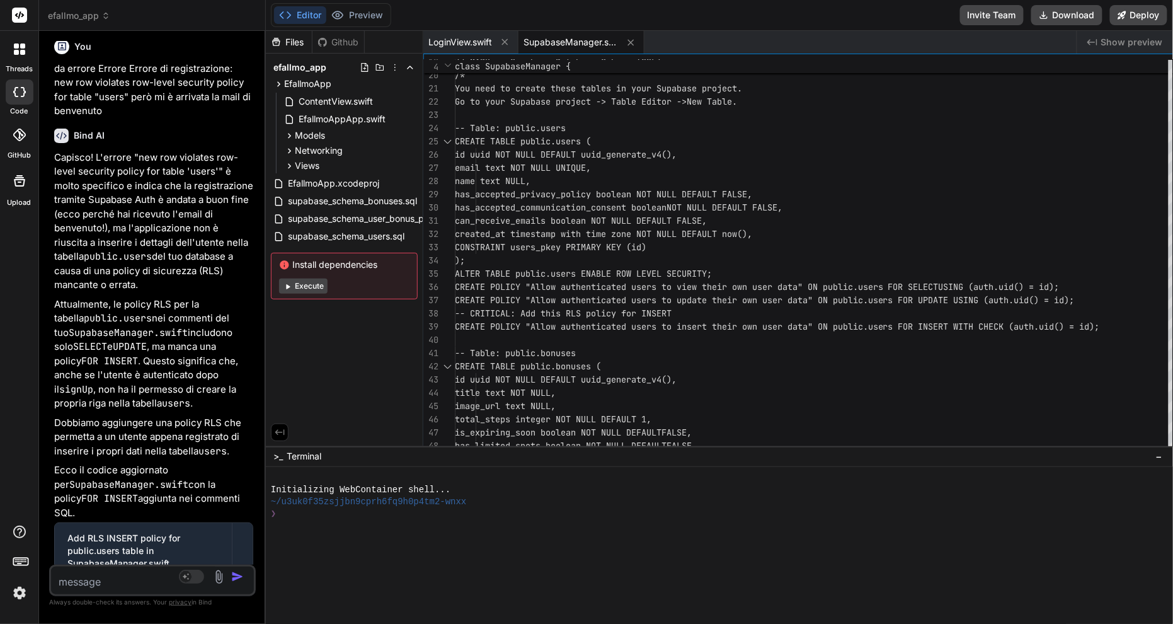
copy li "Allow authenticated users to insert their own user data"
click at [226, 467] on img at bounding box center [219, 576] width 14 height 14
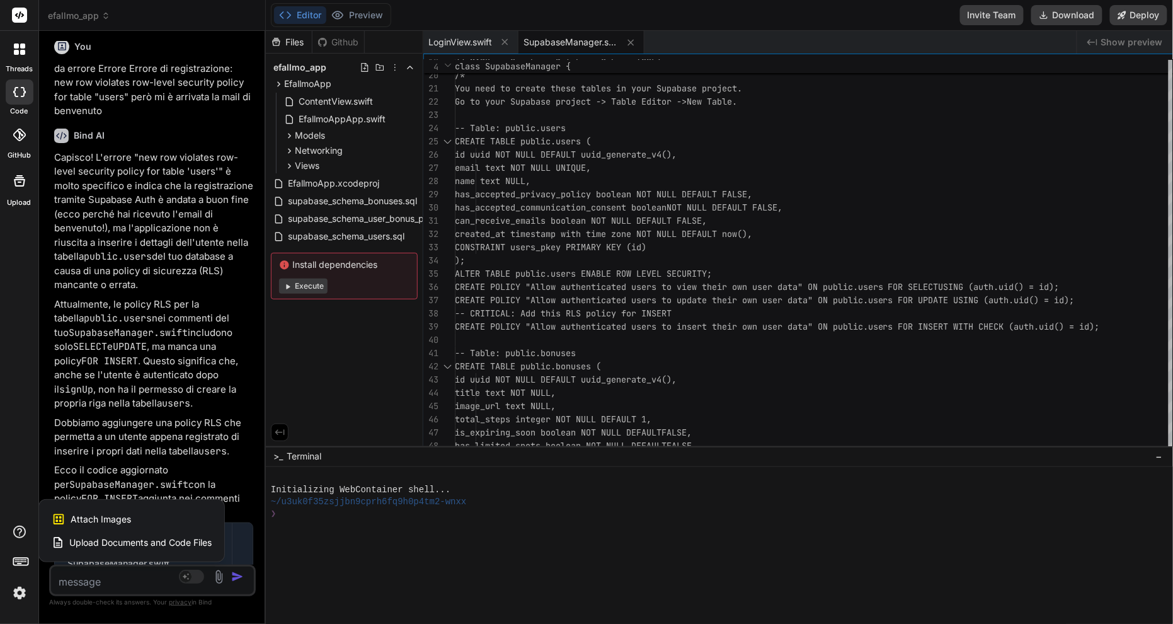
click at [169, 467] on div "Attach Images Image attachments are only supported in Claude and Gemini models." at bounding box center [132, 519] width 160 height 24
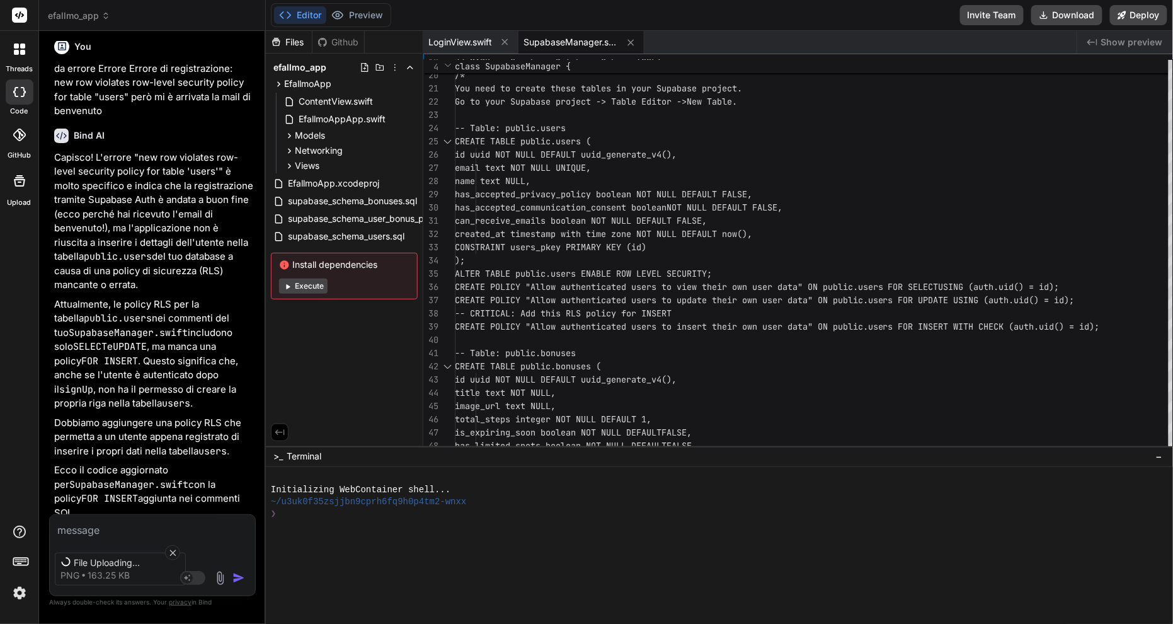
click at [105, 467] on textarea at bounding box center [135, 526] width 171 height 23
click at [172, 467] on icon at bounding box center [172, 552] width 6 height 6
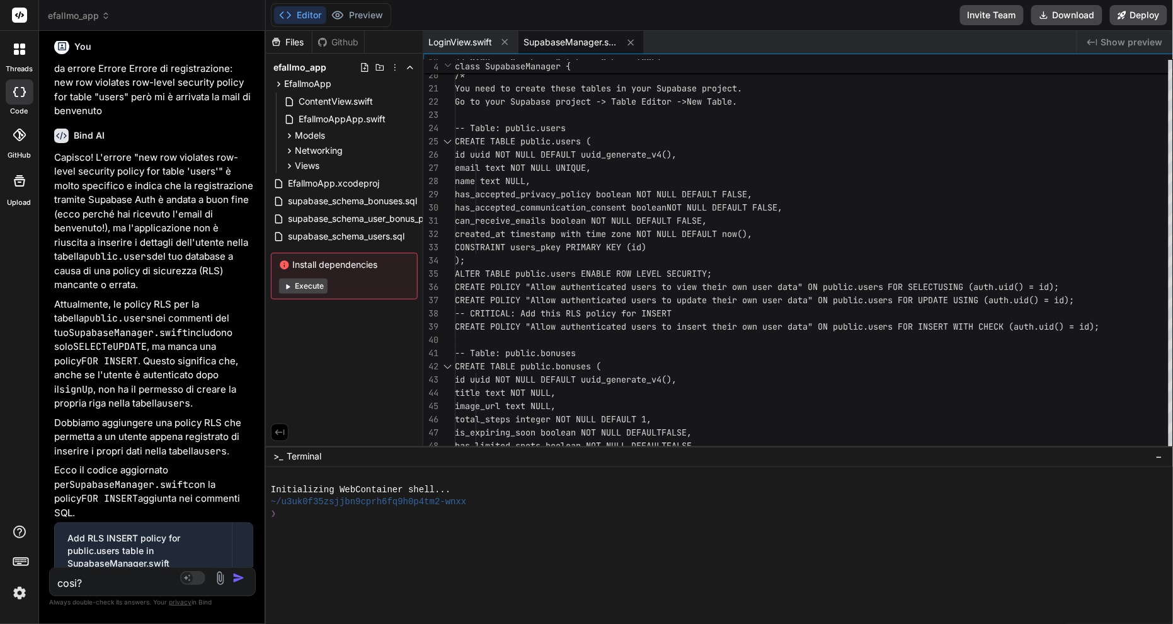
click at [227, 467] on img at bounding box center [220, 578] width 14 height 14
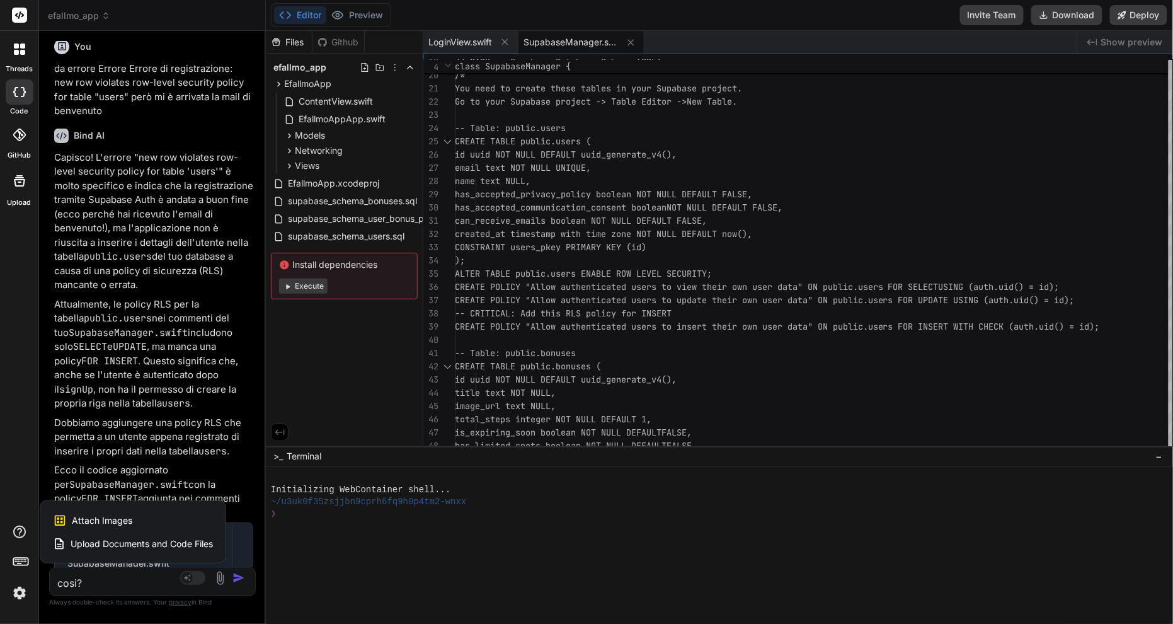
click at [203, 467] on div "Attach Images Image attachments are only supported in Claude and Gemini models." at bounding box center [133, 520] width 160 height 24
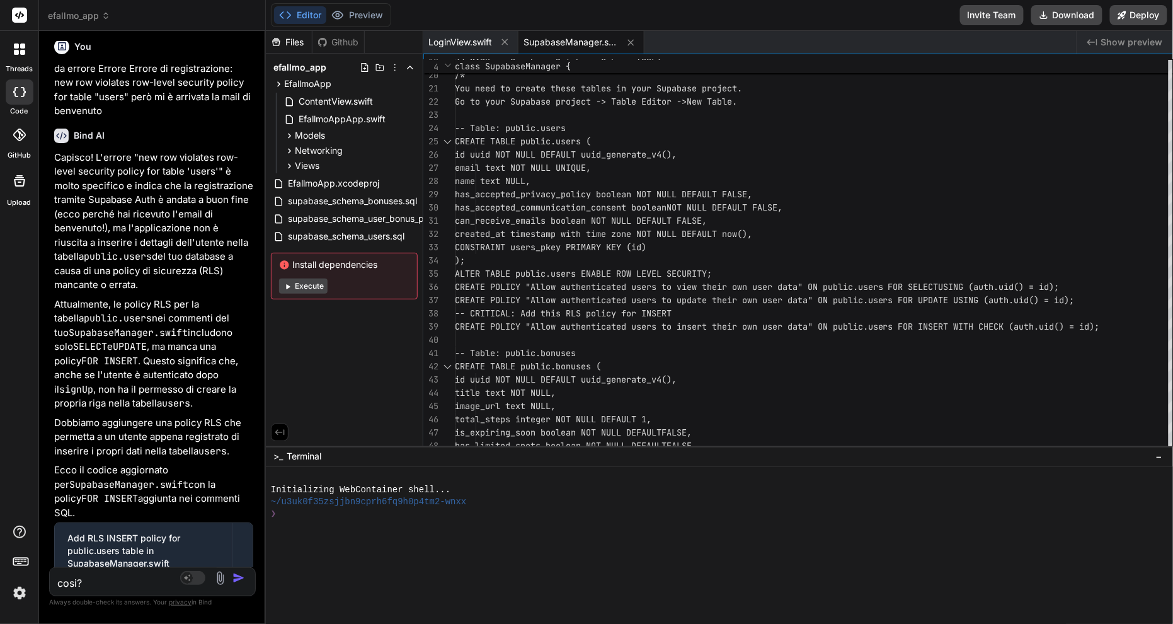
click at [227, 467] on img at bounding box center [220, 578] width 14 height 14
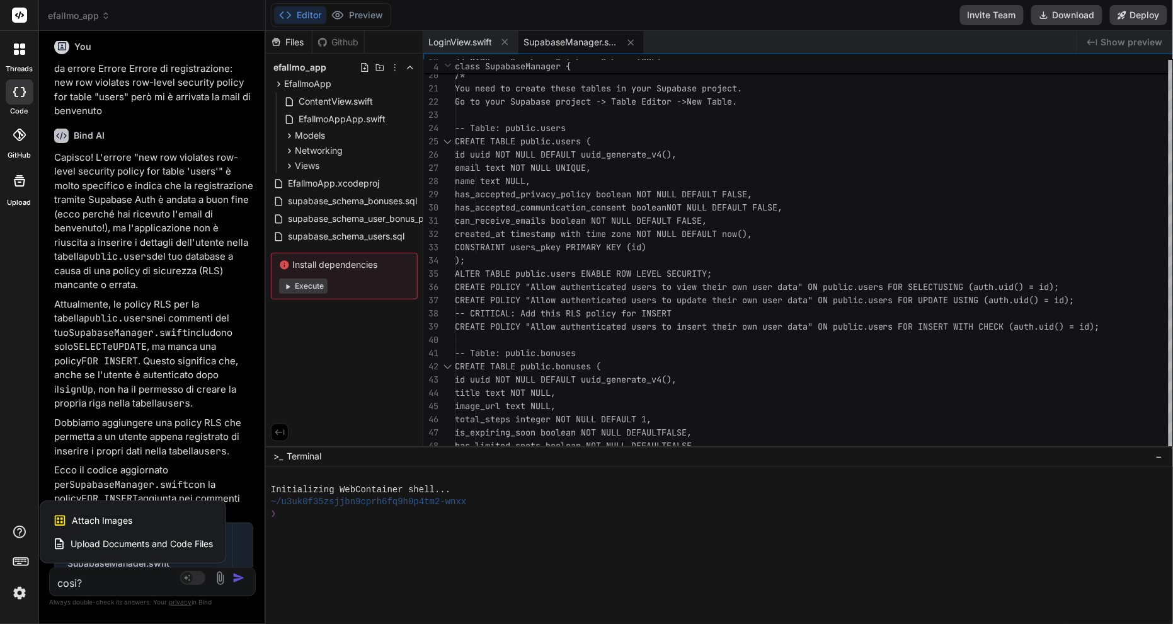
click at [195, 467] on div "Attach Images Image attachments are only supported in Claude and Gemini models." at bounding box center [133, 520] width 160 height 24
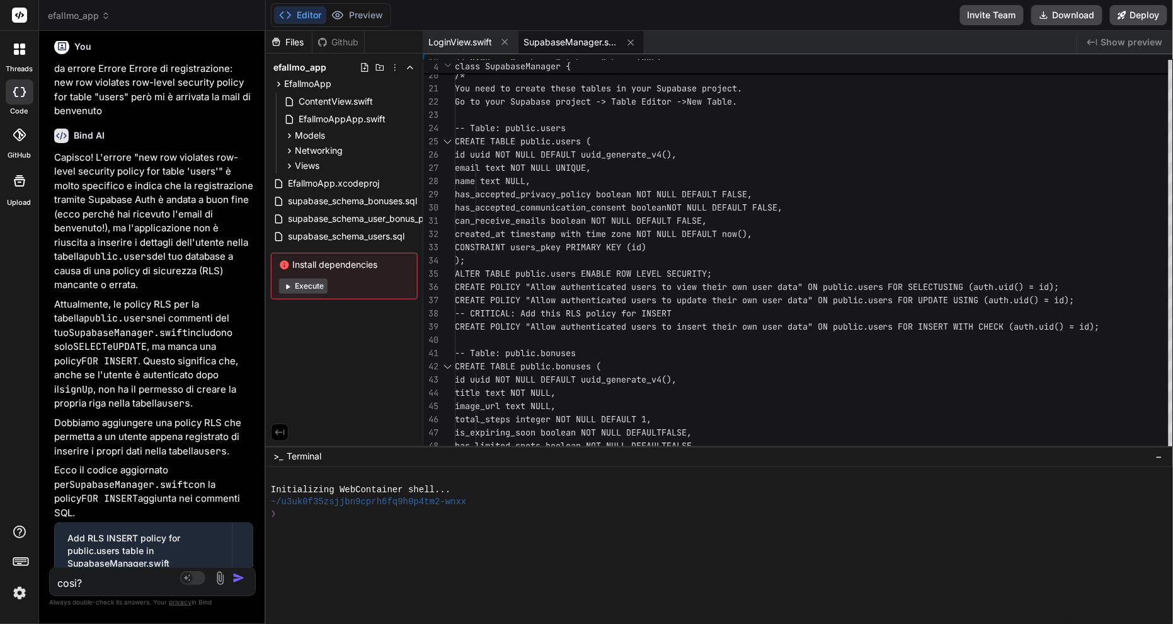
drag, startPoint x: 141, startPoint y: 581, endPoint x: 19, endPoint y: 571, distance: 122.6
click at [19, 467] on div "threads code GitHub Upload efallmo_app Created with Pixso. Bind AI Web Search C…" at bounding box center [586, 312] width 1173 height 624
paste textarea "ERROR: syntax error at or near "CREATE" LINE 1: create policy "Allow authentica…"
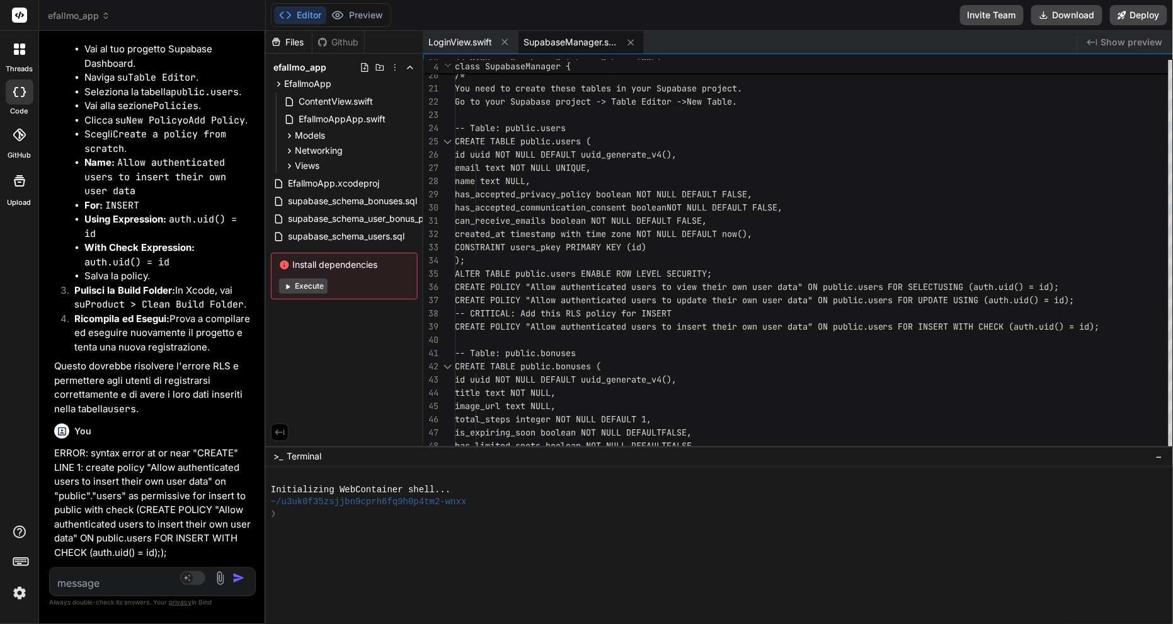
scroll to position [5968, 0]
drag, startPoint x: 118, startPoint y: 364, endPoint x: 263, endPoint y: 391, distance: 146.7
copy li "Allow authenticated users to insert their own user data (Puoi usare questo nome…"
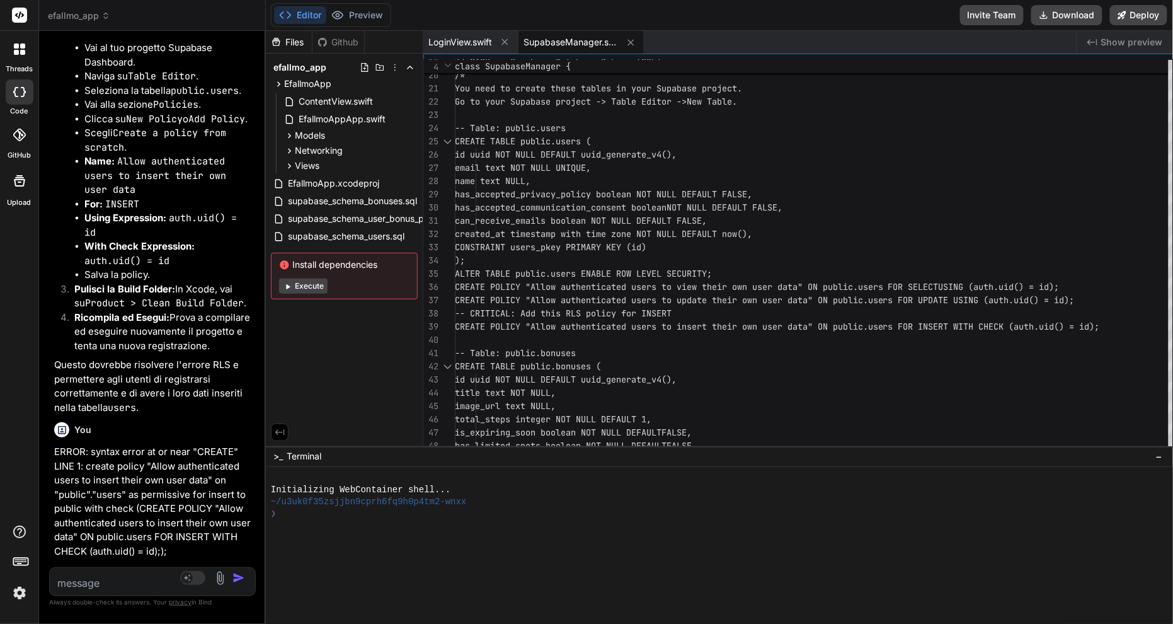
click at [103, 467] on textarea at bounding box center [135, 579] width 171 height 23
paste textarea "Table on clause"
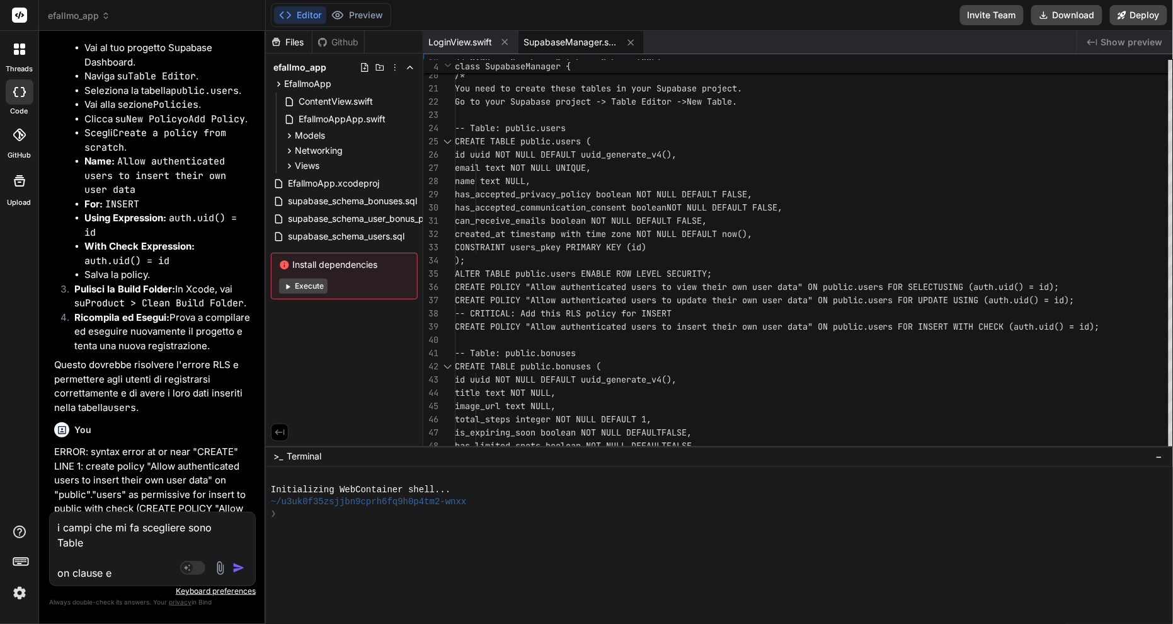
paste textarea "Policy Behavior as clause"
paste textarea "Policy Command for clause"
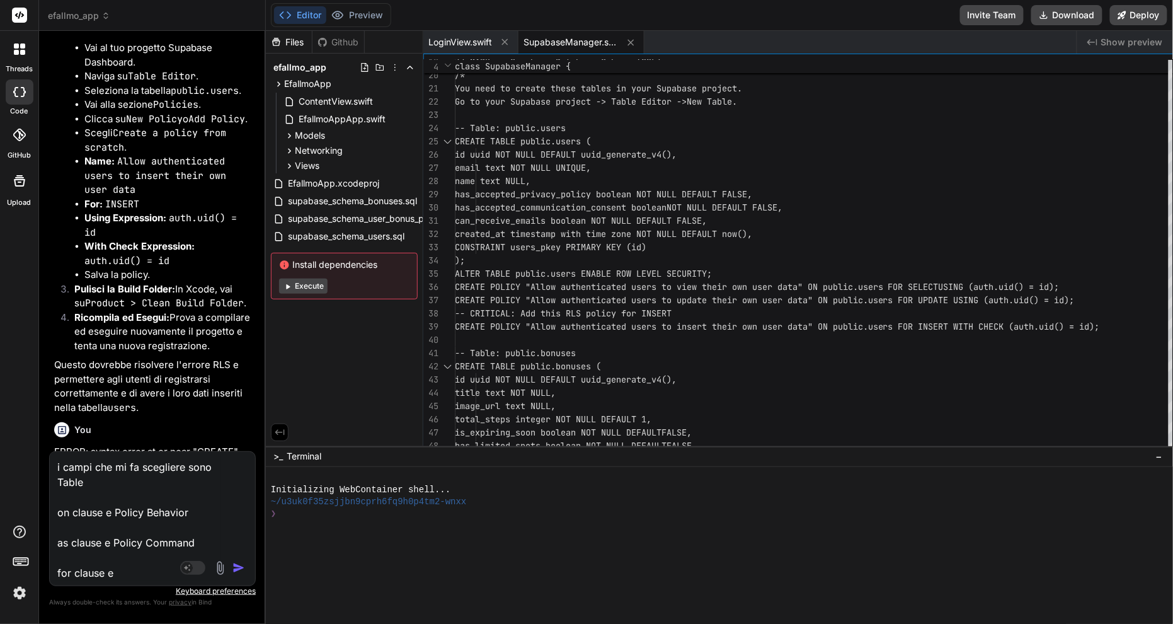
paste textarea "Target Roles to clause"
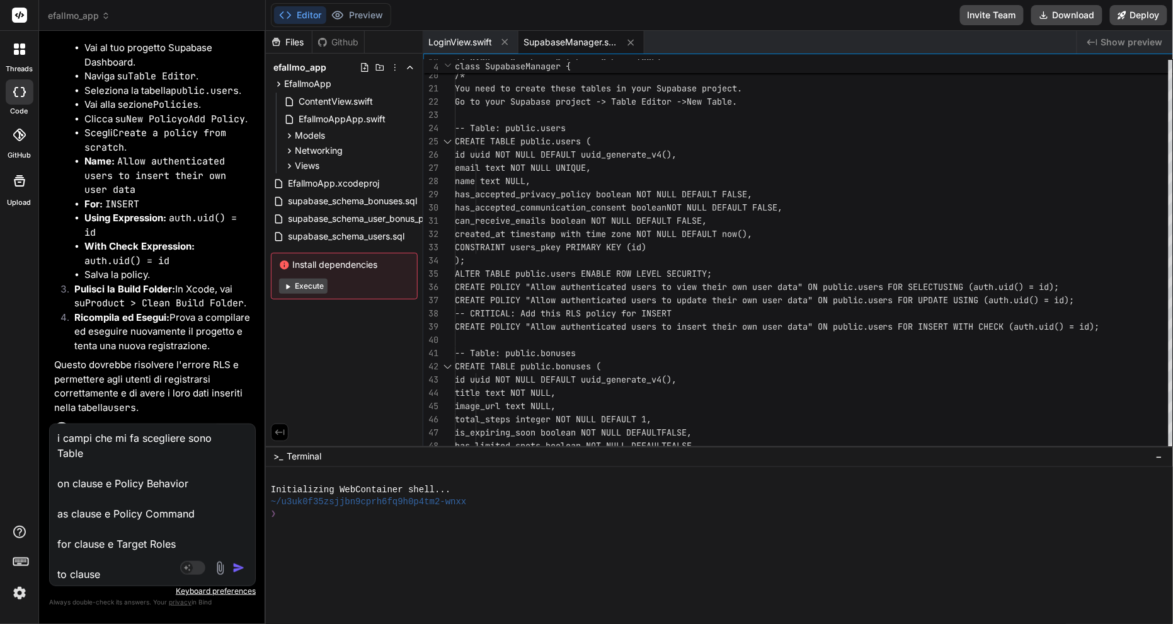
click at [245, 467] on img "button" at bounding box center [238, 567] width 13 height 13
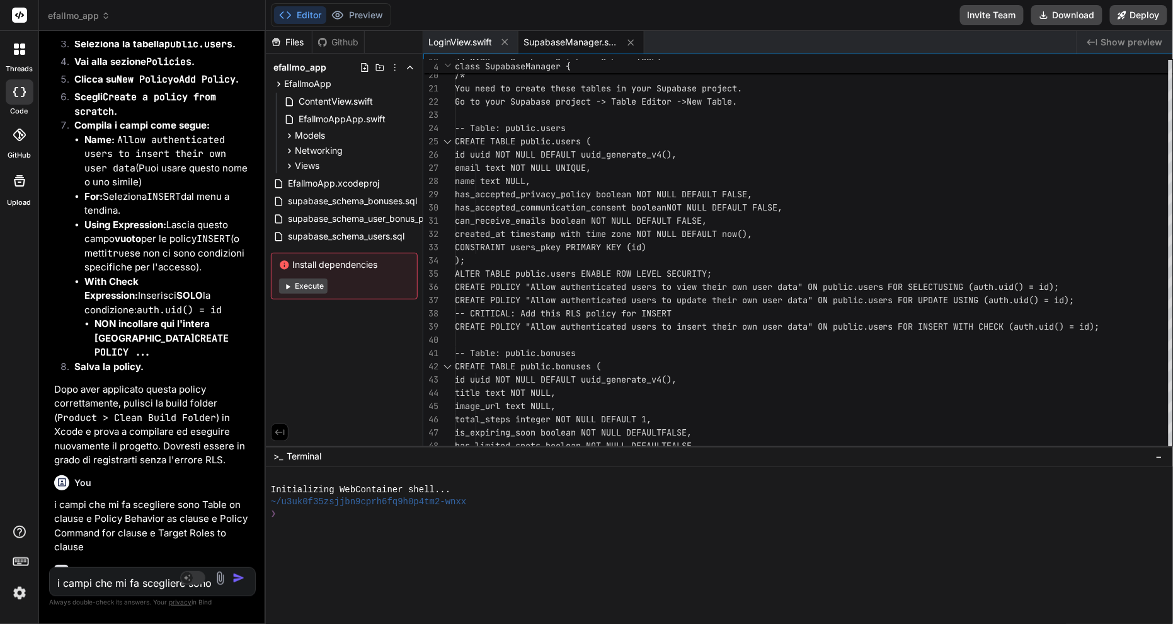
scroll to position [6854, 0]
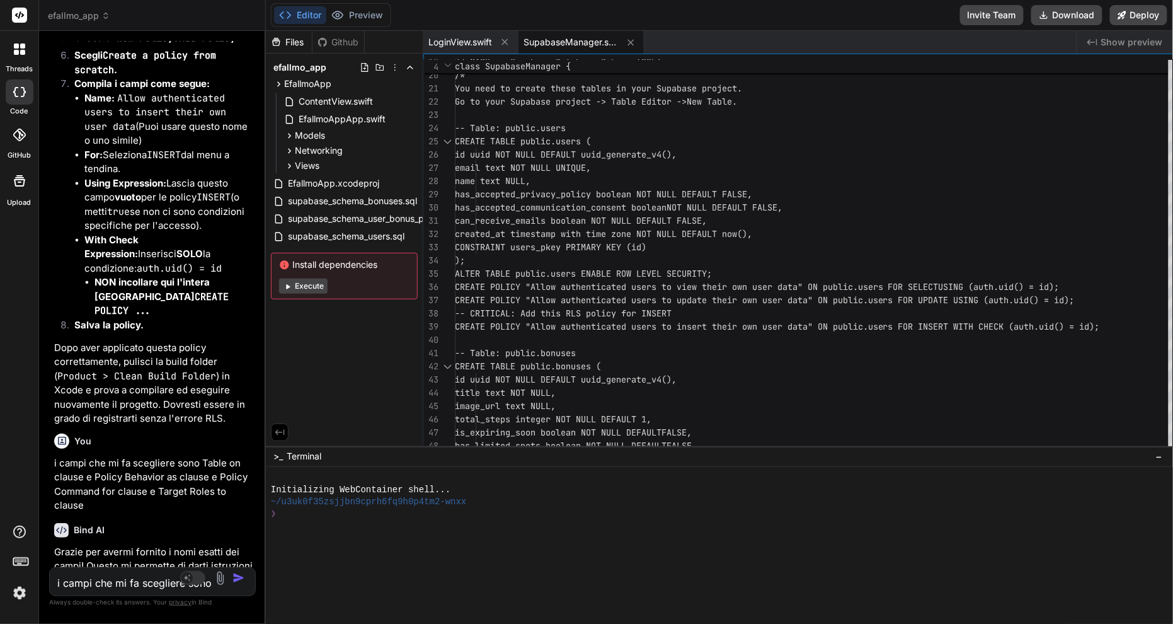
scroll to position [6881, 0]
click at [124, 467] on textarea "i campi che mi fa scegliere sono Table on clause e Policy Behavior as clause e …" at bounding box center [135, 579] width 171 height 23
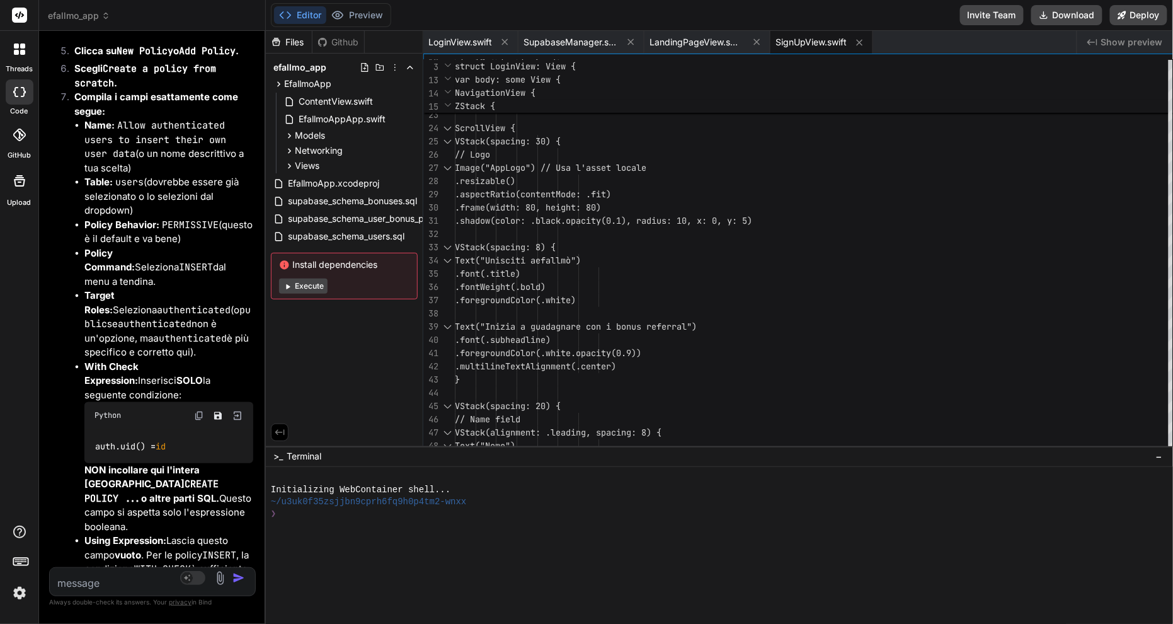
scroll to position [0, 0]
click at [879, 16] on button "Download" at bounding box center [1066, 15] width 71 height 20
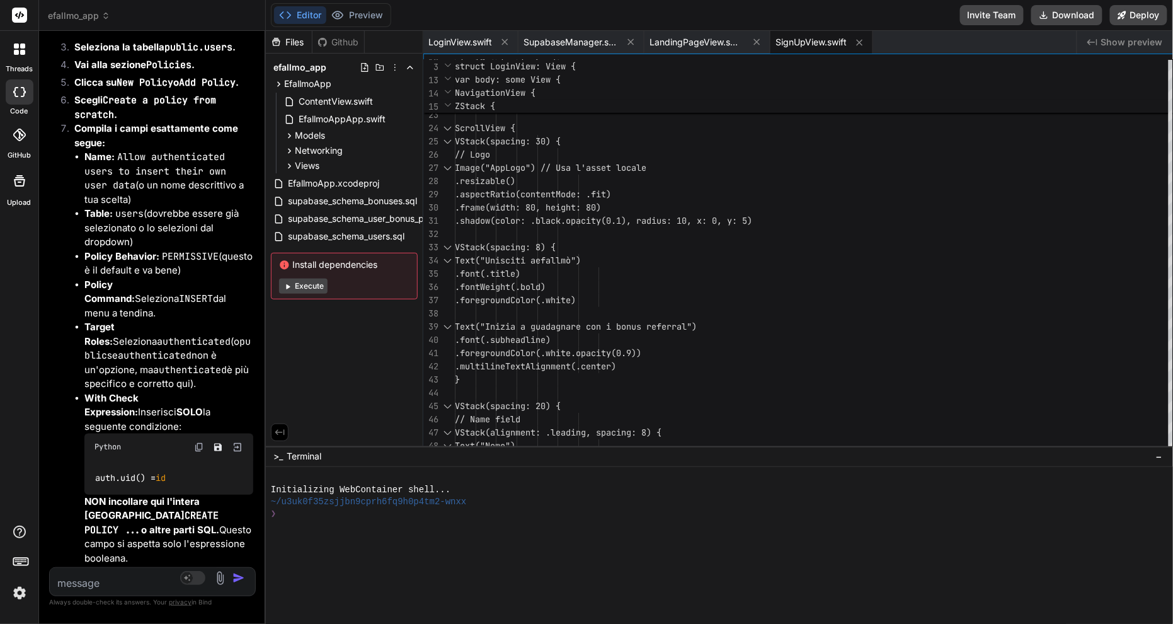
scroll to position [7567, 0]
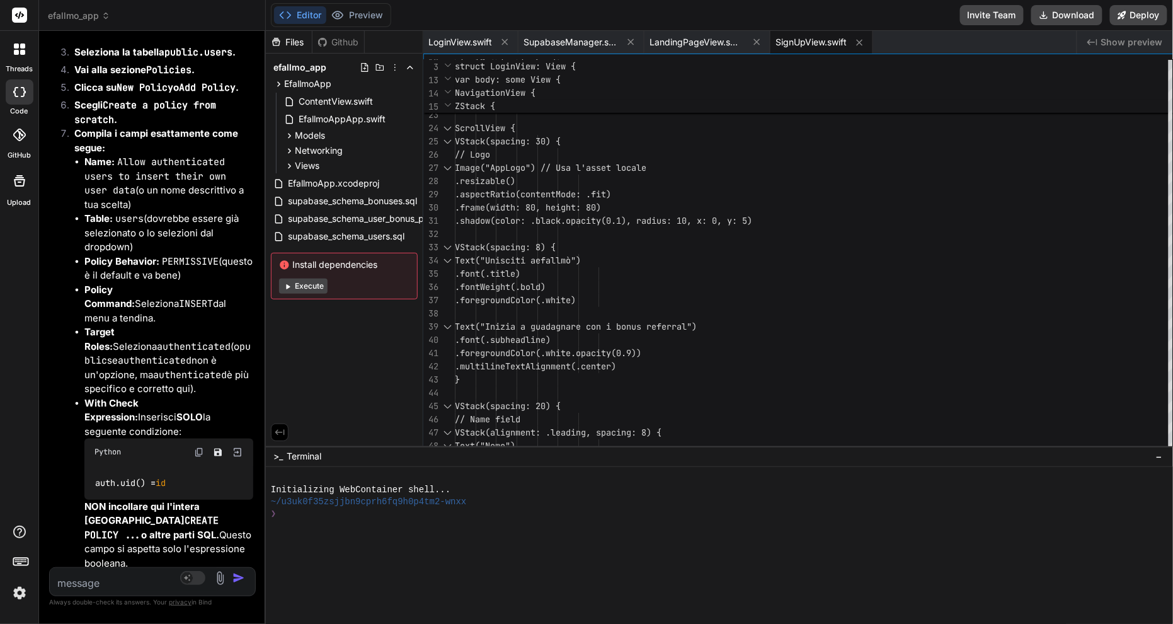
drag, startPoint x: 213, startPoint y: 185, endPoint x: 131, endPoint y: 181, distance: 82.0
copy li "Assets.xcassets"
click at [129, 467] on textarea at bounding box center [135, 579] width 171 height 23
paste textarea "Assets.xcassets"
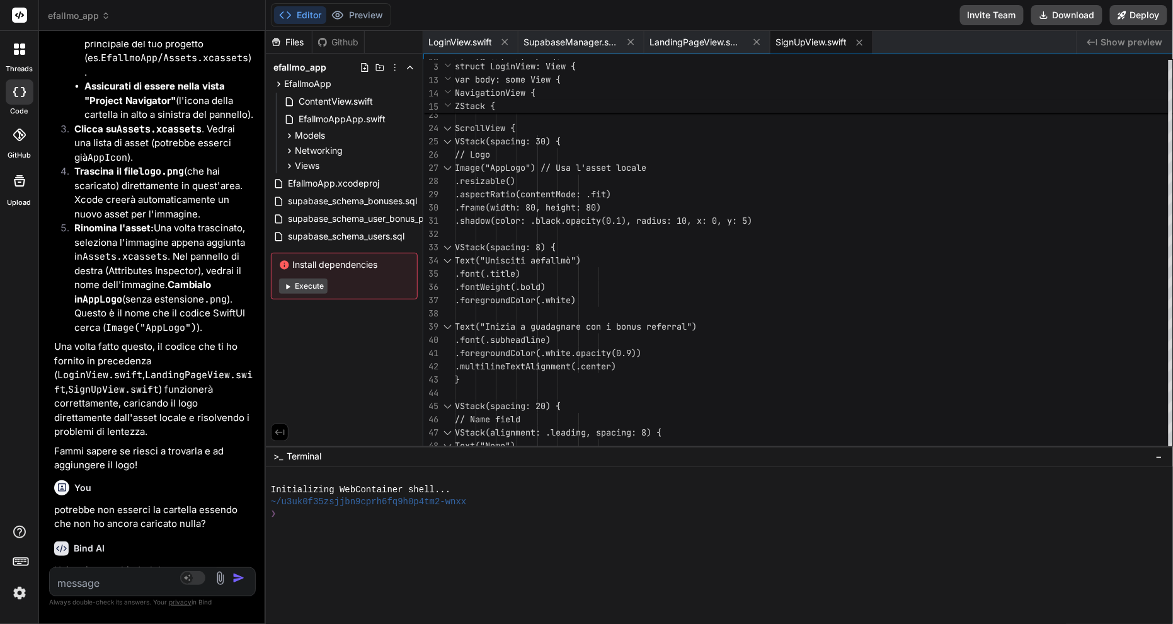
scroll to position [9416, 0]
paste textarea "AppLogo"
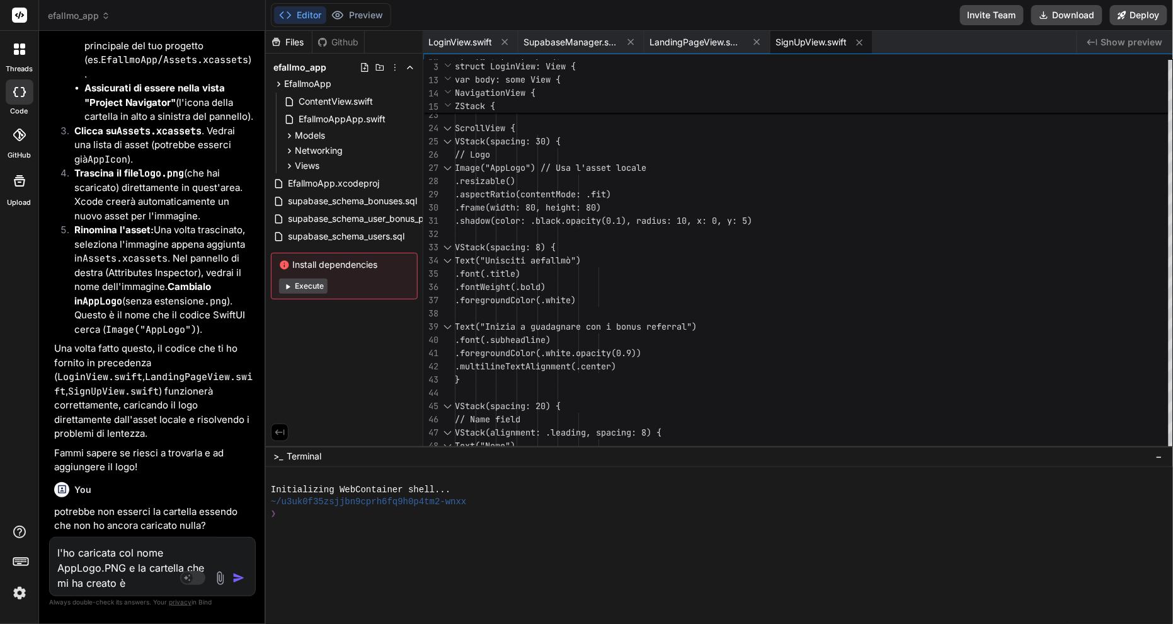
paste textarea "Media"
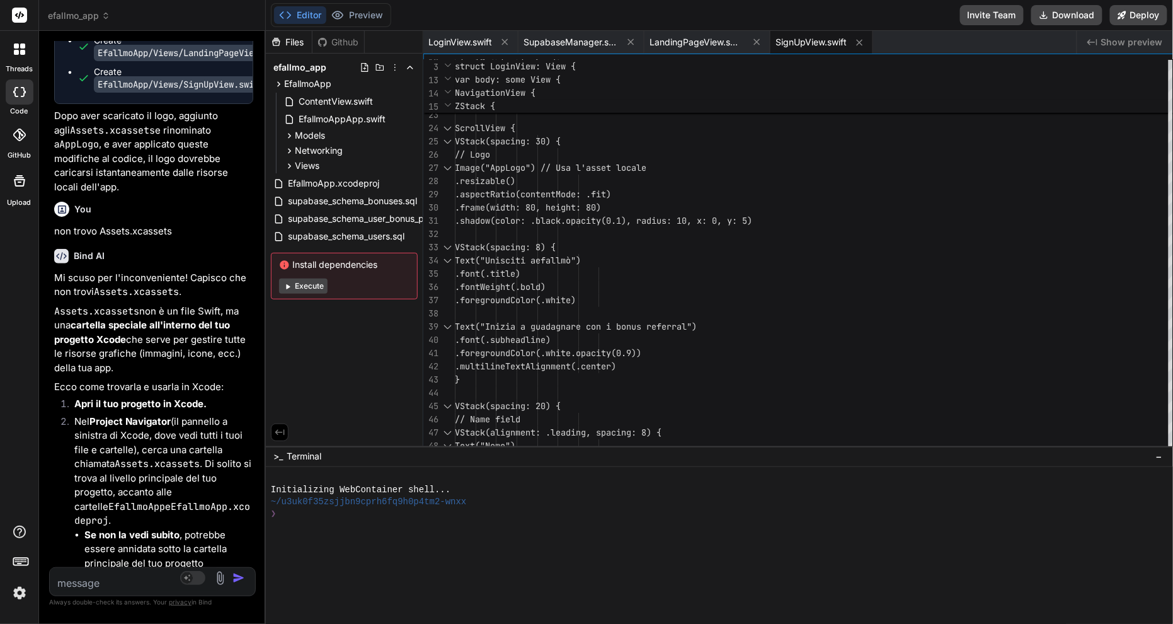
scroll to position [8898, 0]
paste textarea "2400 × 2379"
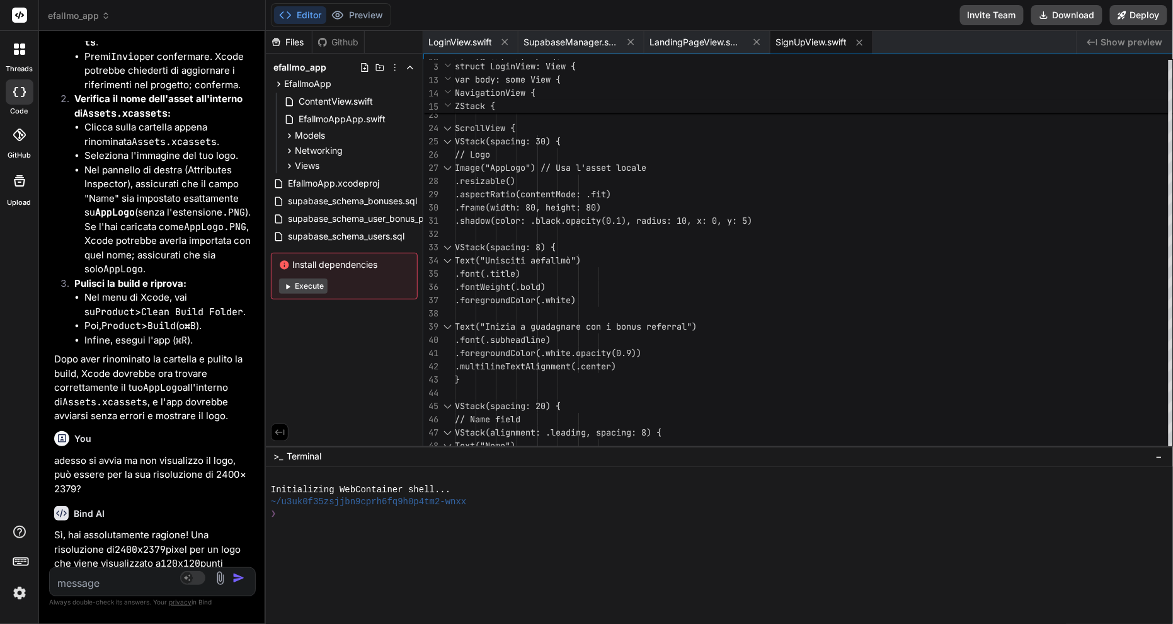
scroll to position [12525, 0]
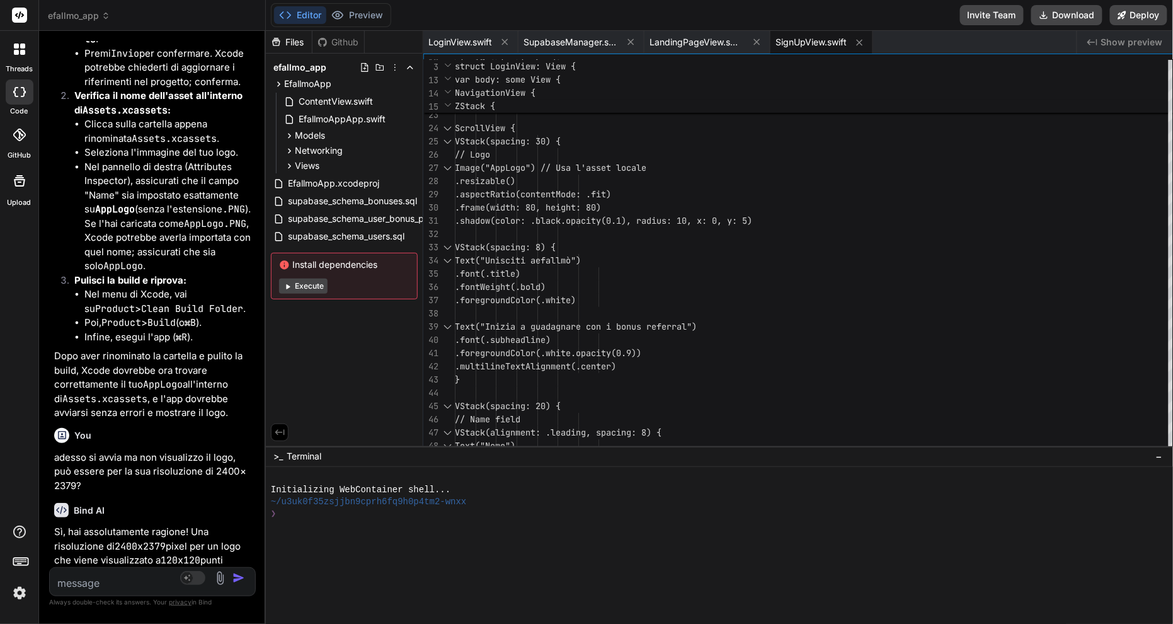
drag, startPoint x: 171, startPoint y: 436, endPoint x: 151, endPoint y: 434, distance: 20.2
drag, startPoint x: 135, startPoint y: 432, endPoint x: 169, endPoint y: 432, distance: 34.6
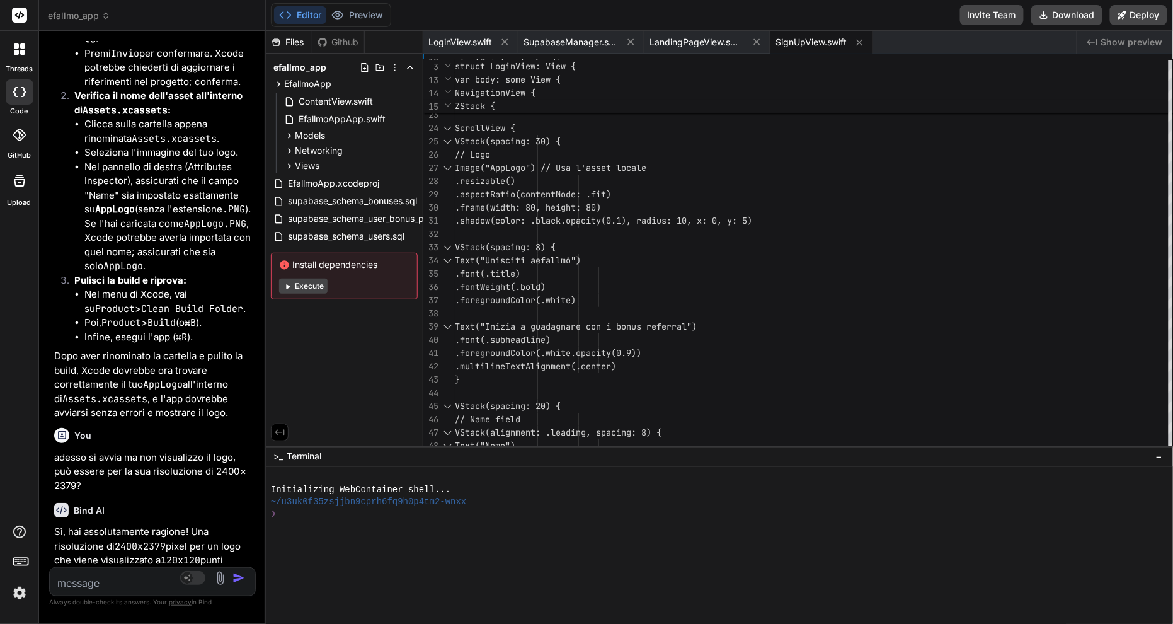
drag, startPoint x: 168, startPoint y: 434, endPoint x: 132, endPoint y: 434, distance: 35.3
copy strong "Assets"
click at [144, 467] on textarea at bounding box center [135, 579] width 171 height 23
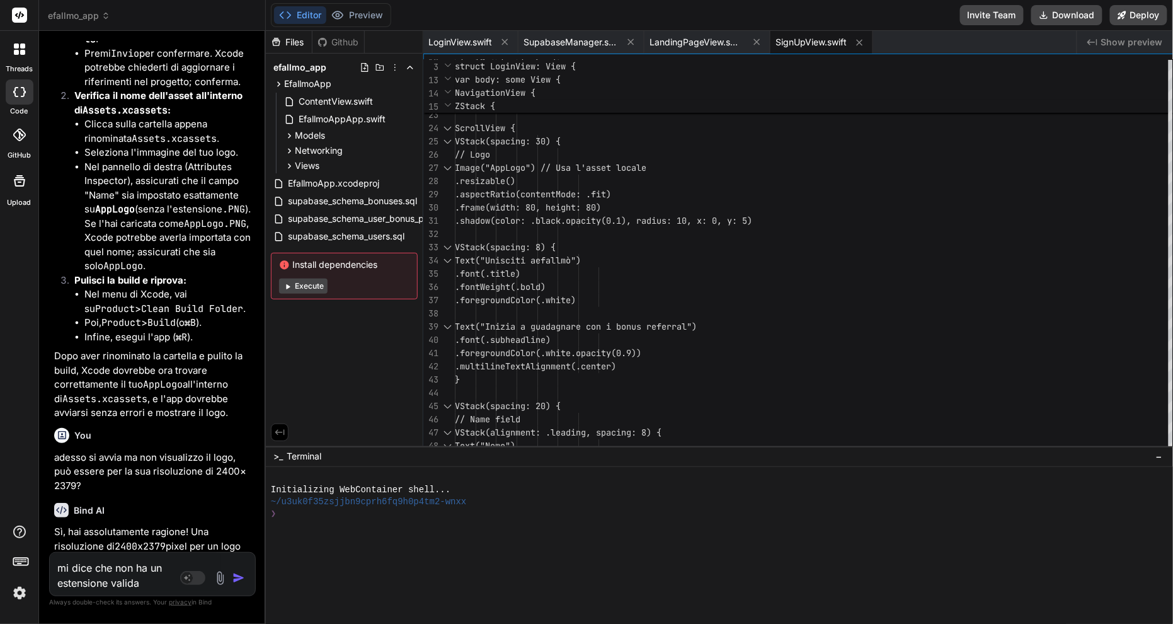
click at [245, 467] on img "button" at bounding box center [238, 577] width 13 height 13
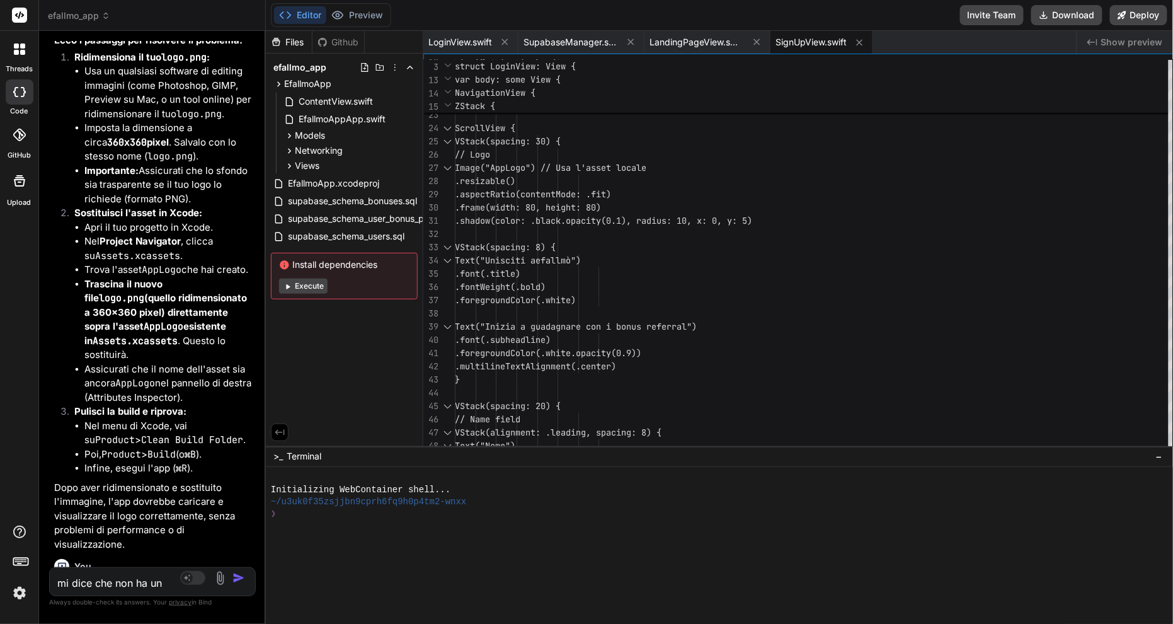
scroll to position [13583, 0]
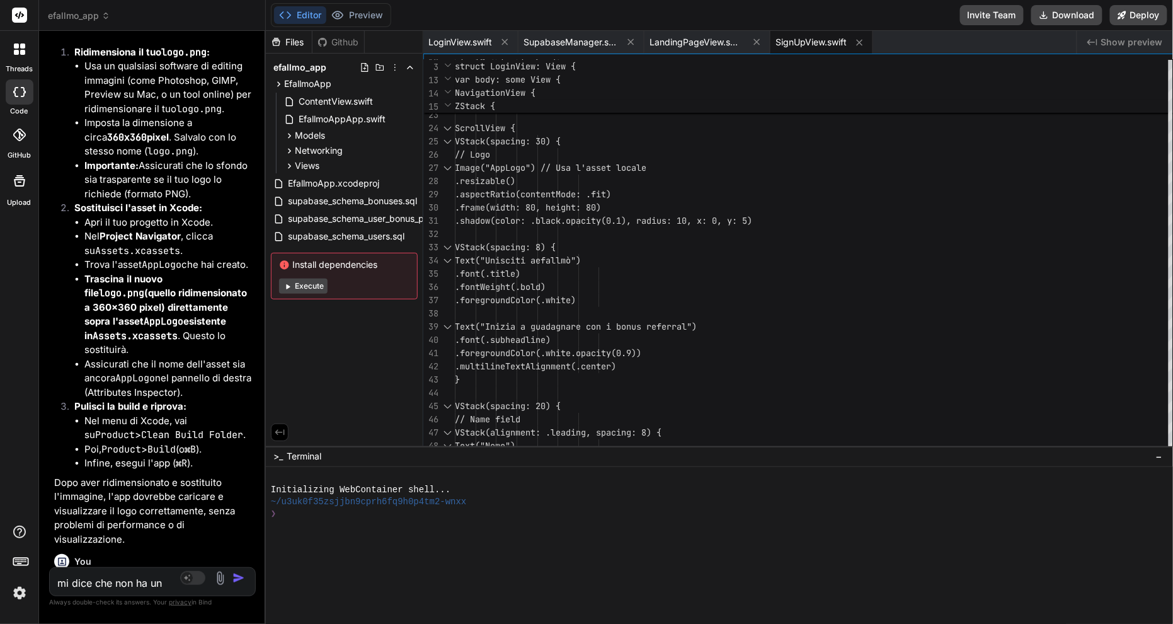
click at [134, 467] on textarea "mi dice che non ha un estensione valida" at bounding box center [135, 579] width 171 height 23
paste textarea "The image set "AppLogo" references a file "AppLogo.PNG", but that file does not…"
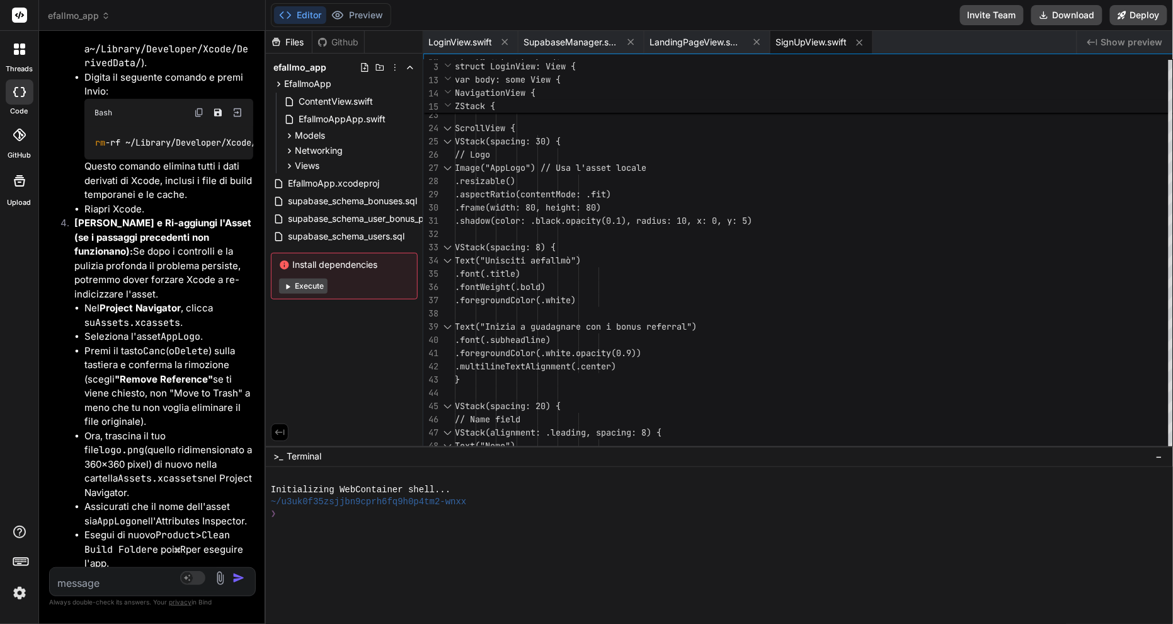
scroll to position [14898, 0]
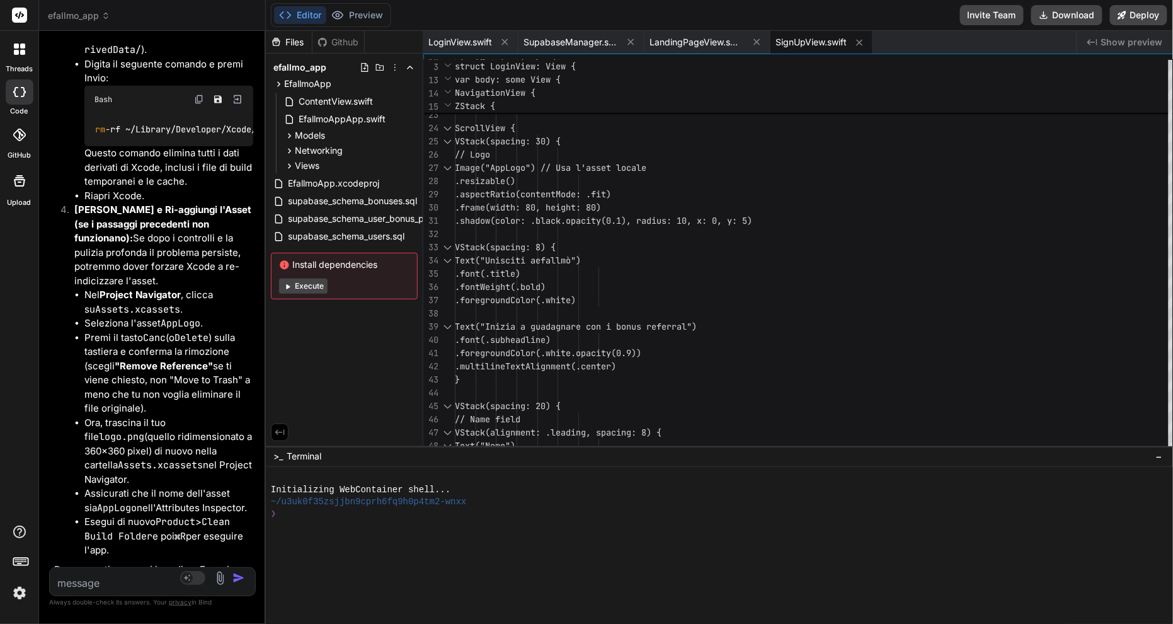
paste textarea "/Users/nellocollaro/Desktop/Efallmoapp/Assets.xcassets: None of the input catal…"
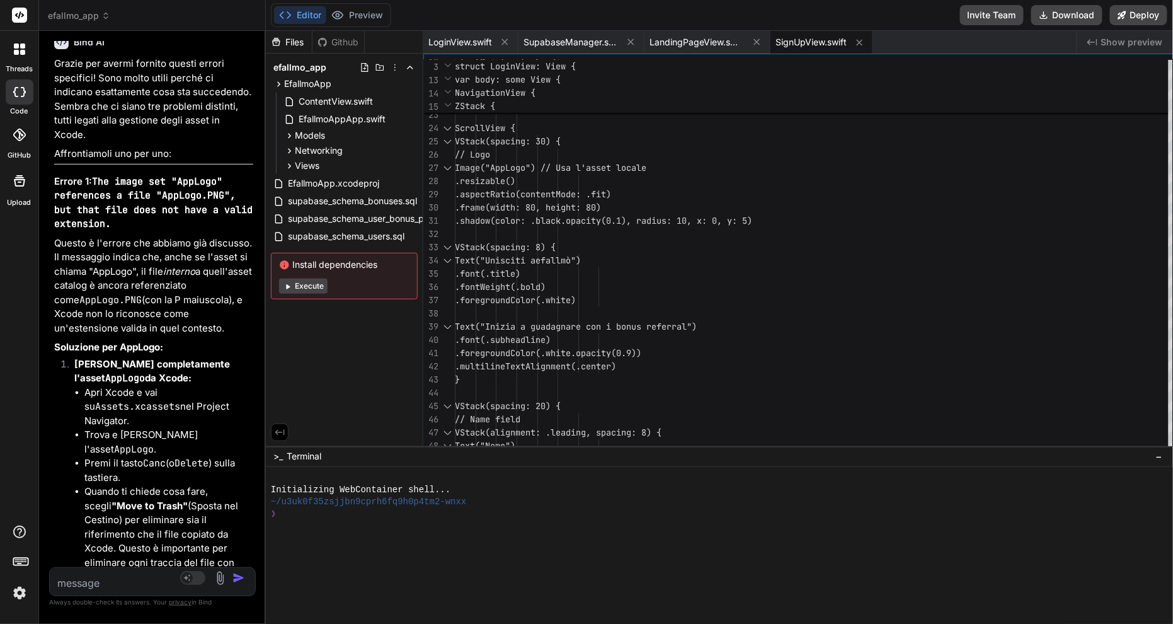
scroll to position [16730, 0]
